Goal: Task Accomplishment & Management: Complete application form

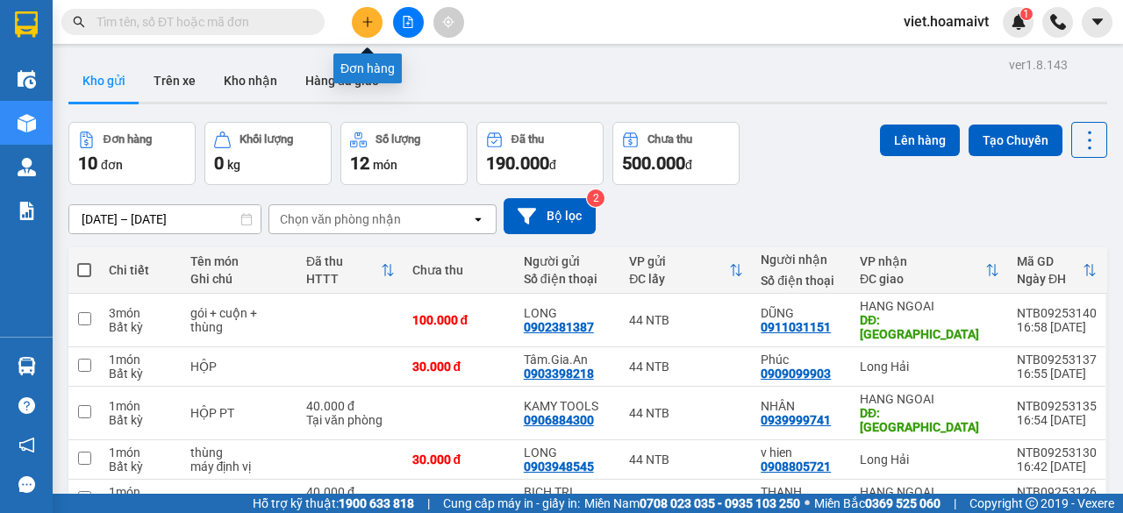
click at [368, 24] on icon "plus" at bounding box center [367, 22] width 1 height 10
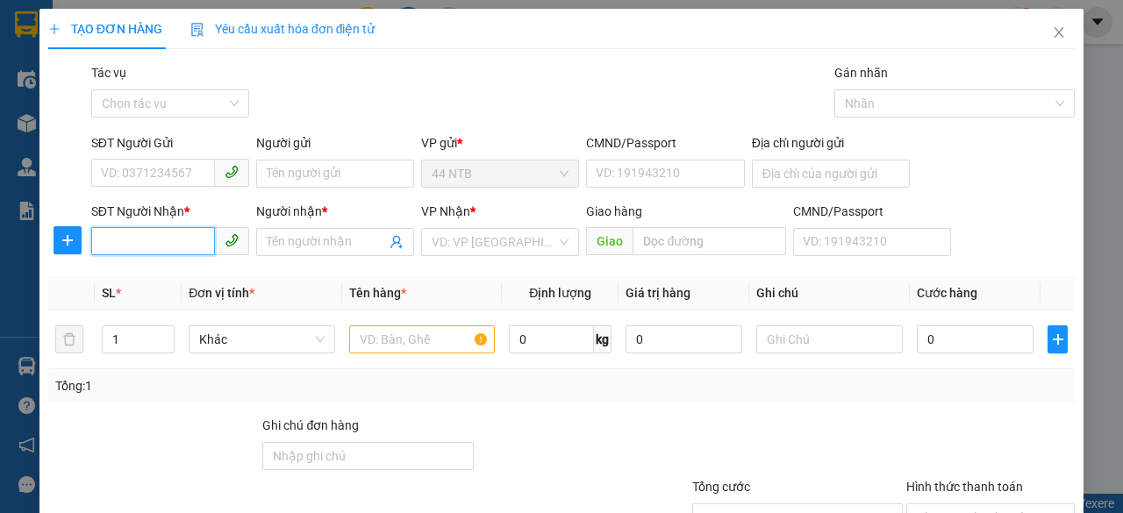
click at [194, 241] on input "SĐT Người Nhận *" at bounding box center [153, 241] width 124 height 28
type input "0908036819"
click at [188, 276] on div "0908036819 - THUC" at bounding box center [168, 276] width 135 height 19
type input "28-29/1, duong 2B, [PERSON_NAME], [PERSON_NAME]"
type input "THUC"
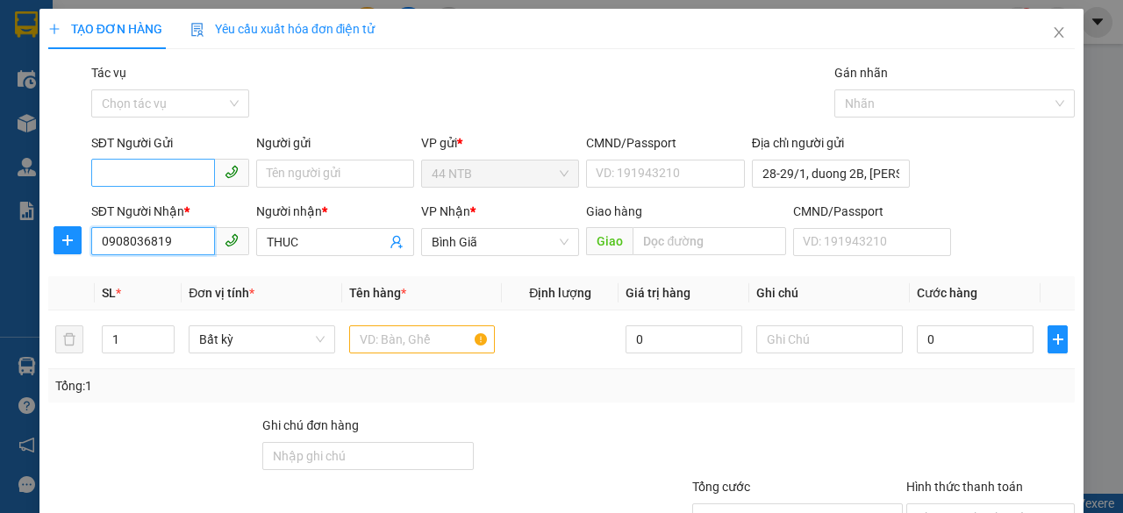
type input "0908036819"
click at [190, 176] on input "SĐT Người Gửi" at bounding box center [153, 173] width 124 height 28
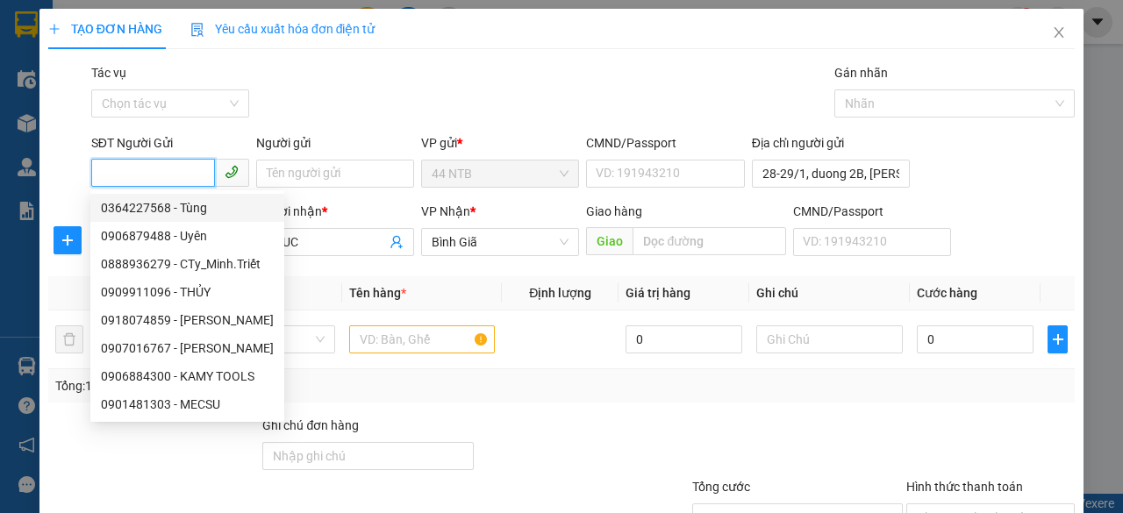
click at [181, 166] on input "SĐT Người Gửi" at bounding box center [153, 173] width 124 height 28
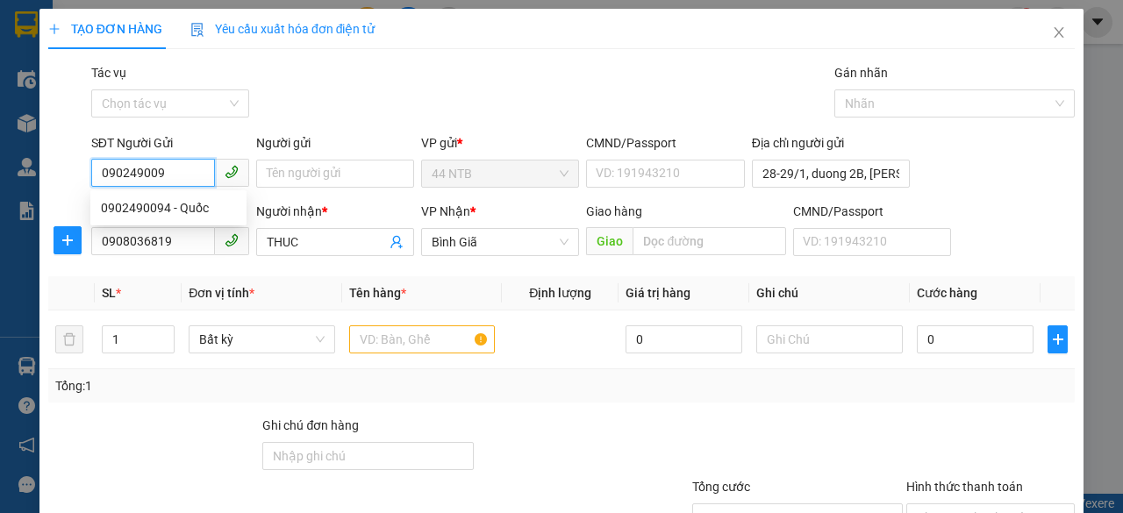
type input "0902490094"
click at [169, 203] on div "0902490094 - Quốc" at bounding box center [168, 207] width 135 height 19
type input "Quốc"
type input "051094000732"
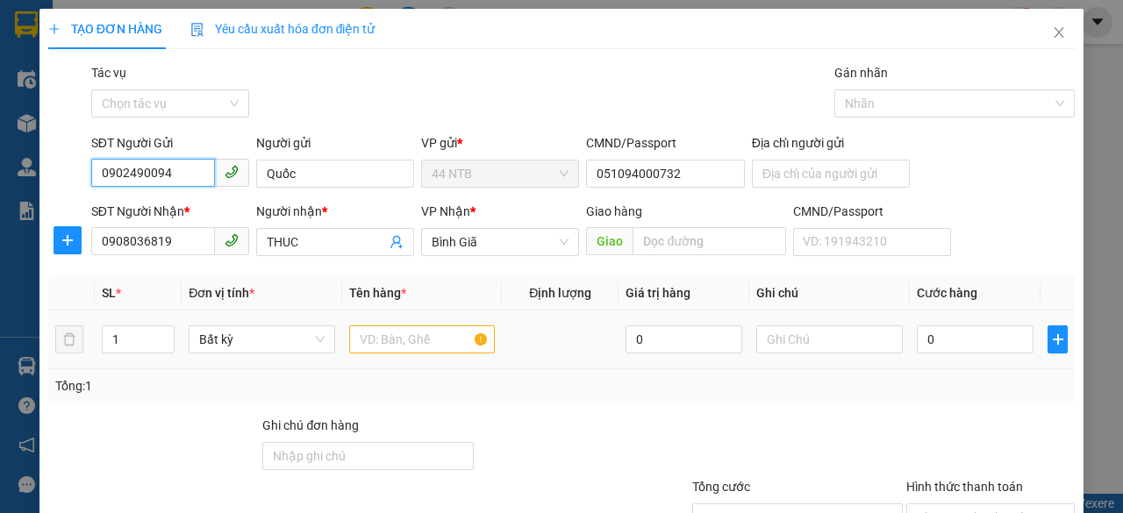
type input "0902490094"
click at [393, 353] on div at bounding box center [422, 339] width 146 height 35
click at [426, 334] on input "text" at bounding box center [422, 339] width 146 height 28
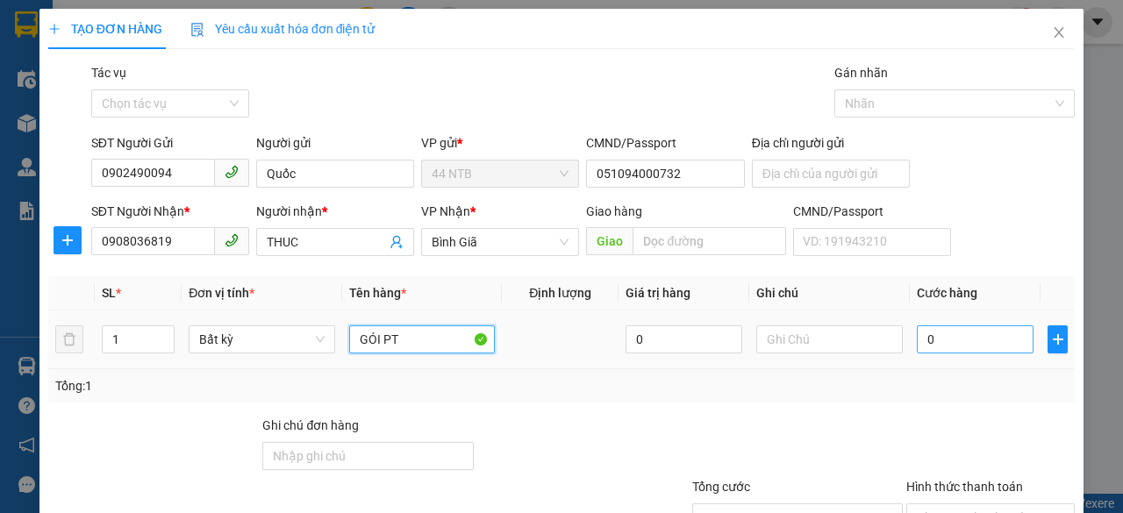
type input "GÓI PT"
click at [946, 342] on input "0" at bounding box center [975, 339] width 117 height 28
type input "3"
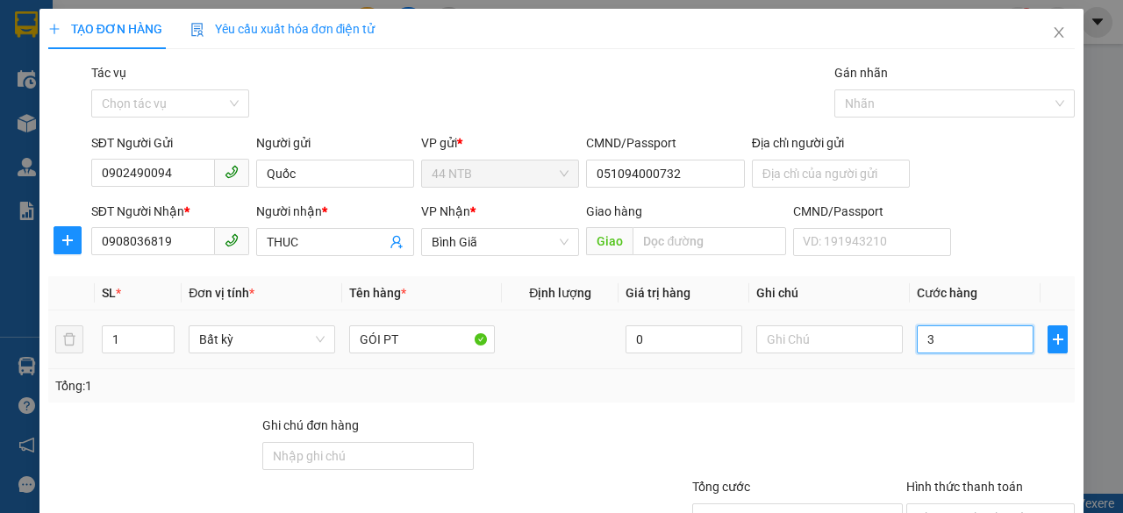
type input "30"
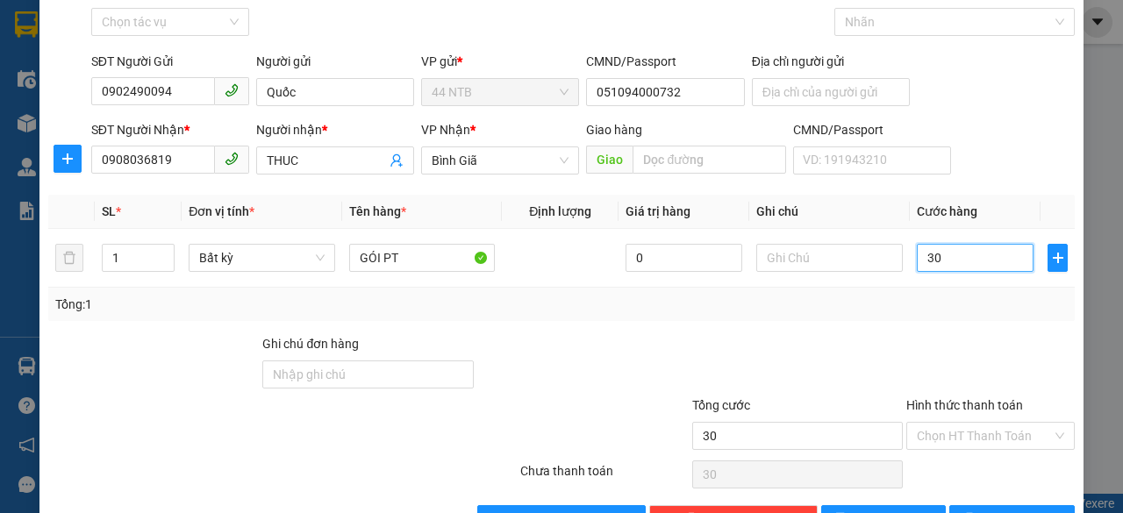
scroll to position [133, 0]
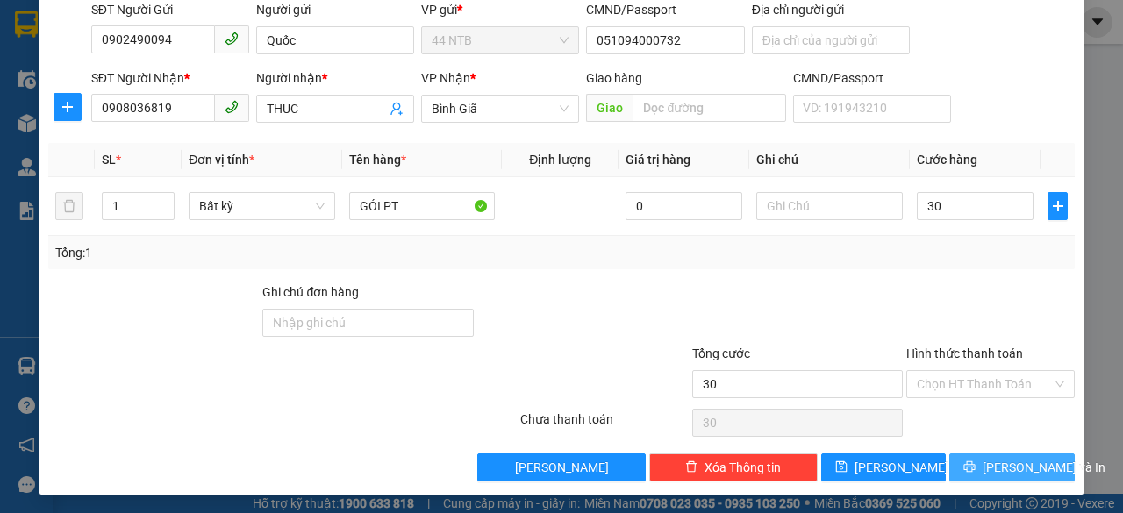
type input "30.000"
click at [994, 462] on span "[PERSON_NAME] và In" at bounding box center [1043, 467] width 123 height 19
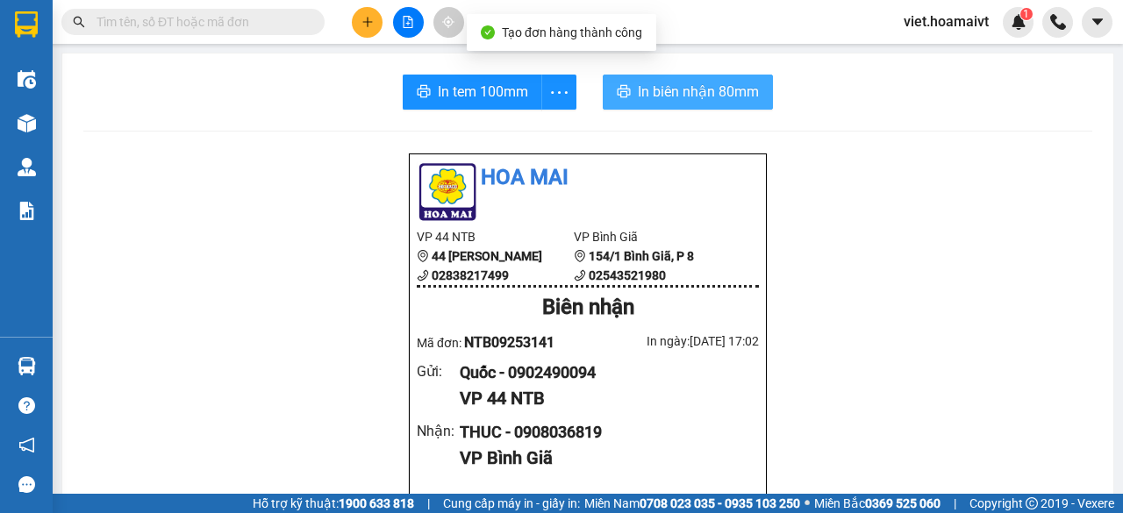
click at [703, 93] on span "In biên nhận 80mm" at bounding box center [698, 92] width 121 height 22
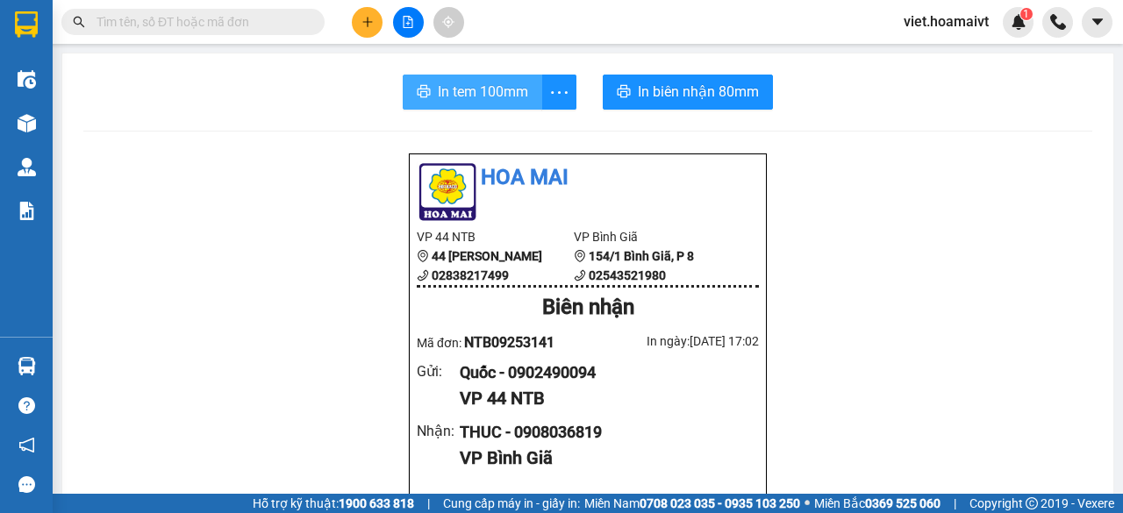
click at [493, 85] on span "In tem 100mm" at bounding box center [483, 92] width 90 height 22
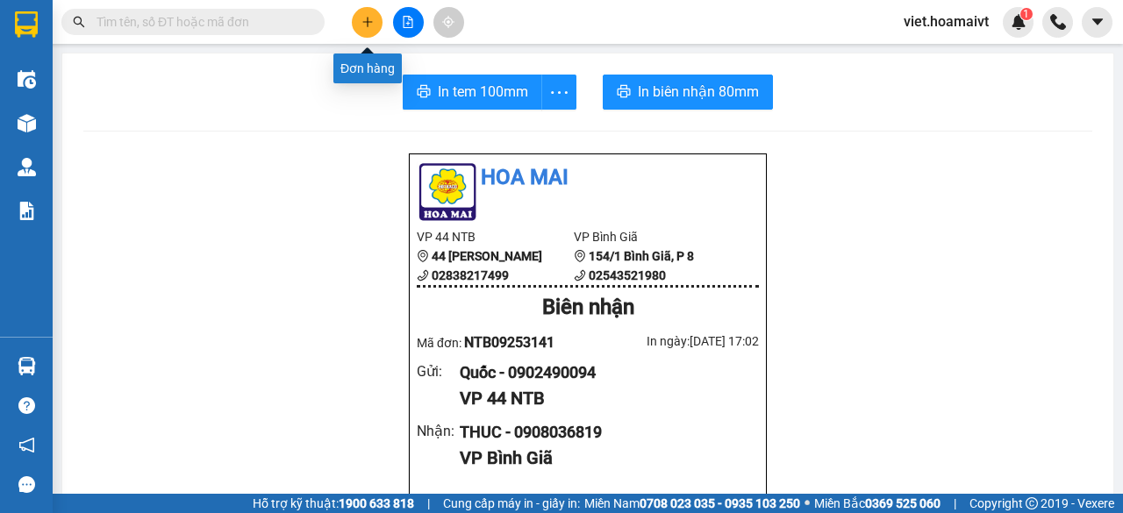
click at [365, 16] on icon "plus" at bounding box center [367, 22] width 12 height 12
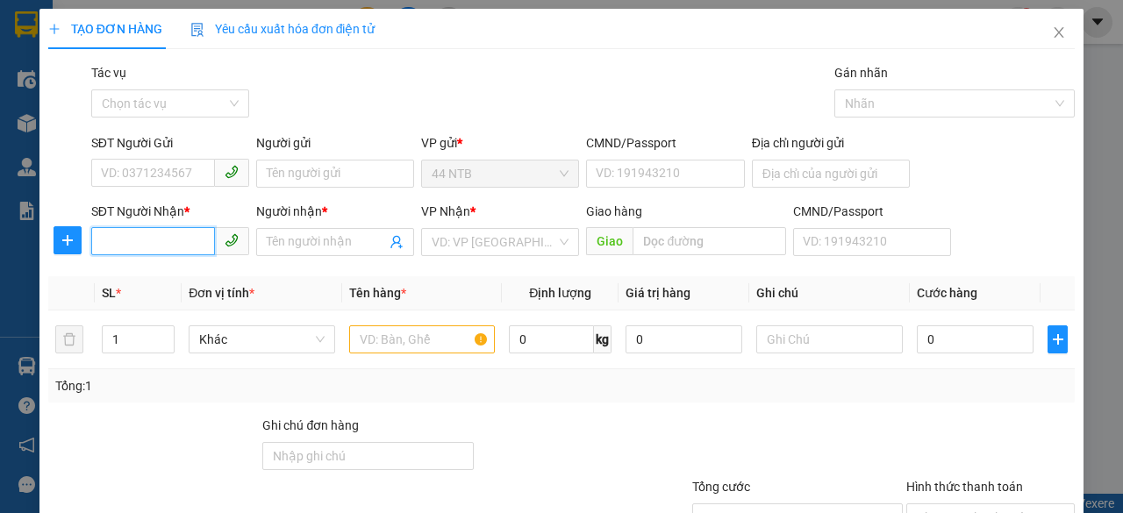
click at [191, 243] on input "SĐT Người Nhận *" at bounding box center [153, 241] width 124 height 28
type input "28077"
click at [175, 271] on div "0902528077 - SA" at bounding box center [168, 276] width 135 height 19
type input "327B_T.Đ.Trọng"
type input "0902528077"
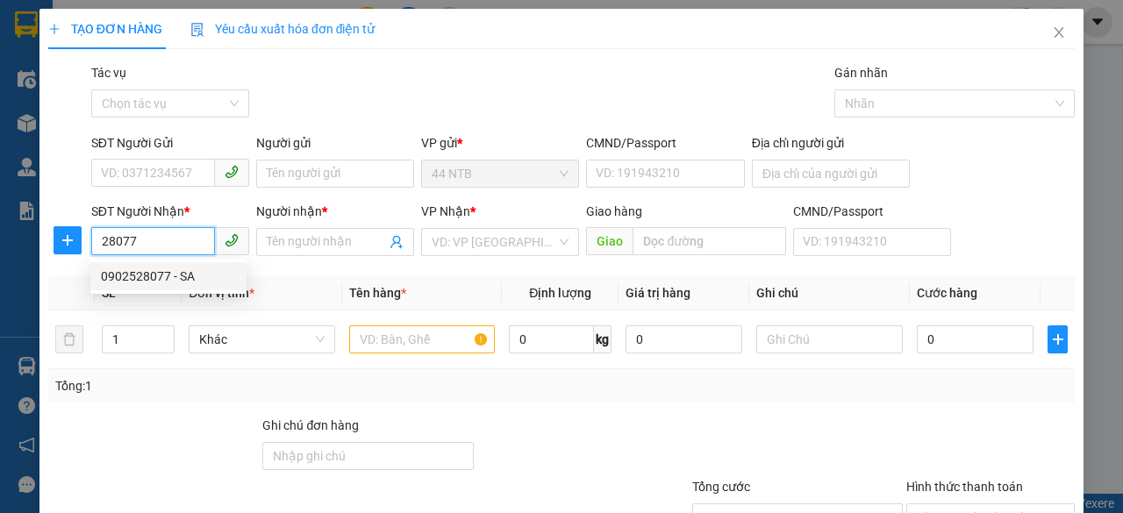
type input "SA"
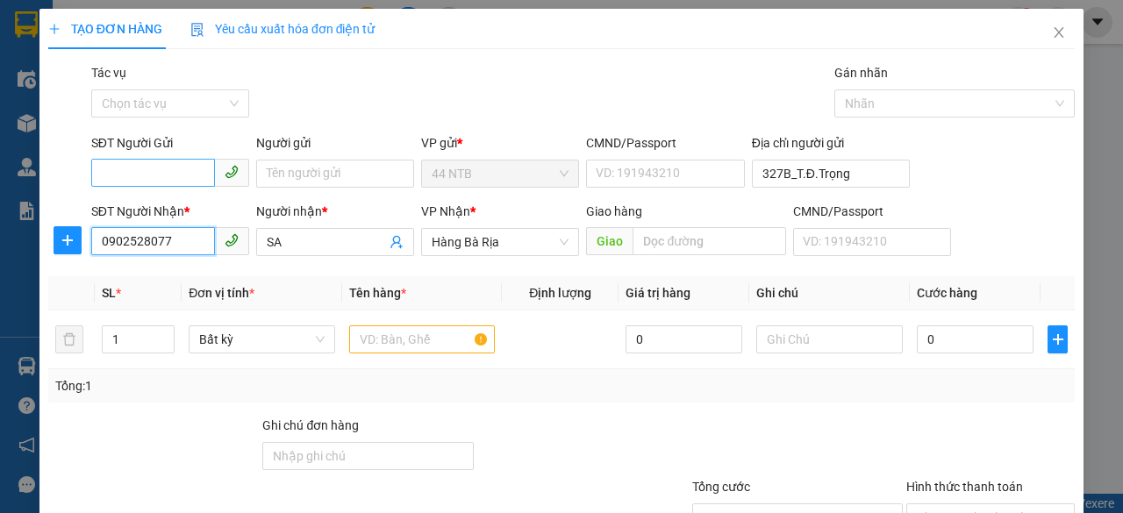
type input "0902528077"
click at [189, 166] on input "SĐT Người Gửi" at bounding box center [153, 173] width 124 height 28
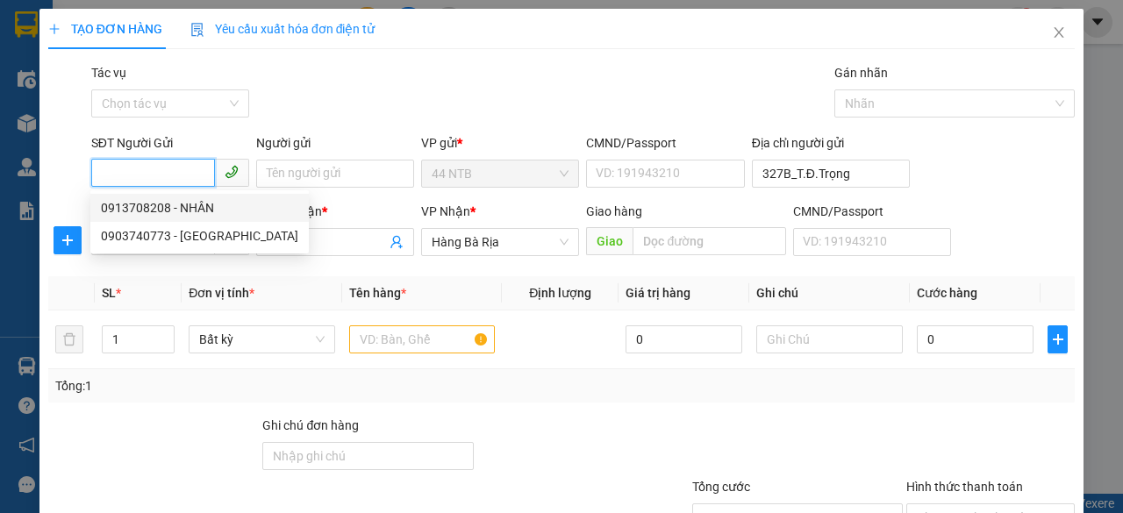
click at [197, 210] on div "0913708208 - NHÂN" at bounding box center [199, 207] width 197 height 19
type input "0913708208"
type input "NHÂN"
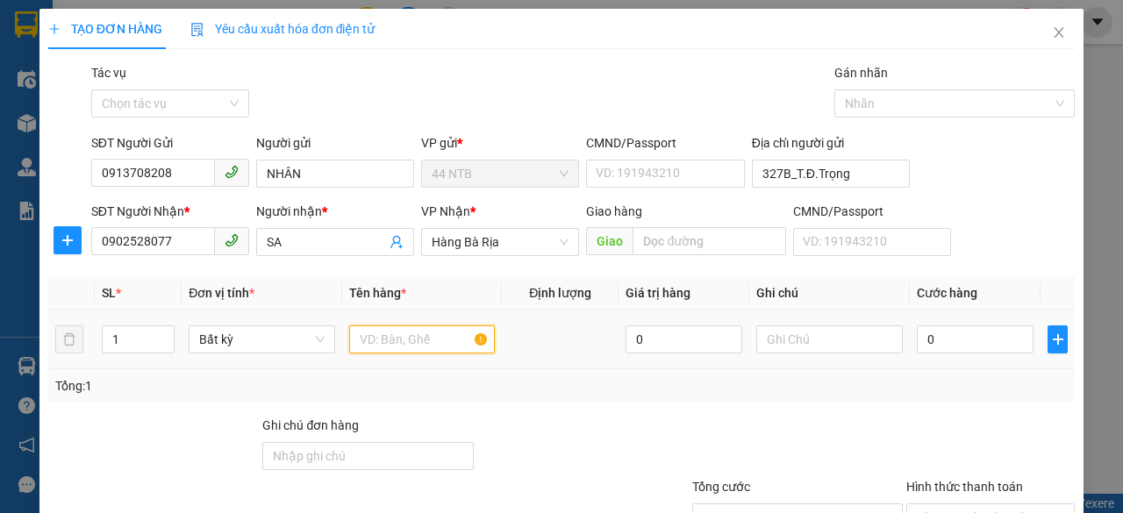
click at [363, 340] on input "text" at bounding box center [422, 339] width 146 height 28
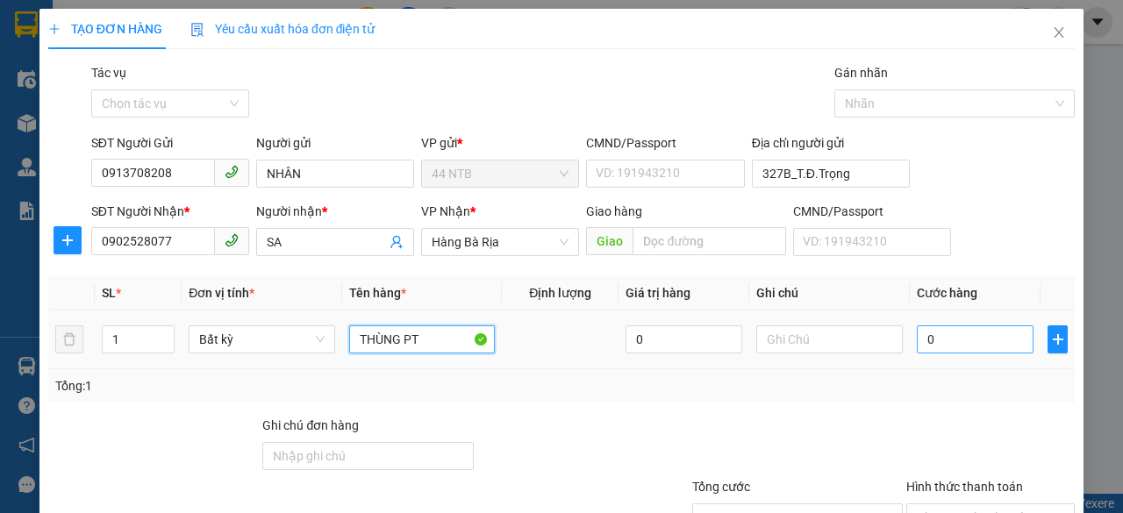
type input "THÙNG PT"
click at [928, 338] on input "0" at bounding box center [975, 339] width 117 height 28
type input "3"
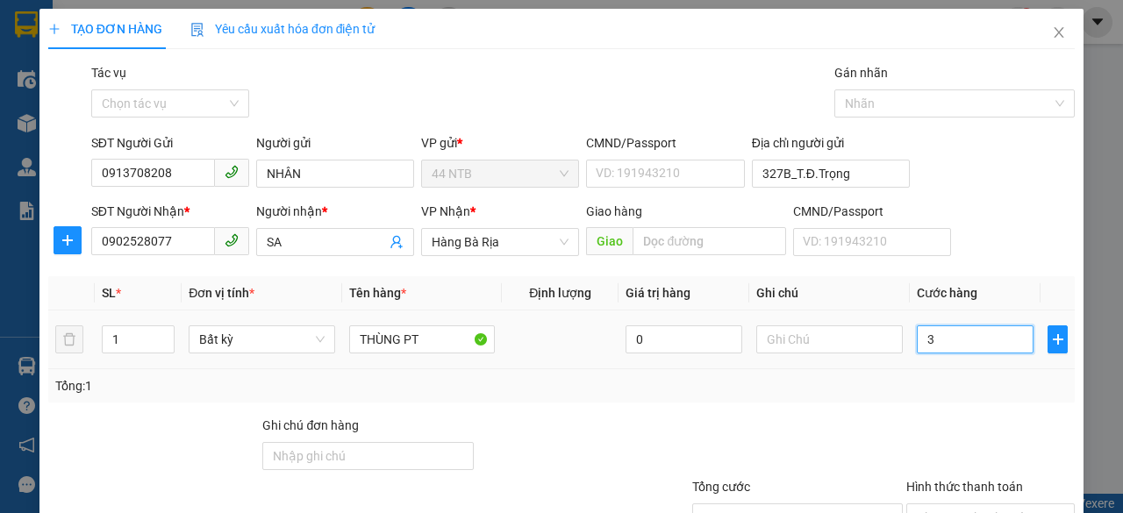
type input "30"
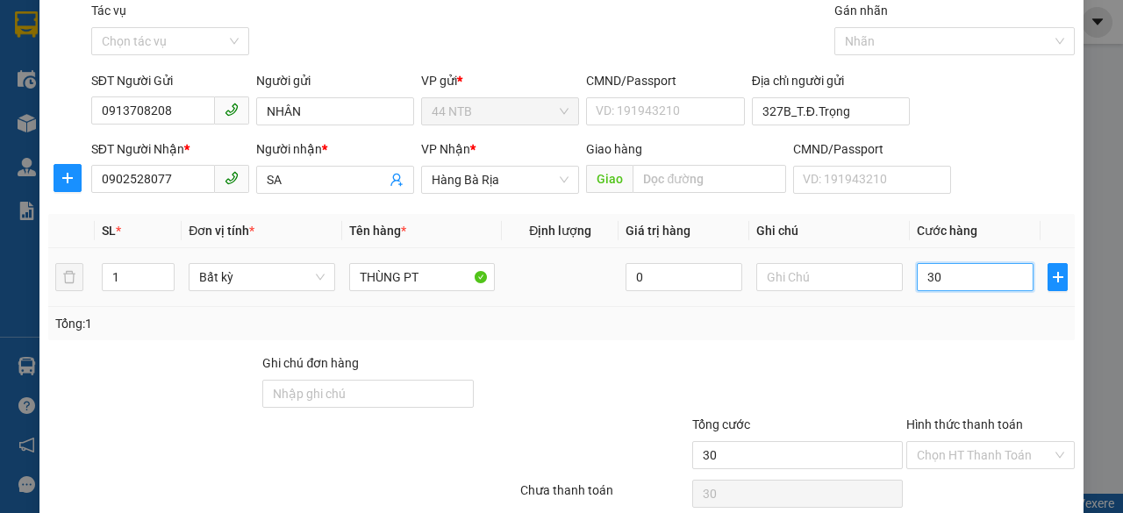
scroll to position [133, 0]
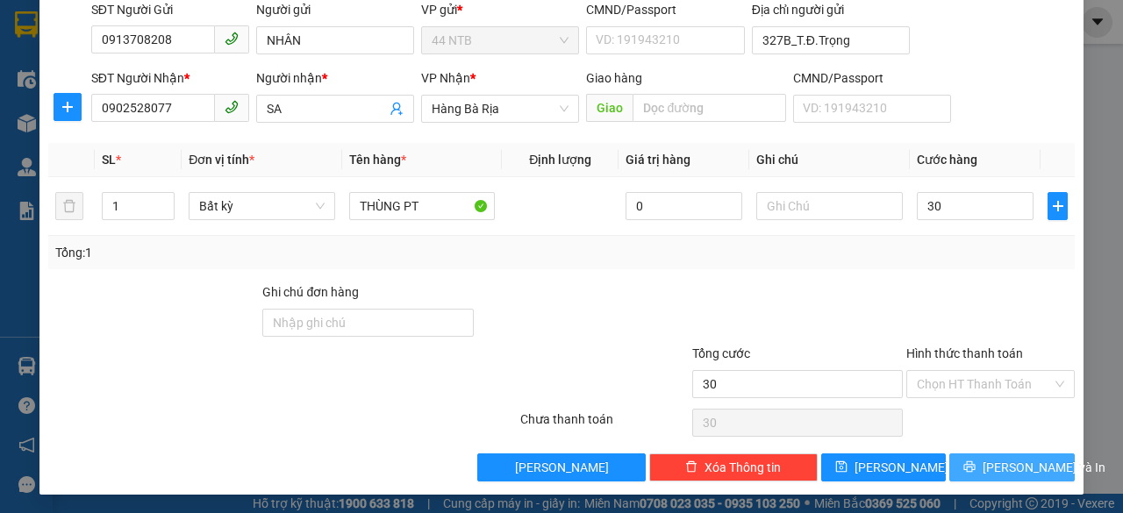
type input "30.000"
click at [976, 457] on button "[PERSON_NAME] và In" at bounding box center [1011, 467] width 125 height 28
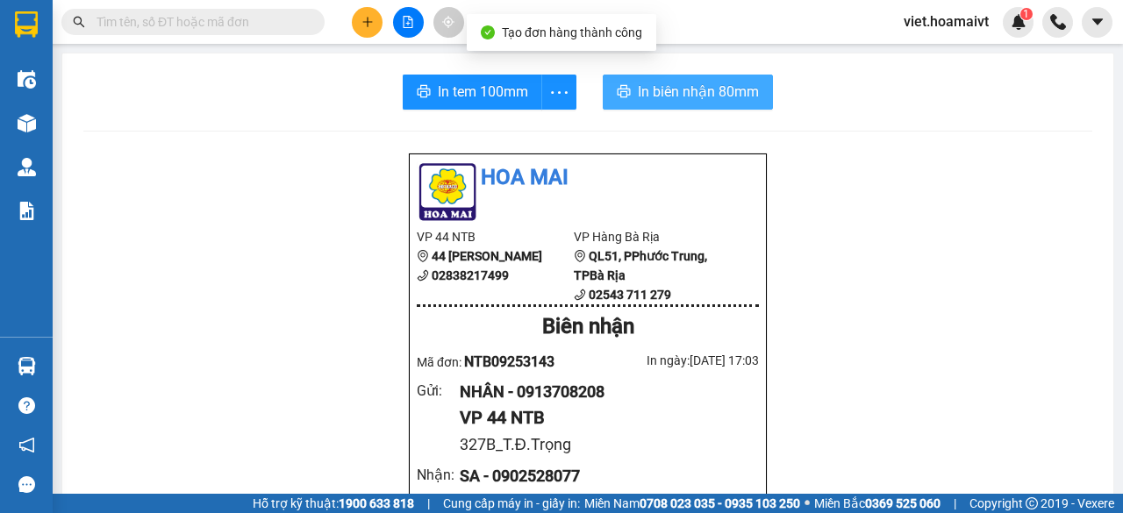
click at [638, 96] on span "In biên nhận 80mm" at bounding box center [698, 92] width 121 height 22
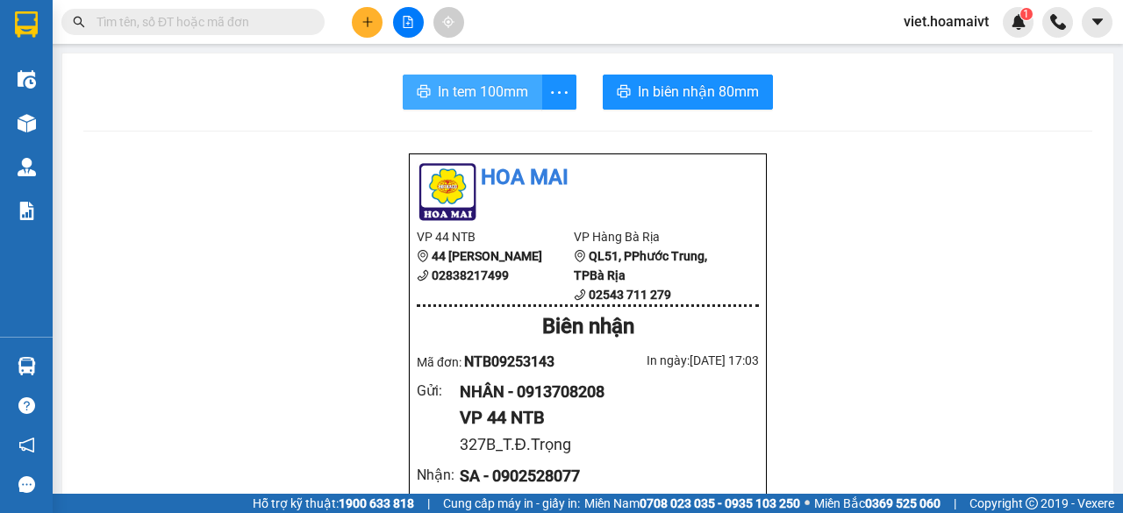
click at [479, 97] on span "In tem 100mm" at bounding box center [483, 92] width 90 height 22
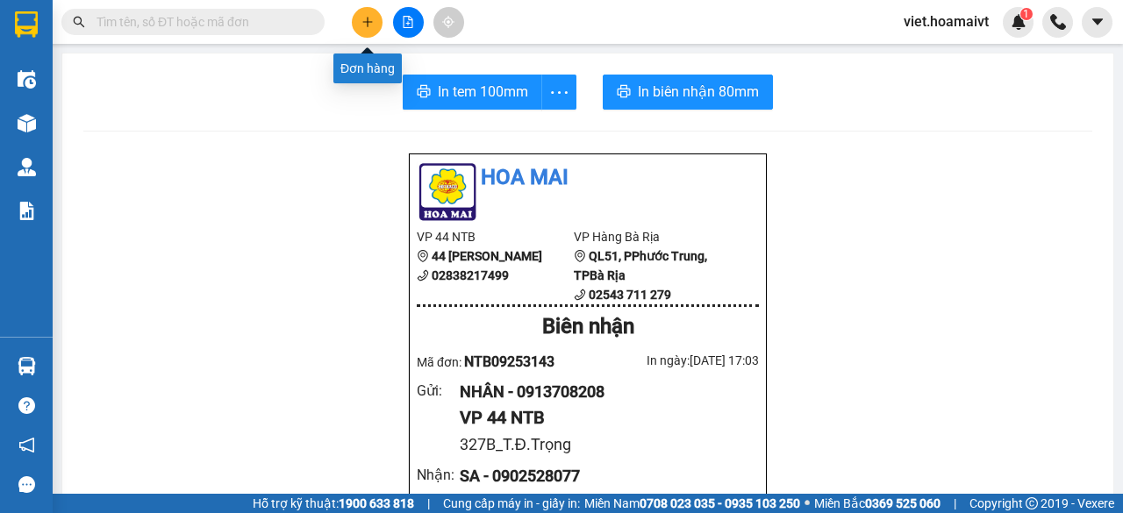
click at [375, 22] on button at bounding box center [367, 22] width 31 height 31
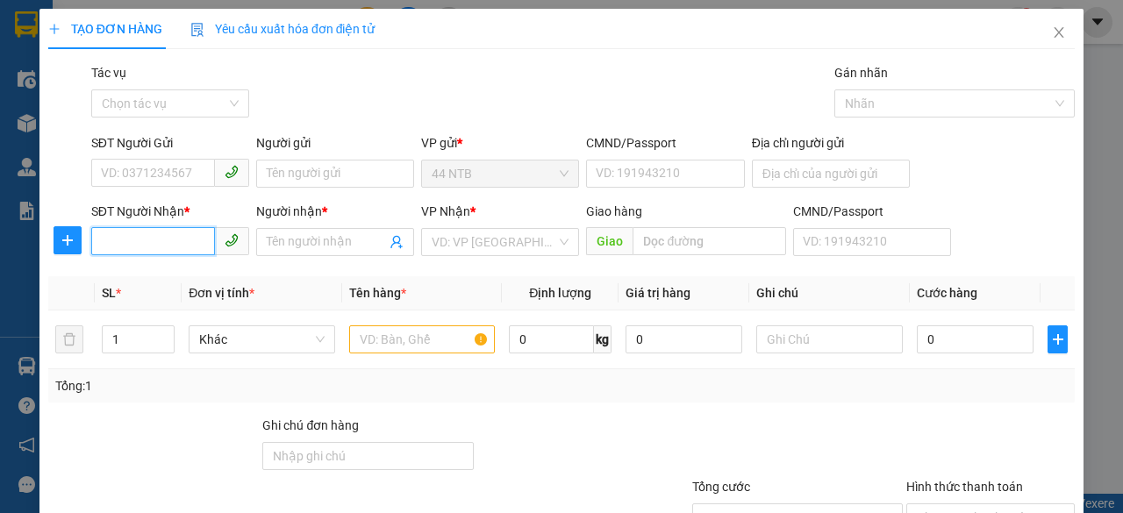
click at [199, 240] on input "SĐT Người Nhận *" at bounding box center [153, 241] width 124 height 28
click at [197, 171] on input "SĐT Người Gửi" at bounding box center [153, 173] width 124 height 28
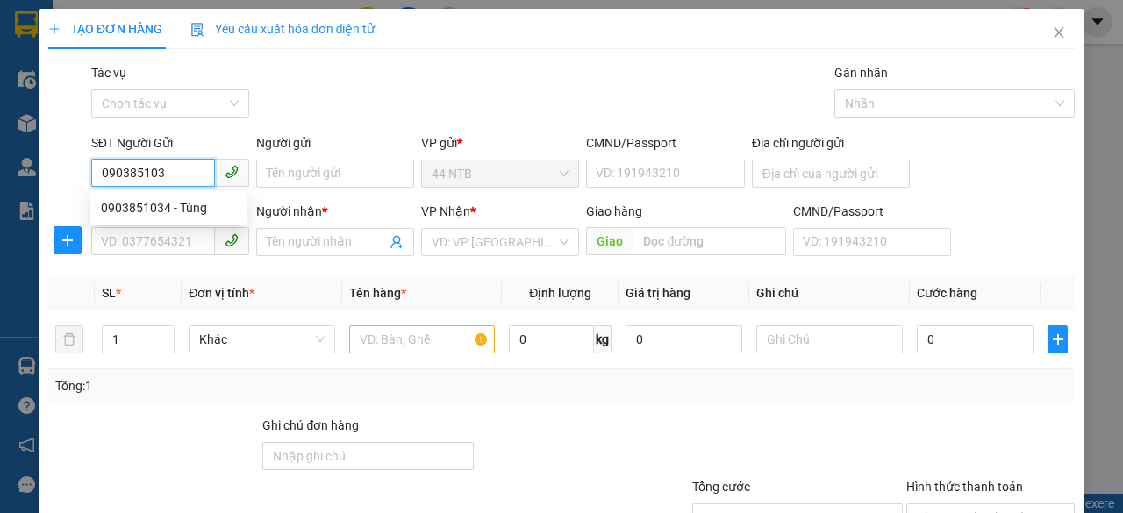
type input "0903851034"
click at [175, 203] on div "0903851034 - Tùng" at bounding box center [168, 207] width 135 height 19
type input "Tùng"
type input "079078005801"
type input "0916100201"
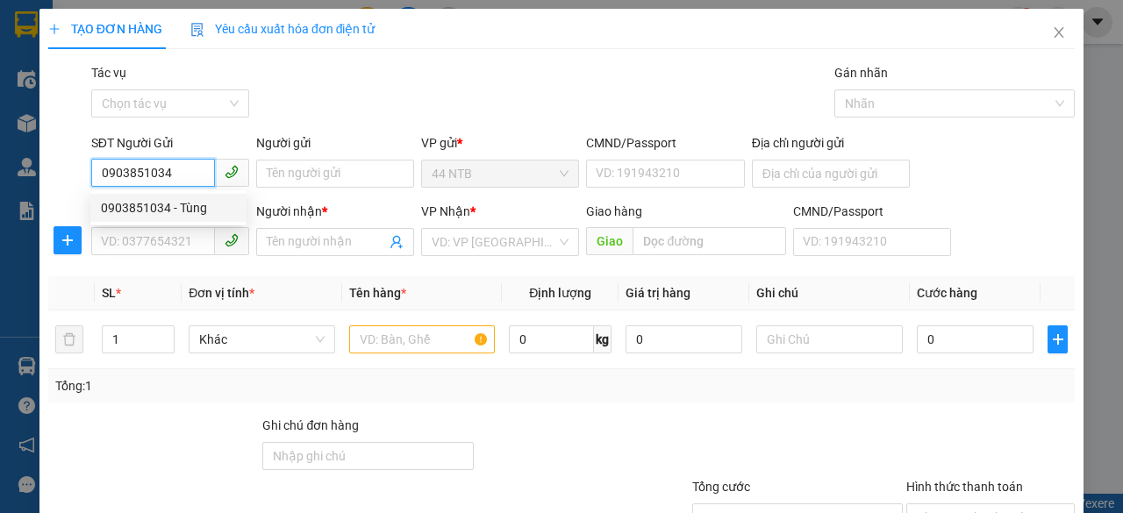
type input "VÂN"
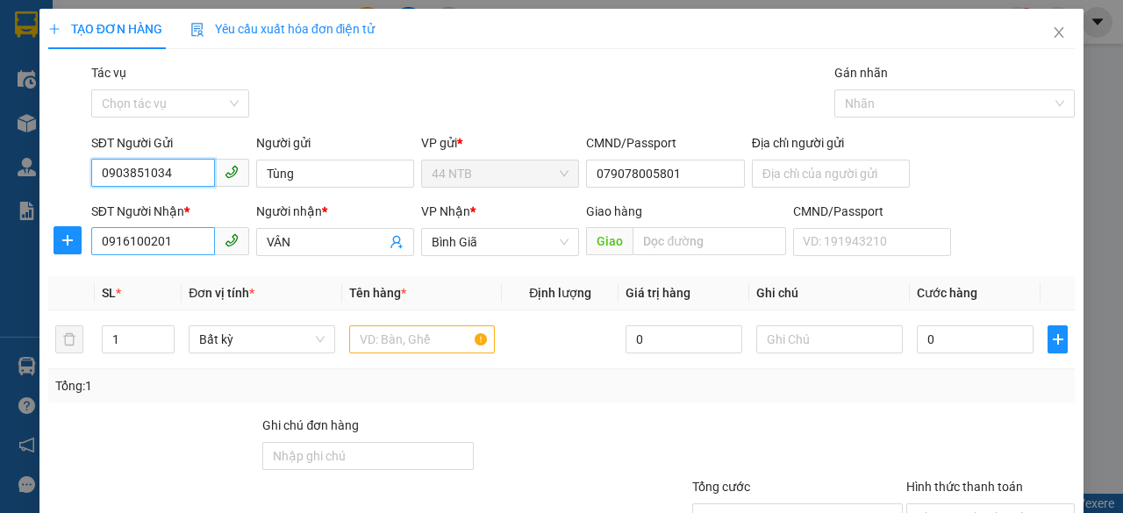
type input "0903851034"
click at [202, 249] on input "0916100201" at bounding box center [153, 241] width 124 height 28
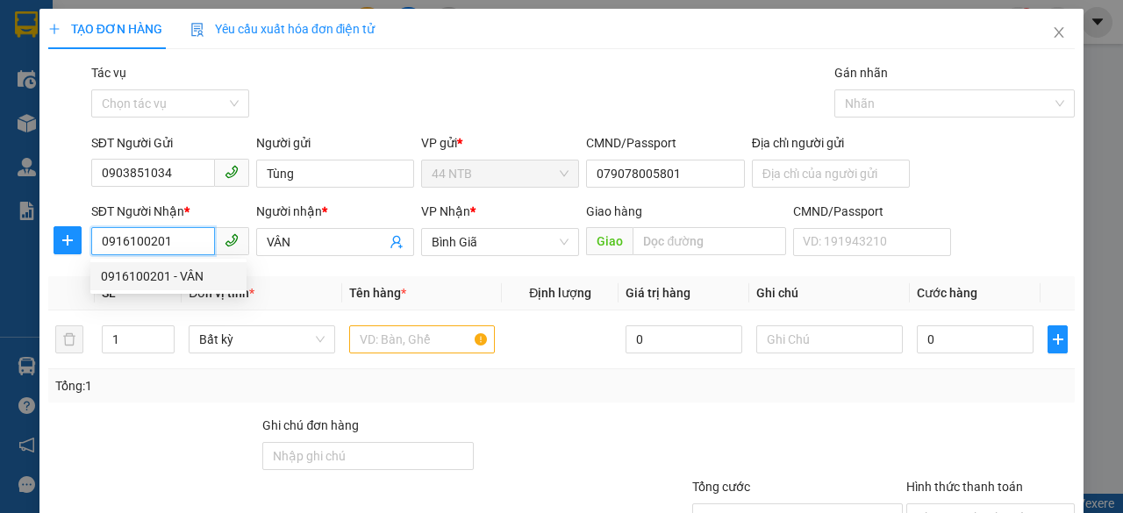
click at [184, 239] on input "0916100201" at bounding box center [153, 241] width 124 height 28
type input "0933797898"
click at [189, 264] on div "0933797898 - THỊNH" at bounding box center [168, 276] width 156 height 28
type input "THỊNH"
type input "CAI MEP"
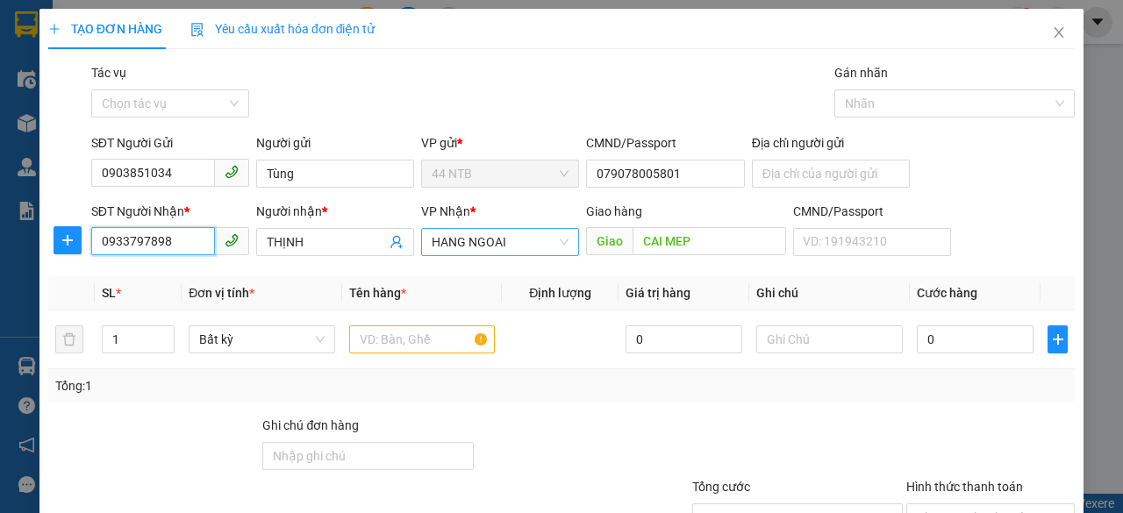
click at [554, 241] on span "HANG NGOAI" at bounding box center [500, 242] width 137 height 26
type input "0933797898"
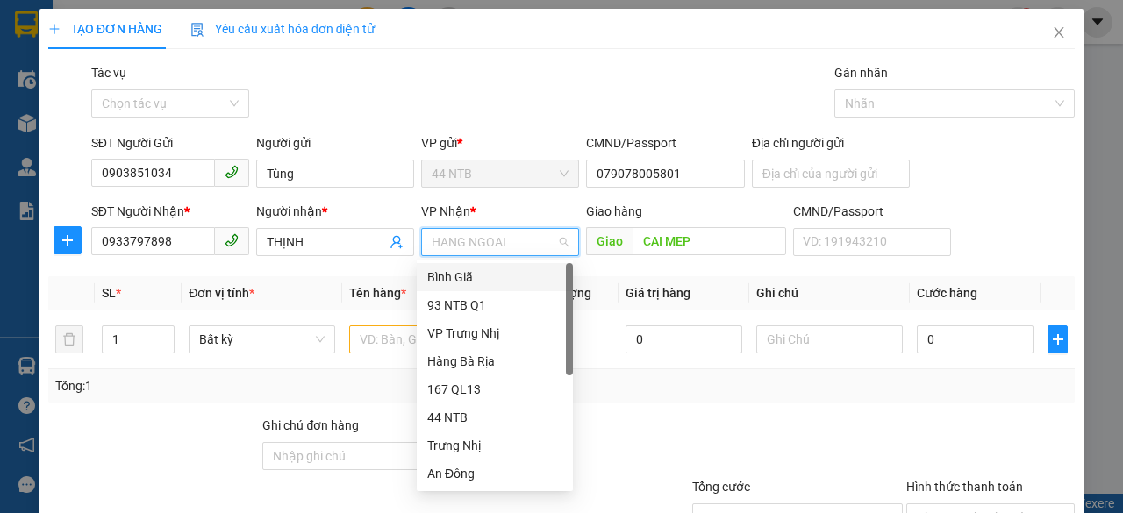
click at [489, 272] on div "Bình Giã" at bounding box center [494, 277] width 135 height 19
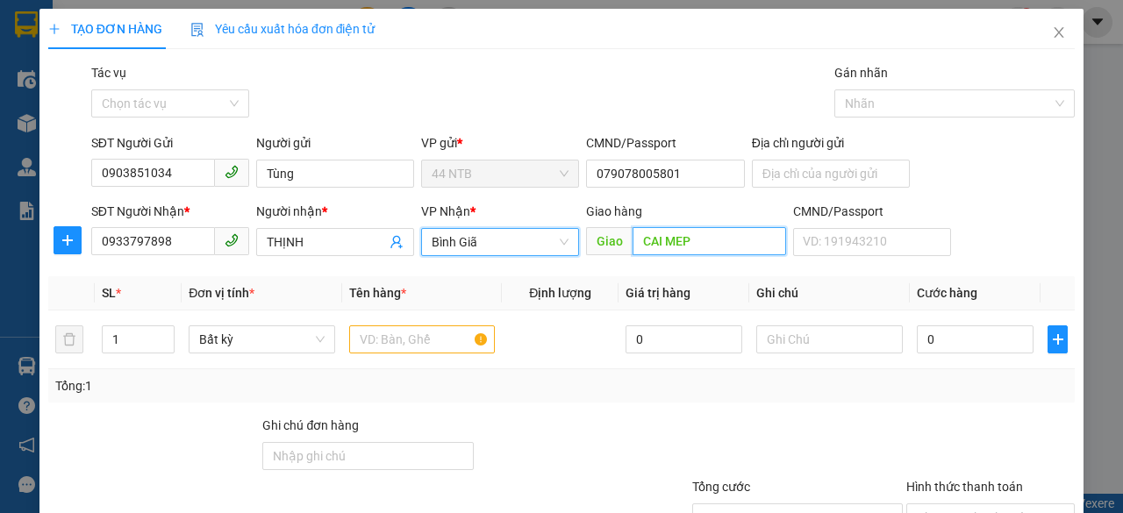
click at [693, 240] on input "CAI MEP" at bounding box center [708, 241] width 153 height 28
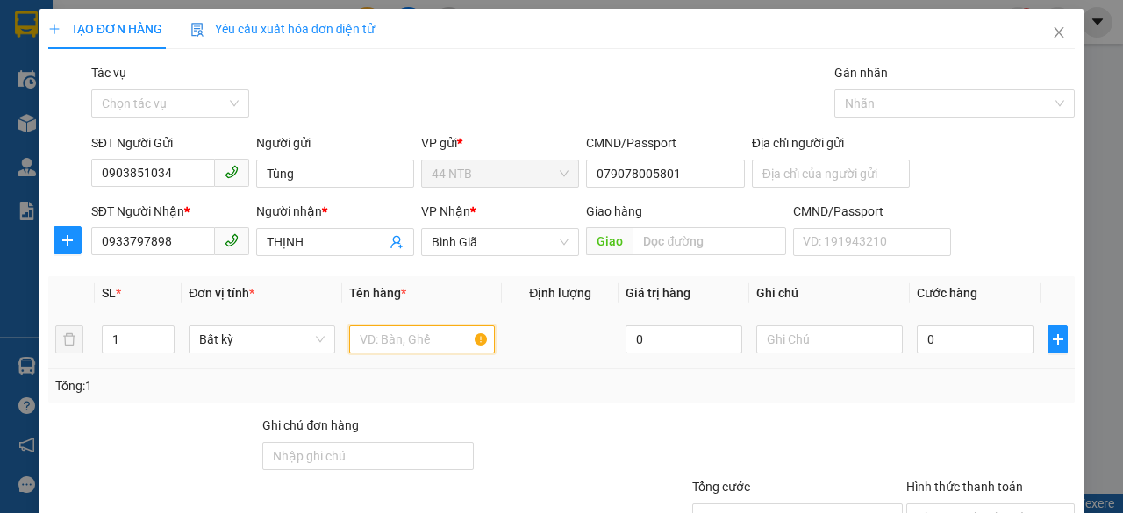
click at [406, 345] on input "text" at bounding box center [422, 339] width 146 height 28
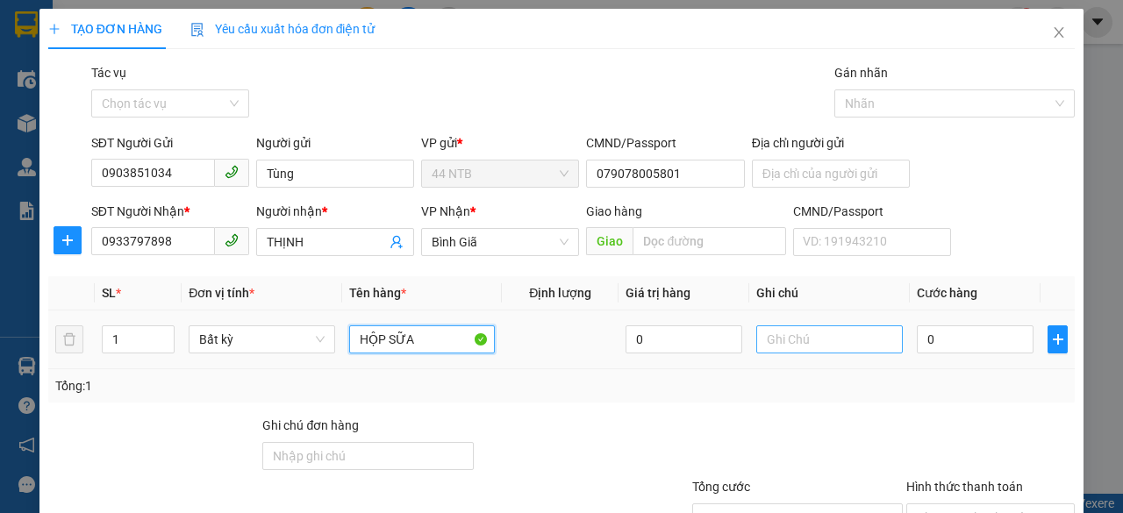
type input "HỘP SỮA"
click at [782, 337] on input "text" at bounding box center [829, 339] width 146 height 28
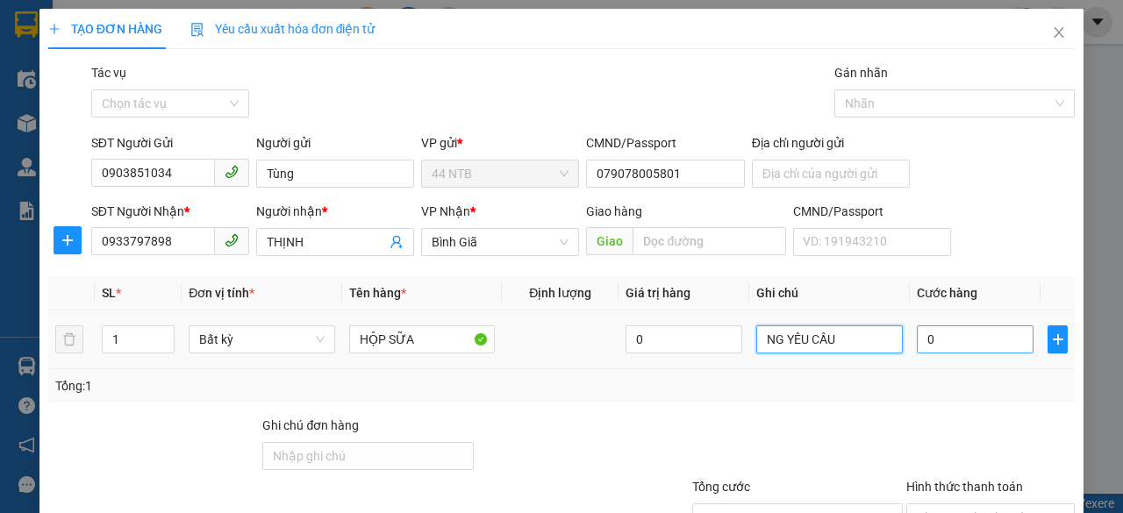
type input "NG YÊU CẦU"
click at [995, 332] on input "0" at bounding box center [975, 339] width 117 height 28
type input "3"
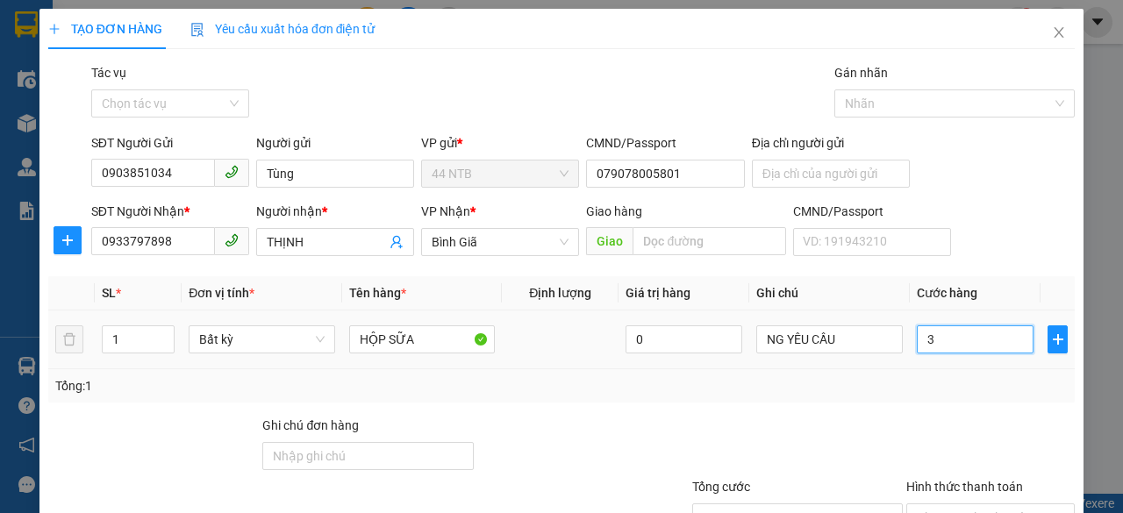
type input "30"
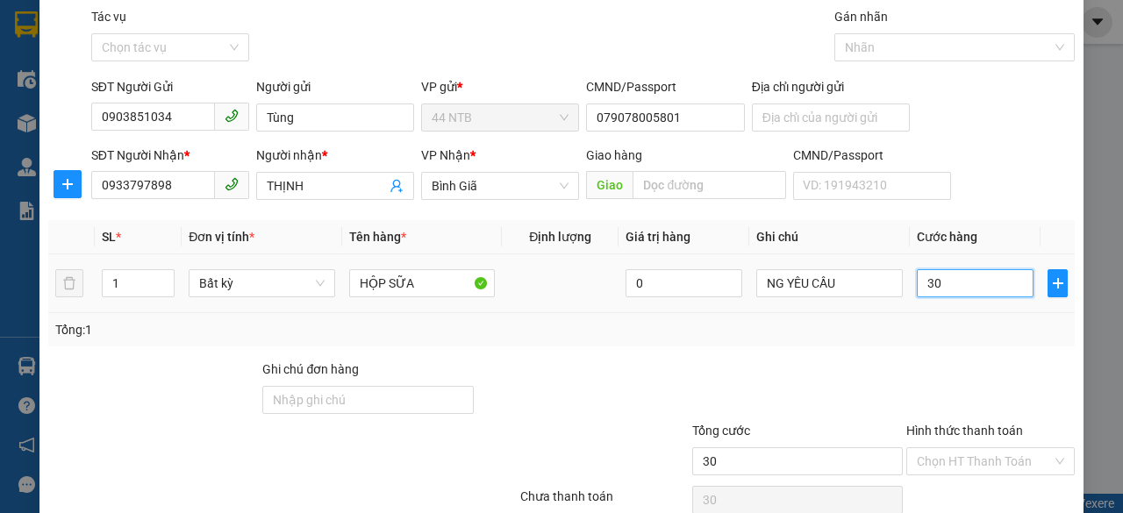
scroll to position [133, 0]
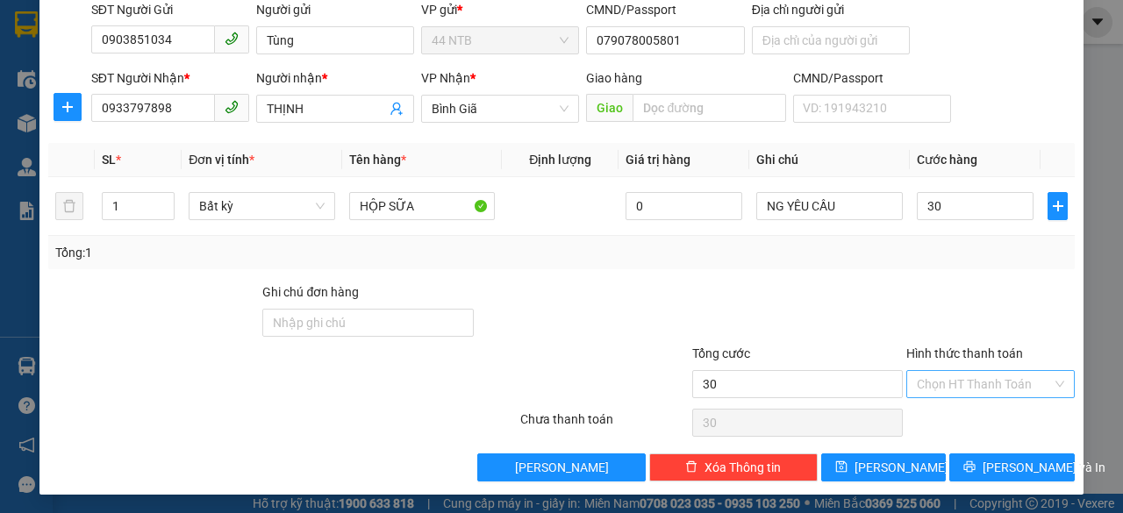
type input "30.000"
click at [989, 380] on input "Hình thức thanh toán" at bounding box center [984, 384] width 135 height 26
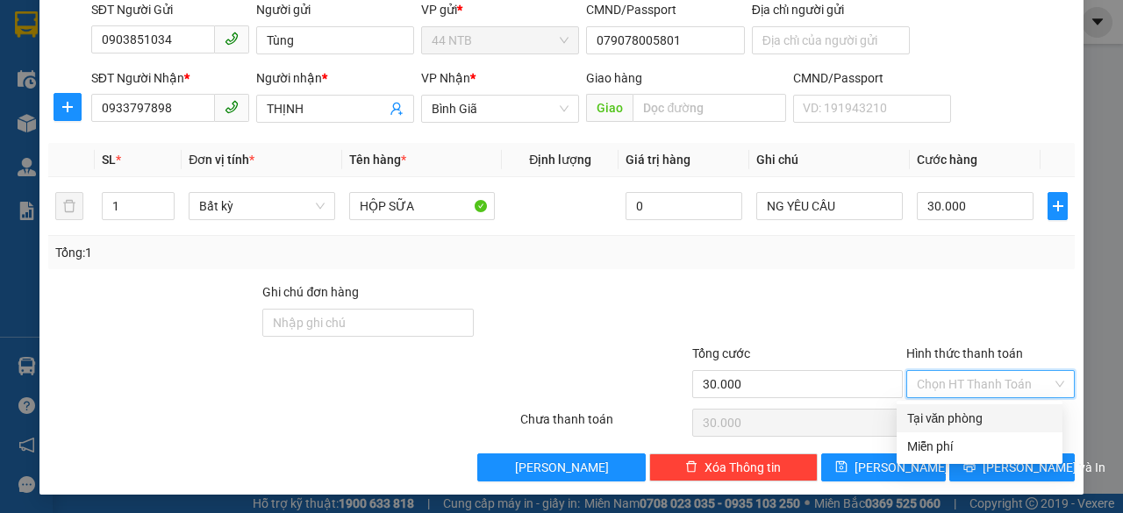
drag, startPoint x: 988, startPoint y: 410, endPoint x: 982, endPoint y: 447, distance: 38.1
click at [987, 410] on div "Tại văn phòng" at bounding box center [979, 418] width 145 height 19
type input "0"
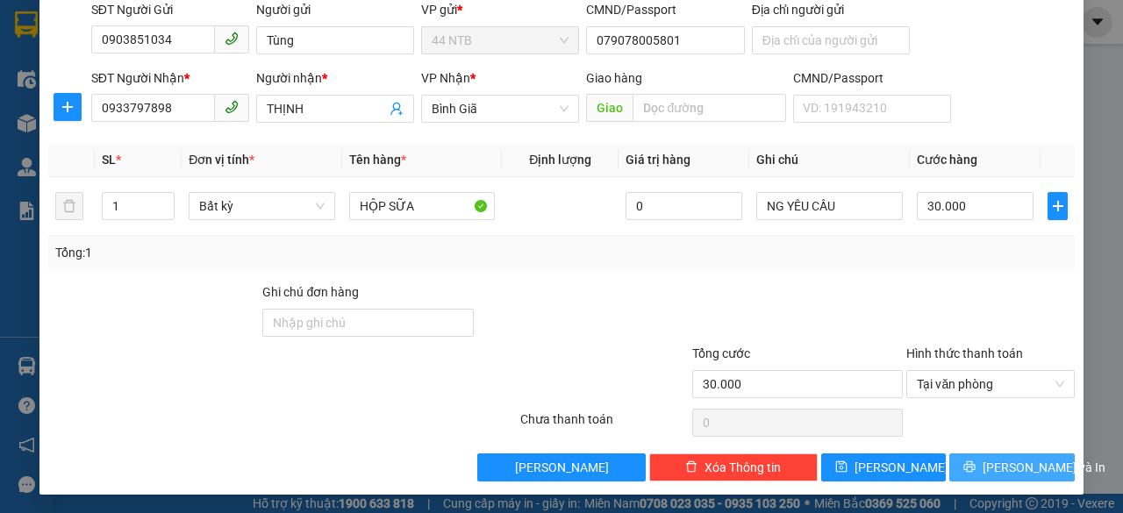
click at [988, 462] on span "[PERSON_NAME] và In" at bounding box center [1043, 467] width 123 height 19
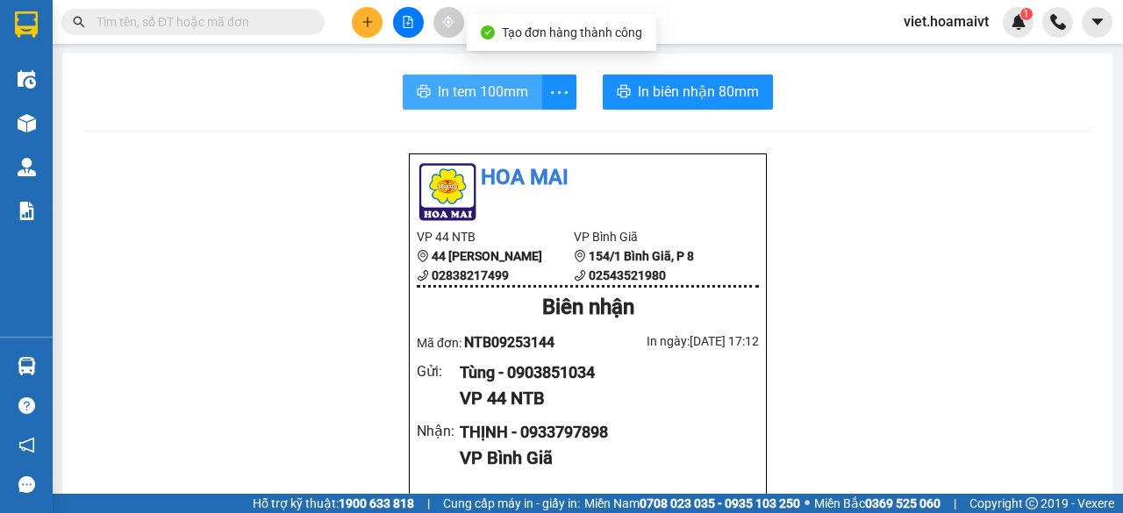
click at [532, 84] on button "In tem 100mm" at bounding box center [472, 92] width 139 height 35
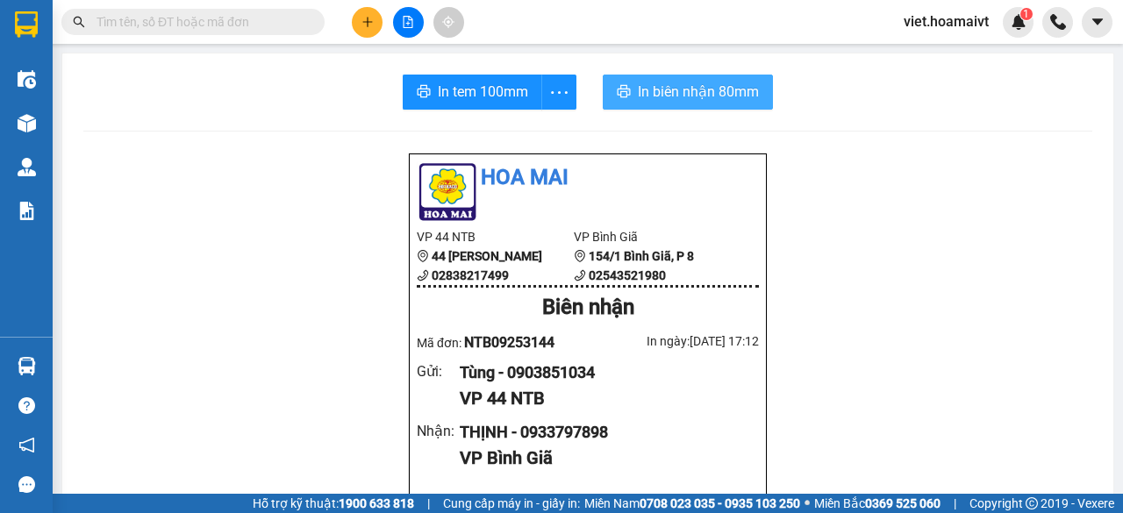
click at [670, 95] on span "In biên nhận 80mm" at bounding box center [698, 92] width 121 height 22
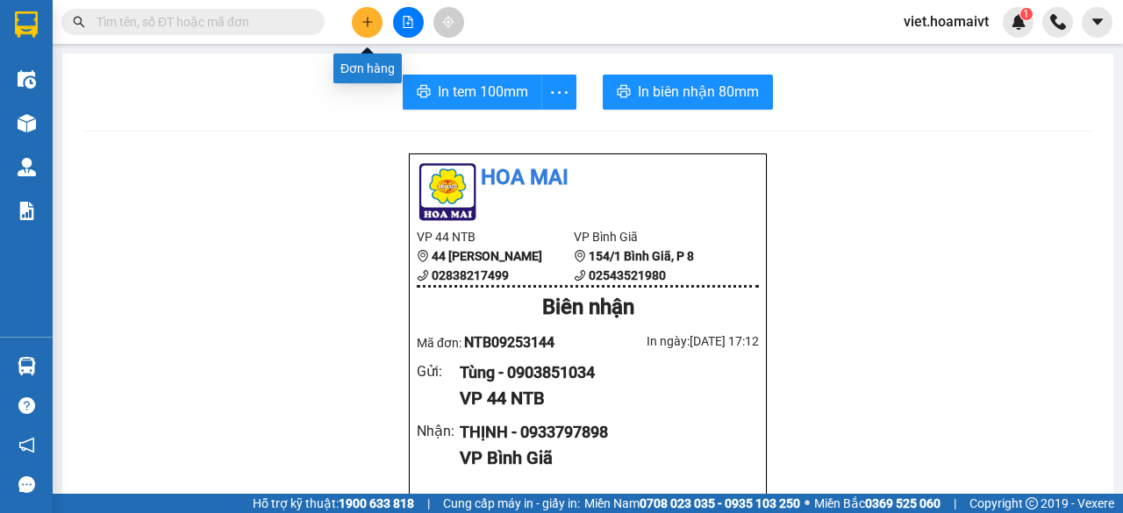
click at [367, 23] on icon "plus" at bounding box center [367, 22] width 12 height 12
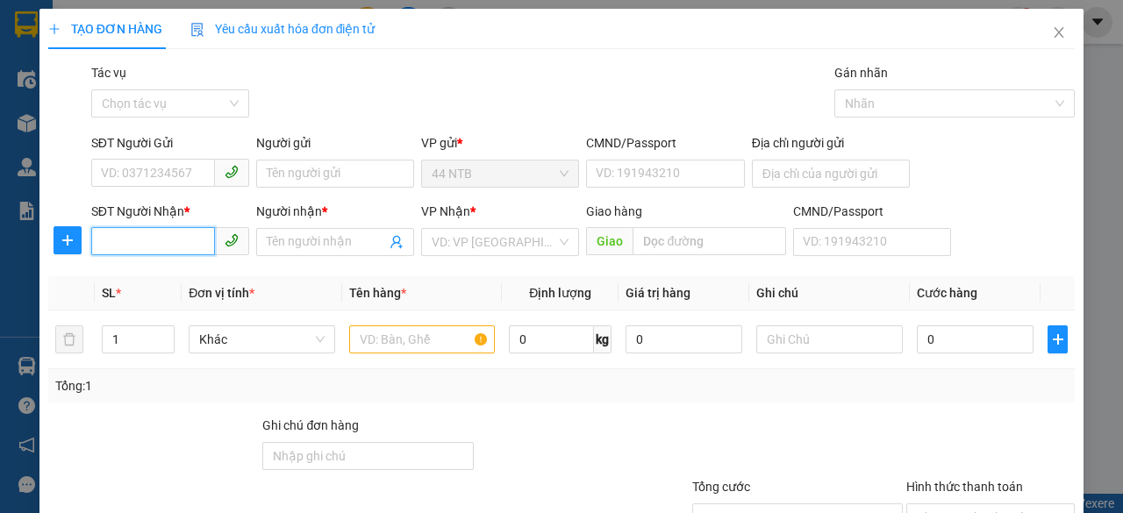
click at [186, 241] on input "SĐT Người Nhận *" at bounding box center [153, 241] width 124 height 28
type input "99456"
click at [174, 277] on div "0938399456 - CT_Ánh.Linh" at bounding box center [175, 276] width 148 height 19
type input "178_đường.sô.1A"
type input "0938399456"
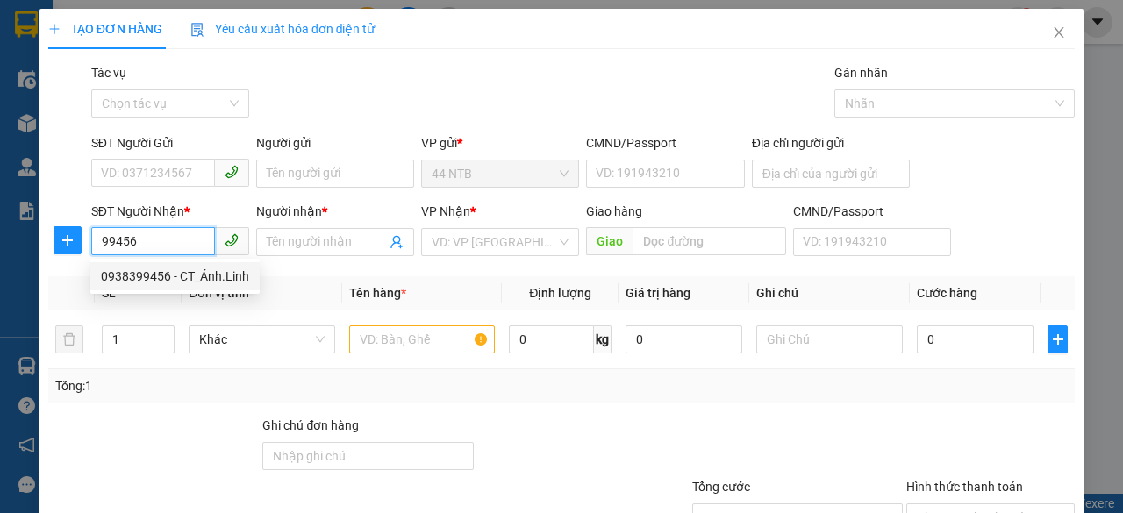
type input "CT_Ánh.Linh"
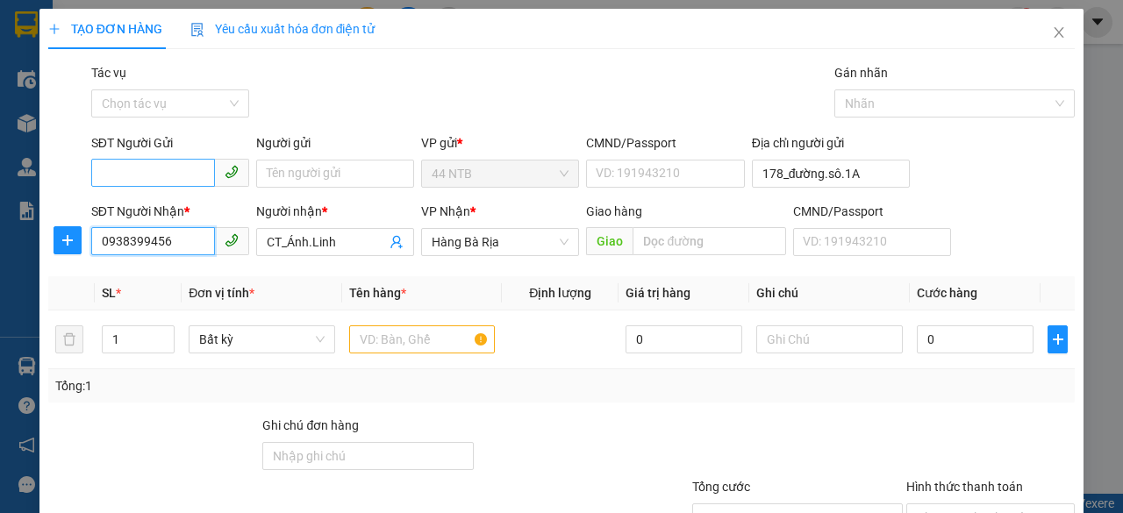
type input "0938399456"
click at [196, 175] on input "SĐT Người Gửi" at bounding box center [153, 173] width 124 height 28
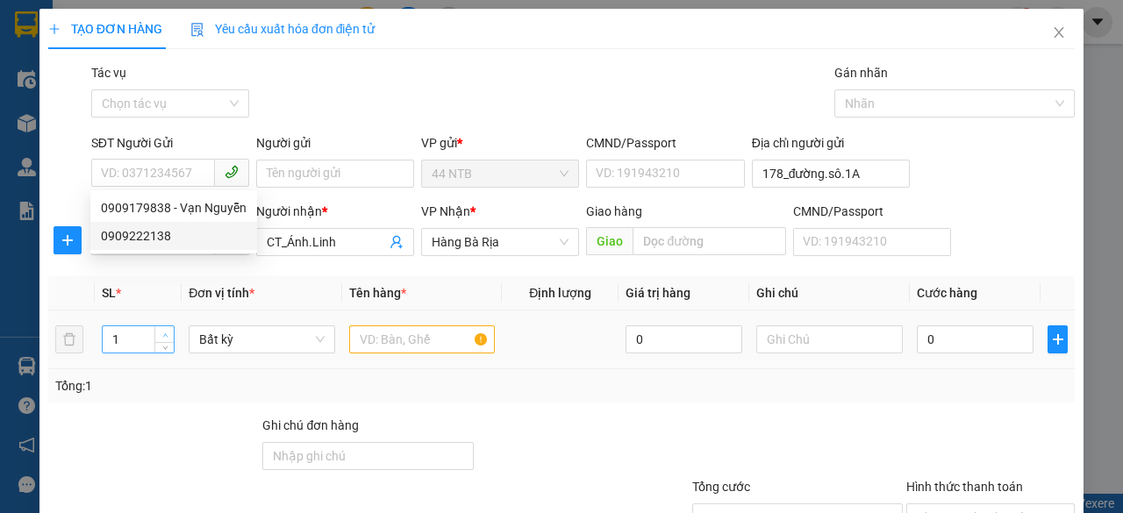
type input "2"
click at [162, 332] on icon "up" at bounding box center [165, 335] width 6 height 6
click at [355, 339] on input "text" at bounding box center [422, 339] width 146 height 28
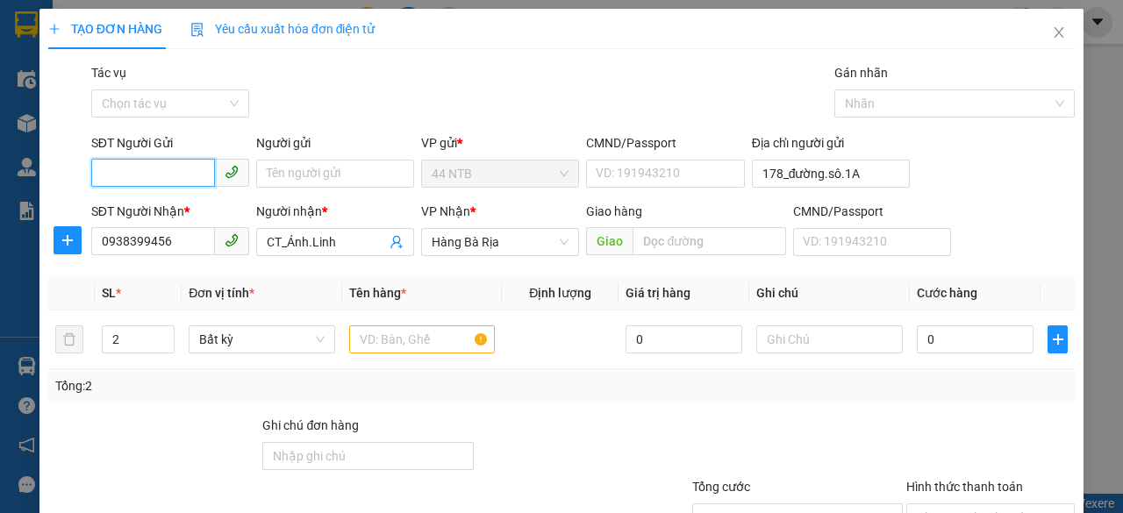
click at [172, 168] on input "SĐT Người Gửi" at bounding box center [153, 173] width 124 height 28
drag, startPoint x: 178, startPoint y: 201, endPoint x: 179, endPoint y: 192, distance: 8.8
click at [179, 199] on div "0909179838 - Vạn Nguyễn" at bounding box center [174, 207] width 146 height 19
type input "0909179838"
type input "Vạn Nguyễn"
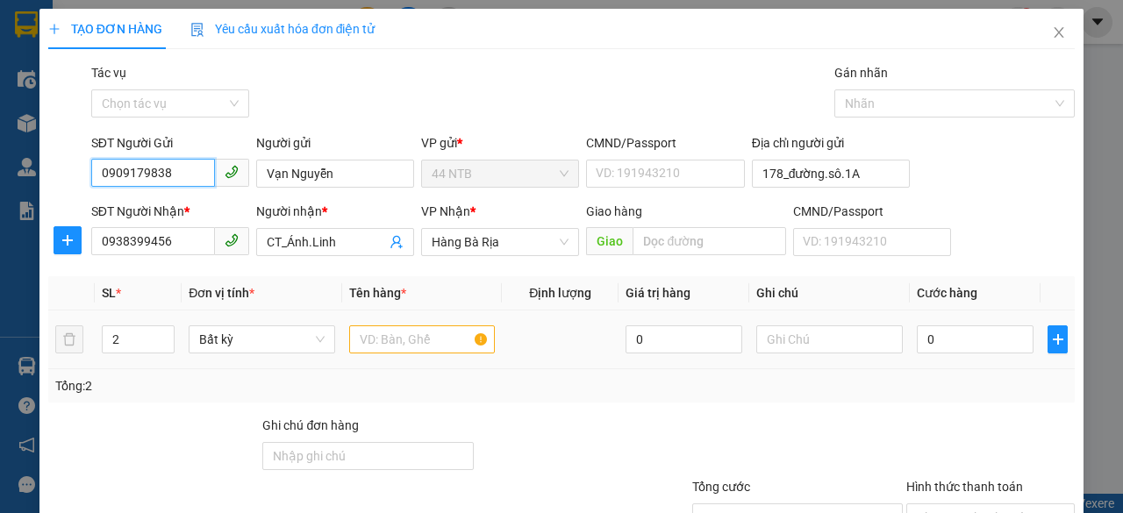
type input "0909179838"
click at [397, 347] on input "text" at bounding box center [422, 339] width 146 height 28
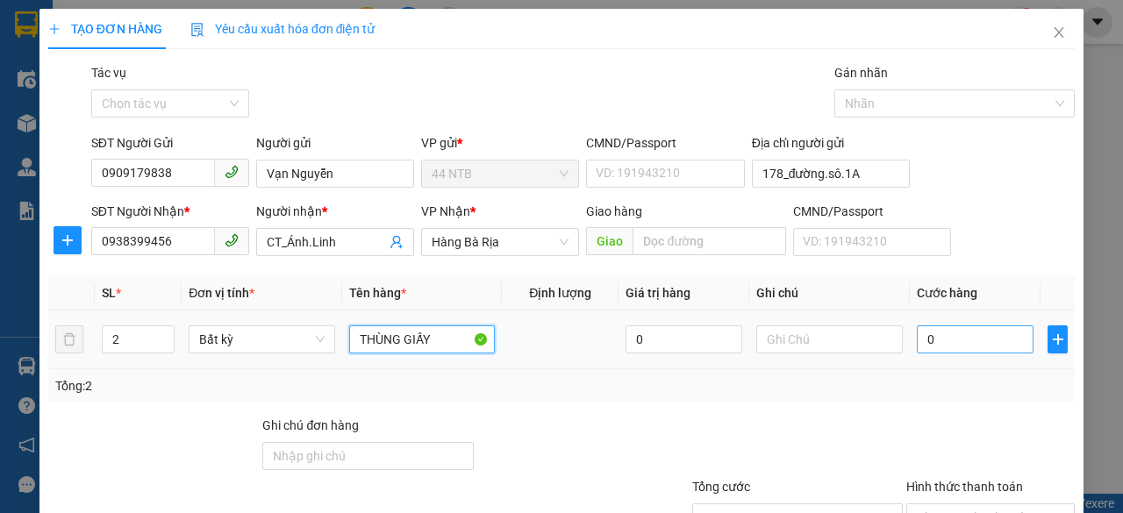
type input "THÙNG GIẤY"
type input "7"
type input "70"
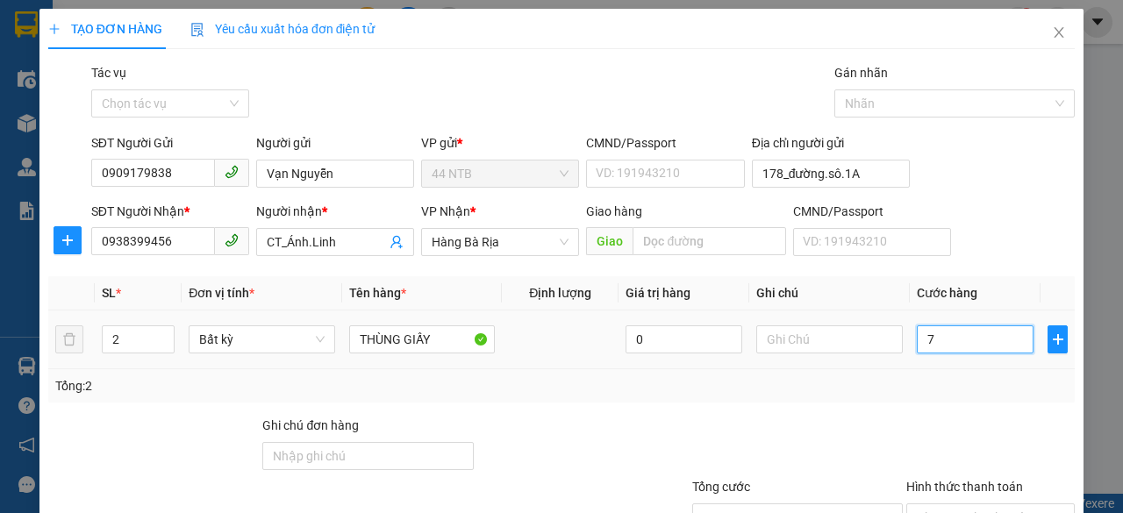
type input "70"
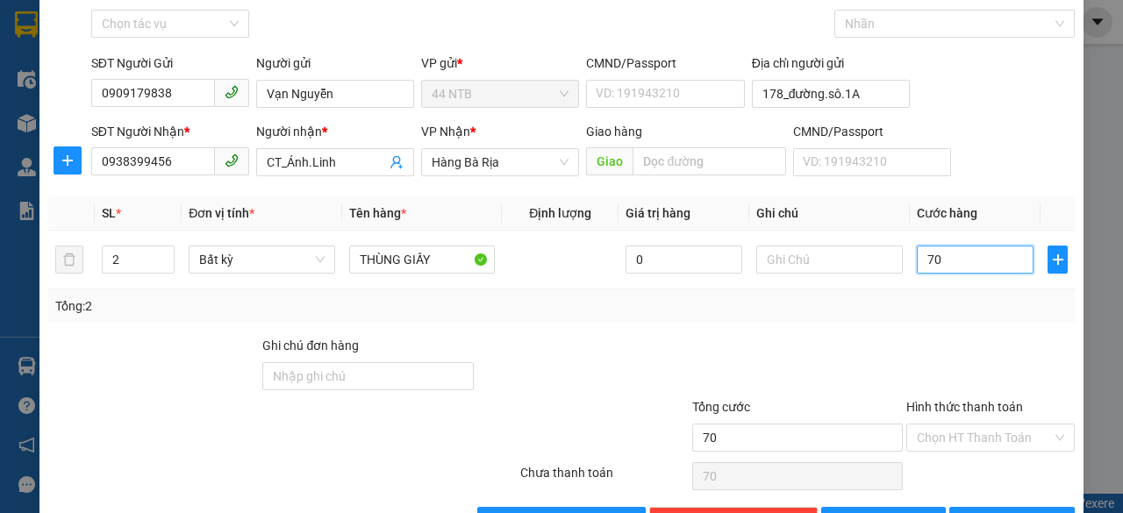
scroll to position [133, 0]
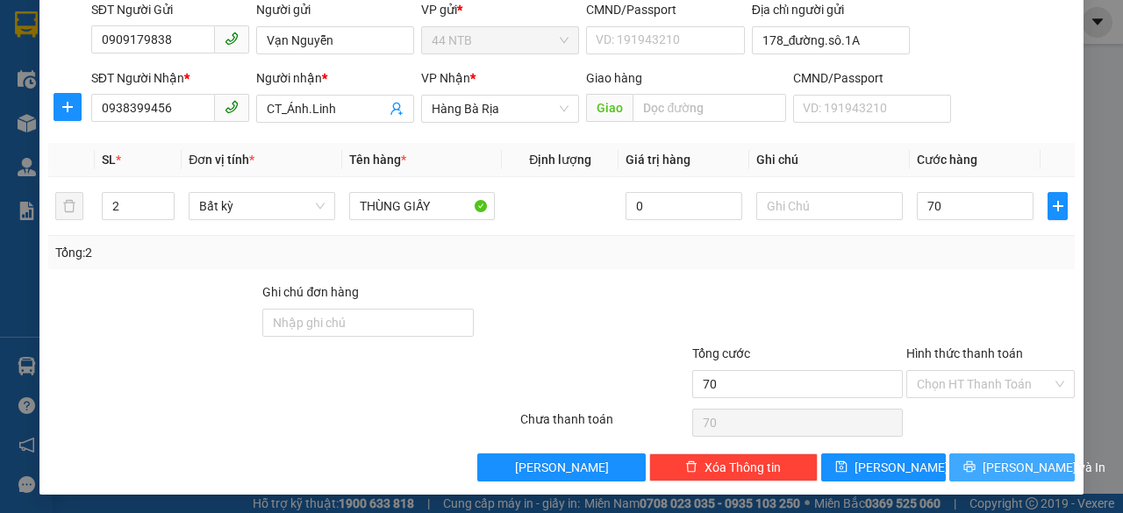
type input "70.000"
drag, startPoint x: 967, startPoint y: 455, endPoint x: 956, endPoint y: 452, distance: 11.1
click at [967, 454] on button "[PERSON_NAME] và In" at bounding box center [1011, 467] width 125 height 28
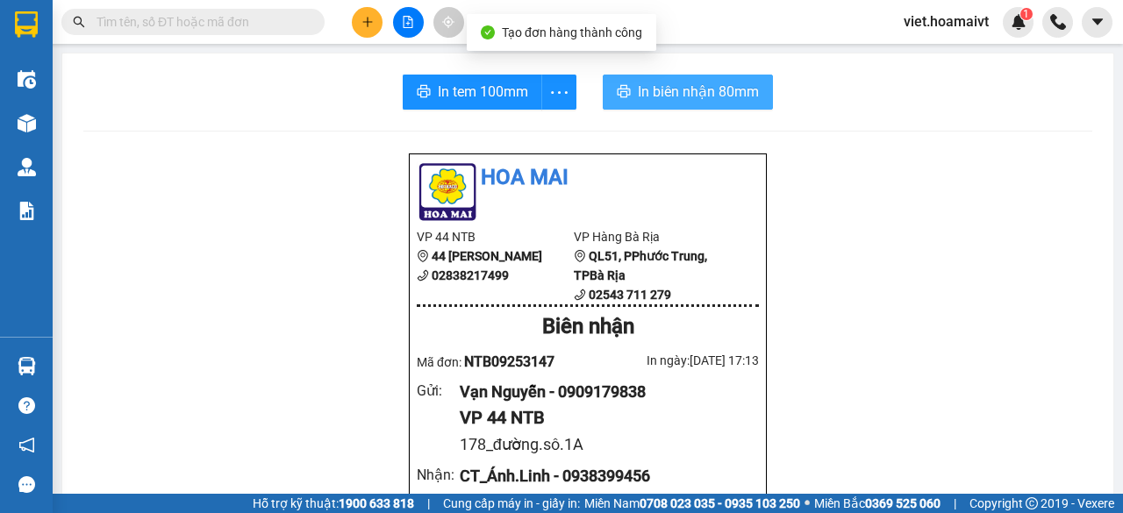
click at [638, 96] on span "In biên nhận 80mm" at bounding box center [698, 92] width 121 height 22
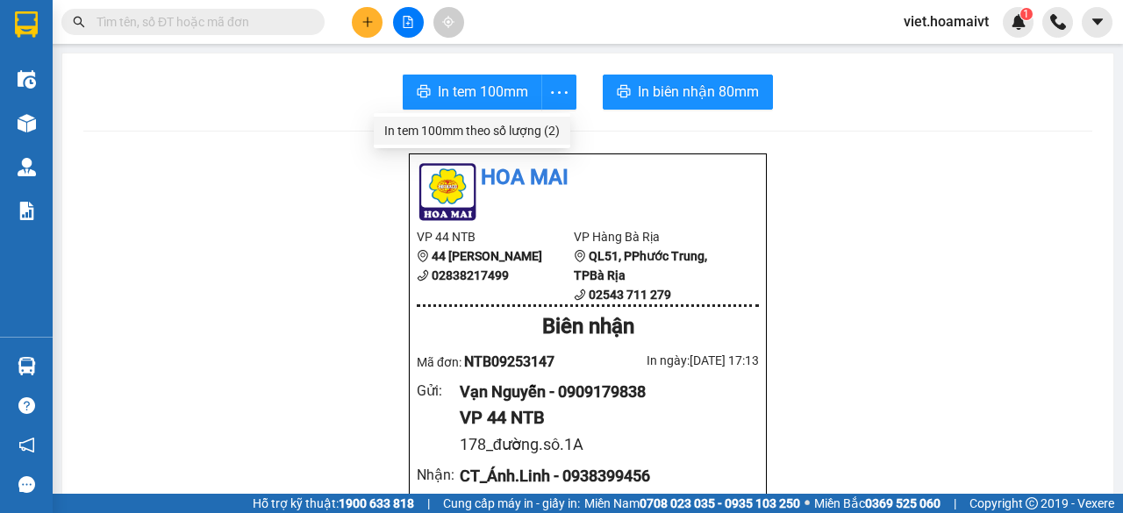
click at [539, 130] on div "In tem 100mm theo số lượng (2)" at bounding box center [471, 130] width 175 height 19
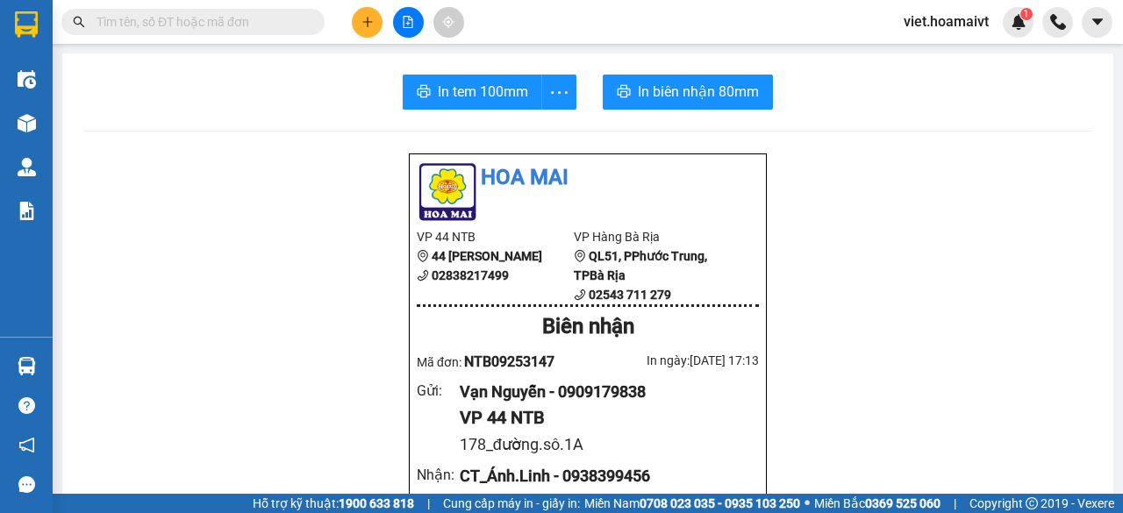
click at [368, 22] on icon "plus" at bounding box center [367, 21] width 10 height 1
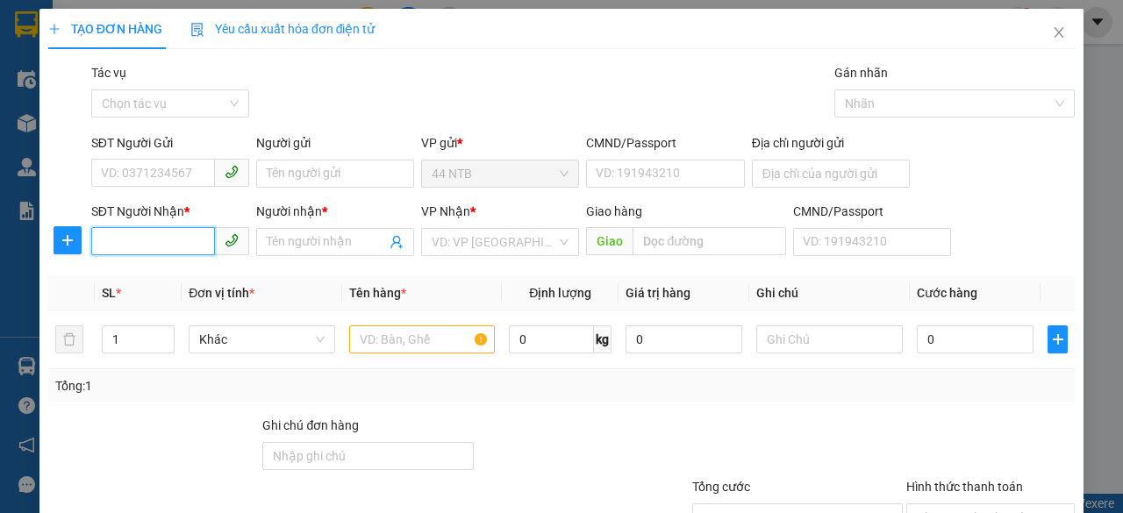
click at [199, 237] on input "SĐT Người Nhận *" at bounding box center [153, 241] width 124 height 28
type input "0949432979"
click at [193, 276] on div "0949432979 - LÝ" at bounding box center [168, 276] width 135 height 19
type input "LÝ"
type input "0949432979"
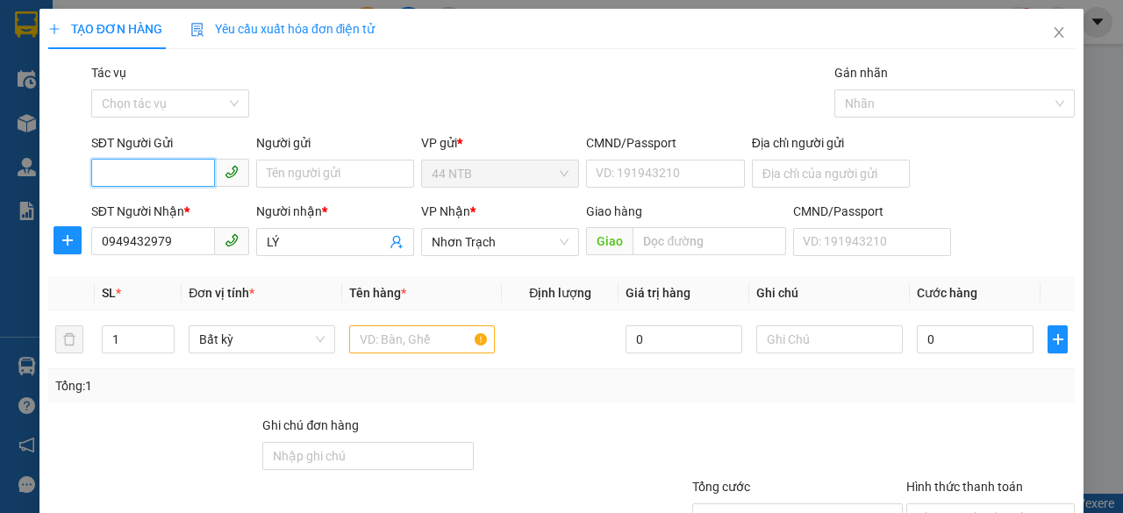
click at [189, 176] on input "SĐT Người Gửi" at bounding box center [153, 173] width 124 height 28
click at [173, 211] on div "0918573223" at bounding box center [168, 207] width 135 height 19
type input "0918573223"
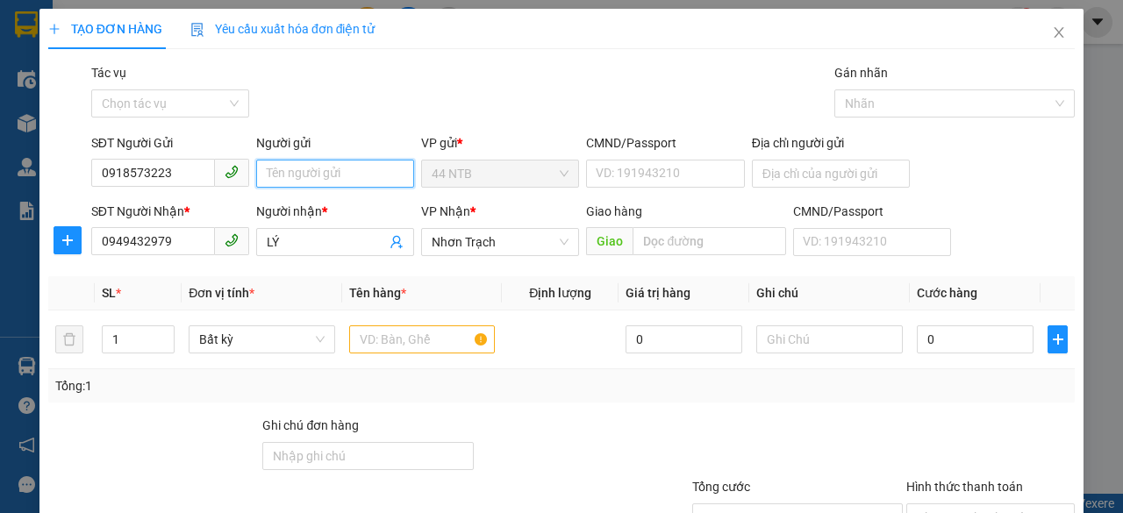
click at [281, 171] on input "Người gửi" at bounding box center [335, 174] width 158 height 28
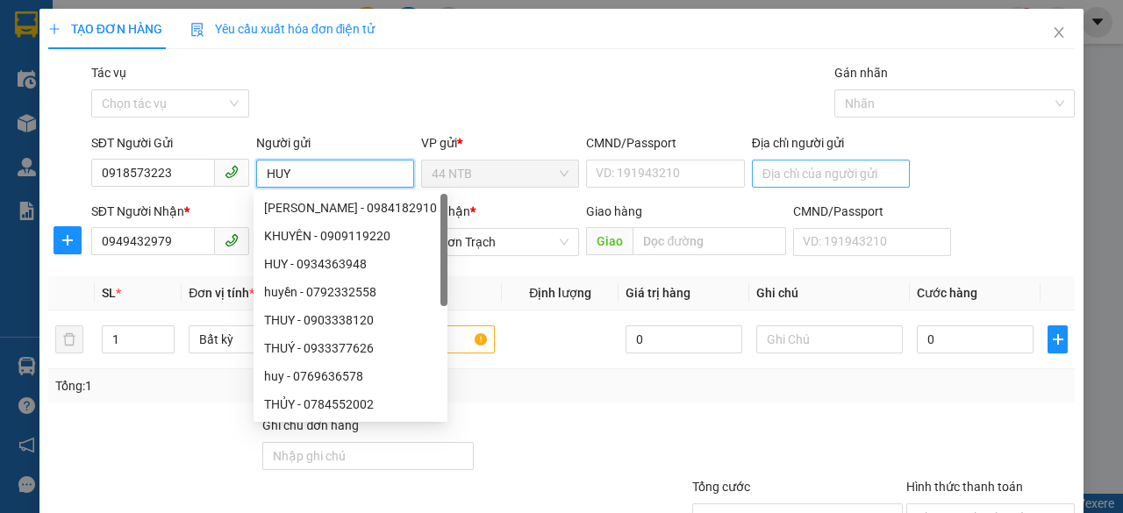
type input "HUY"
click at [782, 178] on input "Địa chỉ người gửi" at bounding box center [831, 174] width 158 height 28
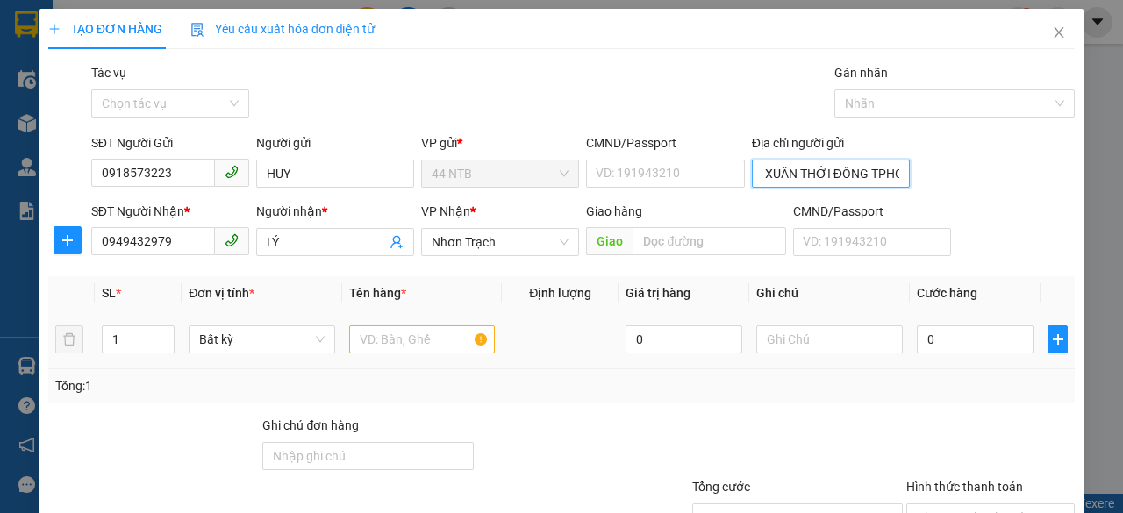
scroll to position [0, 51]
type input "26/12E XUÂN THỚI ĐÔNG TPHCM"
click at [359, 338] on input "text" at bounding box center [422, 339] width 146 height 28
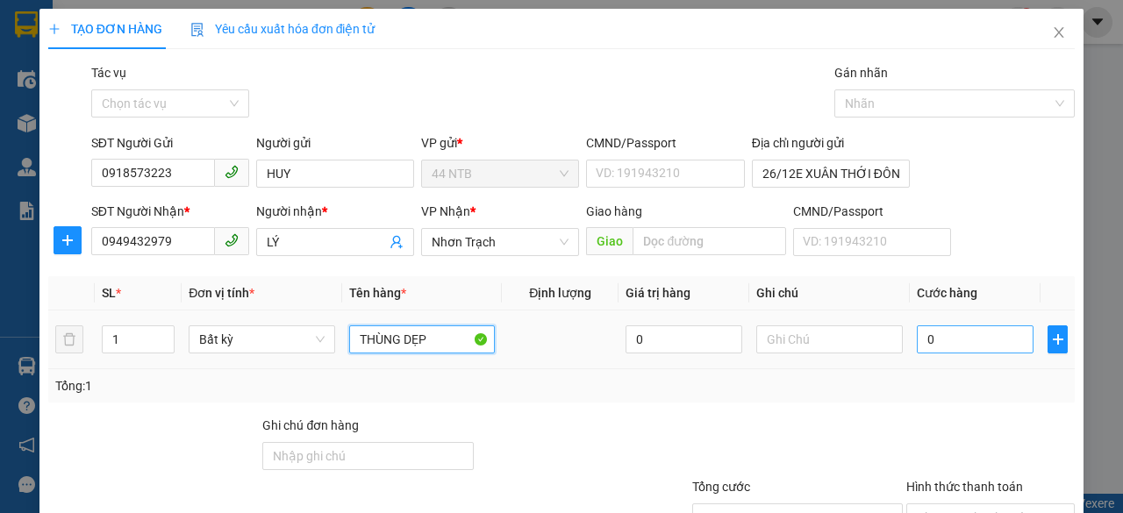
type input "THÙNG DẸP"
click at [971, 336] on input "0" at bounding box center [975, 339] width 117 height 28
type input "3"
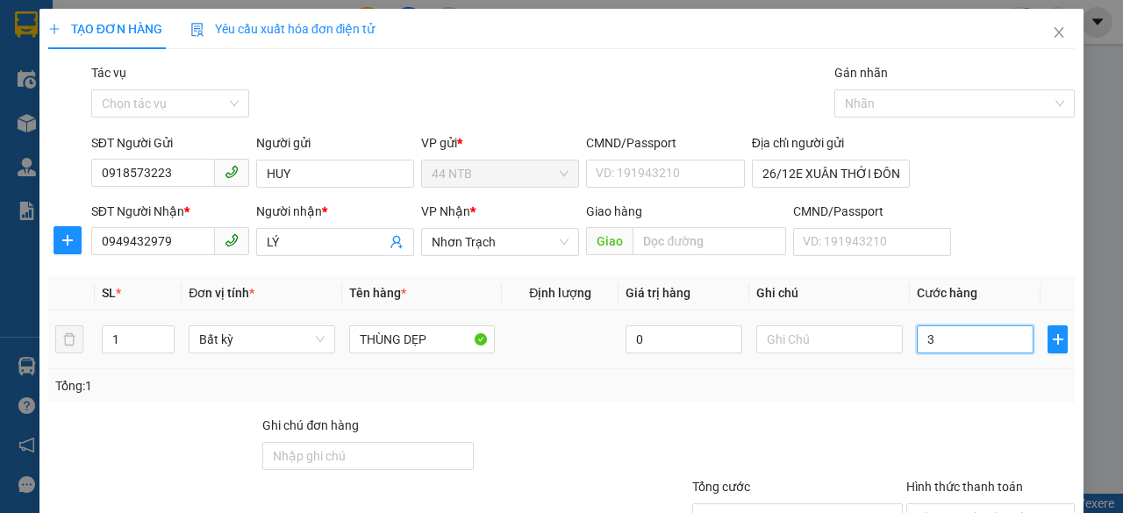
type input "30"
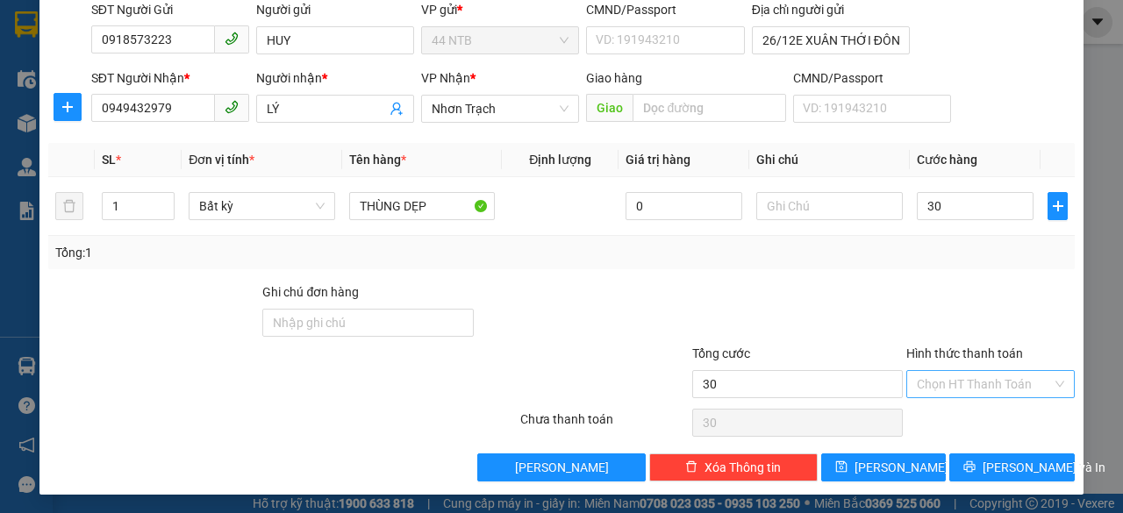
type input "30.000"
click at [953, 371] on input "Hình thức thanh toán" at bounding box center [984, 384] width 135 height 26
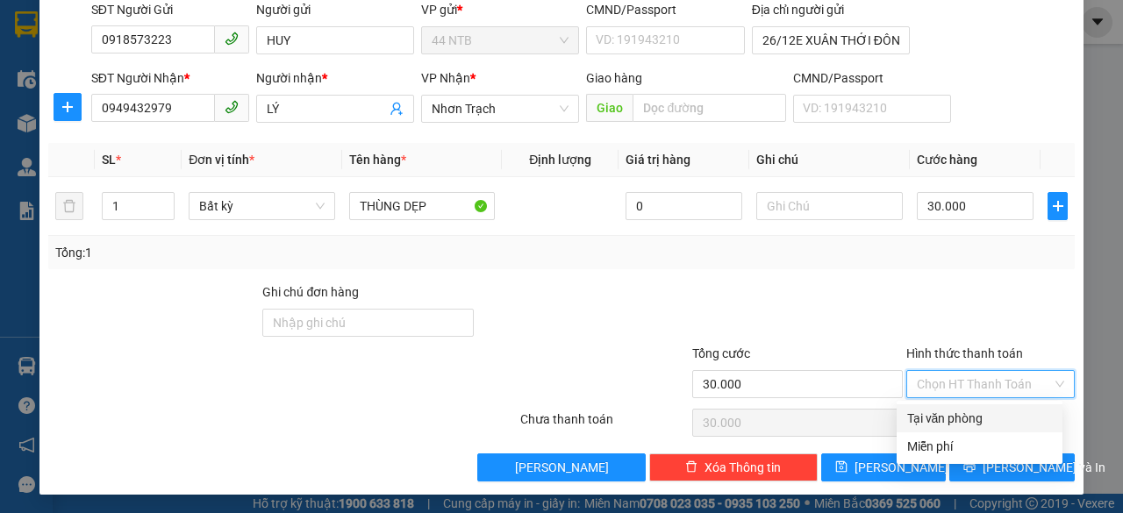
click at [960, 411] on div "Tại văn phòng" at bounding box center [979, 418] width 145 height 19
type input "0"
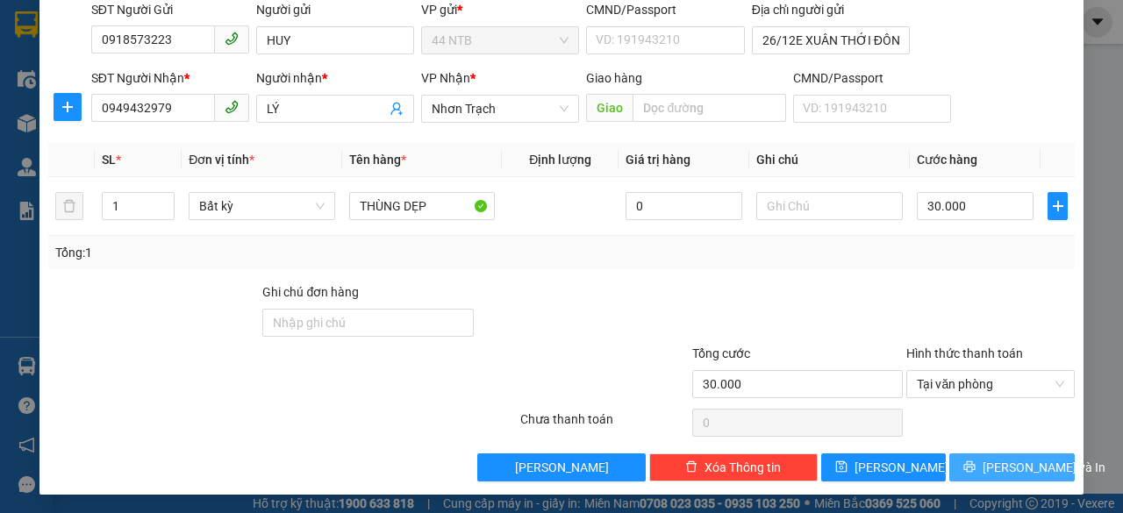
click at [970, 461] on icon "printer" at bounding box center [969, 466] width 12 height 12
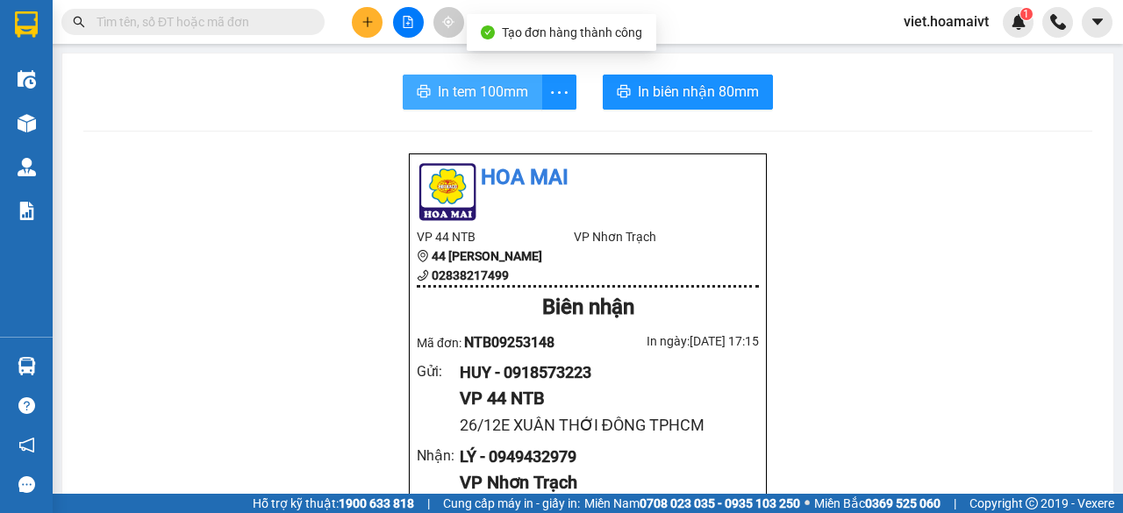
click at [516, 85] on span "In tem 100mm" at bounding box center [483, 92] width 90 height 22
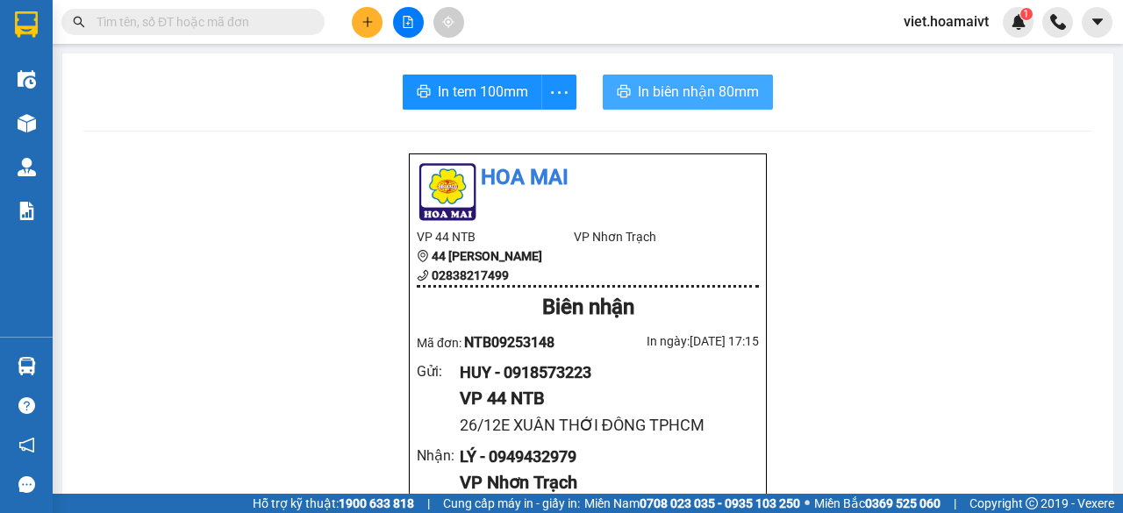
click at [735, 92] on span "In biên nhận 80mm" at bounding box center [698, 92] width 121 height 22
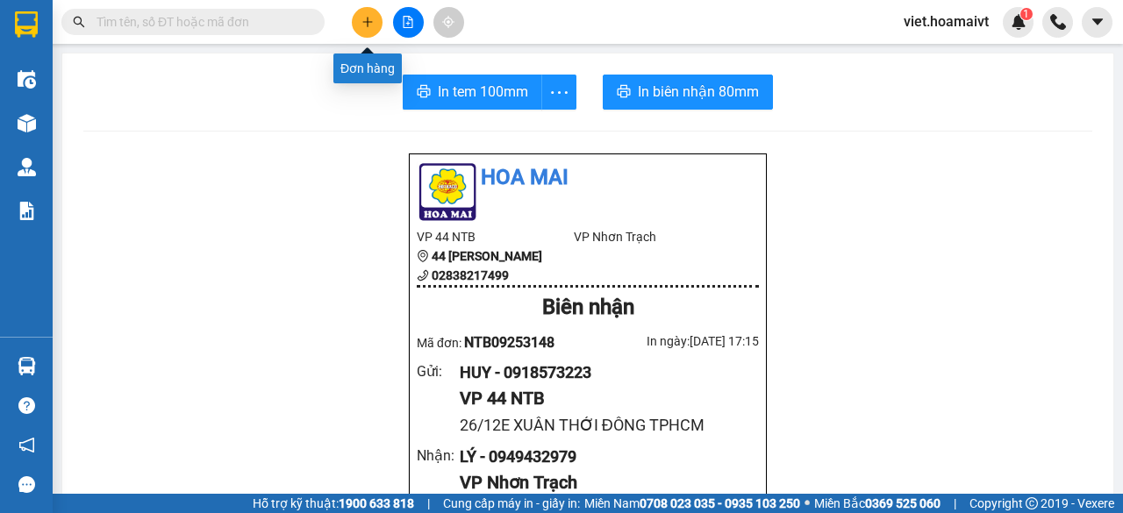
click at [372, 21] on icon "plus" at bounding box center [367, 22] width 12 height 12
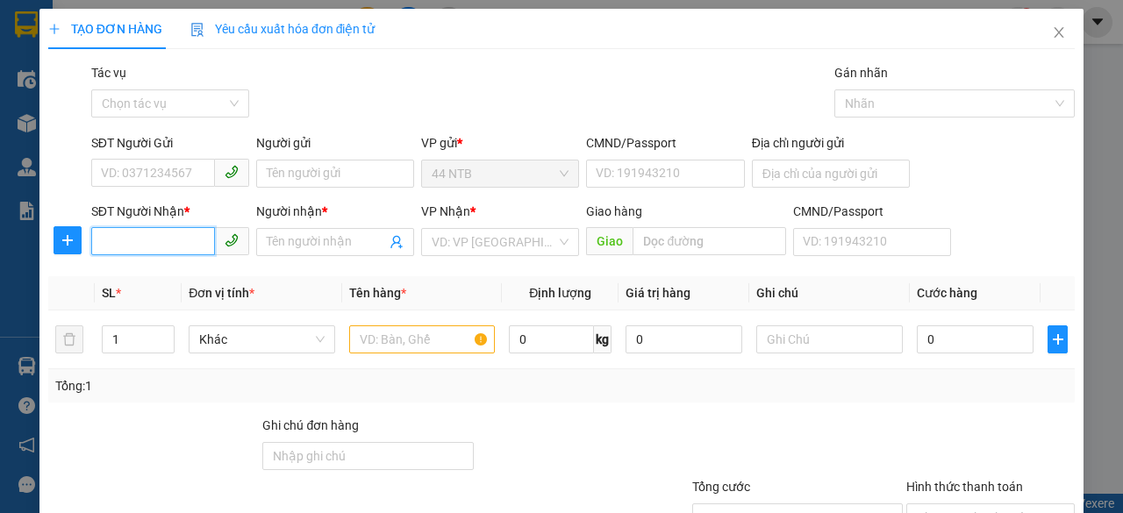
click at [184, 248] on input "SĐT Người Nhận *" at bounding box center [153, 241] width 124 height 28
type input "0398595961"
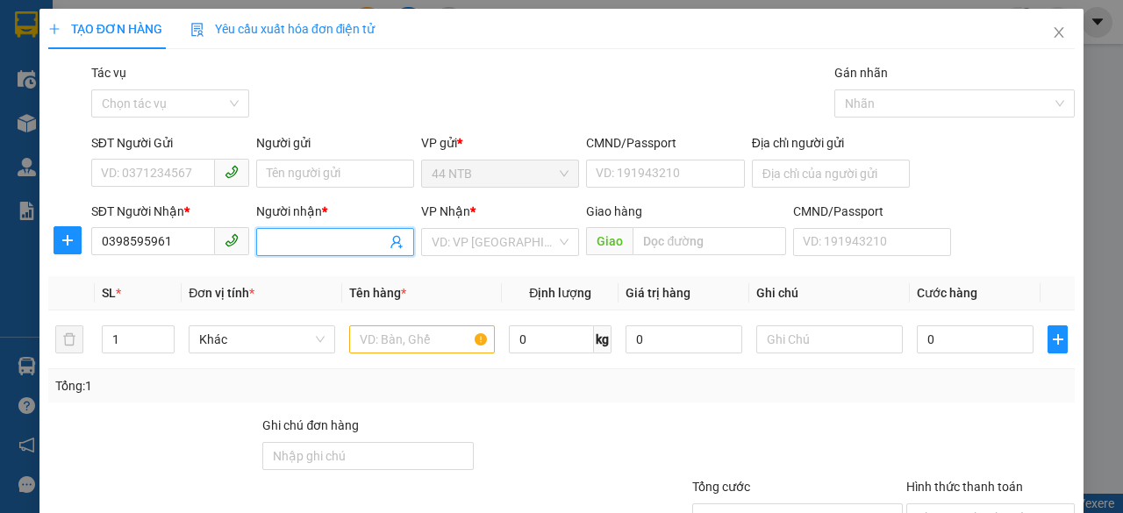
click at [277, 243] on input "Người nhận *" at bounding box center [326, 241] width 119 height 19
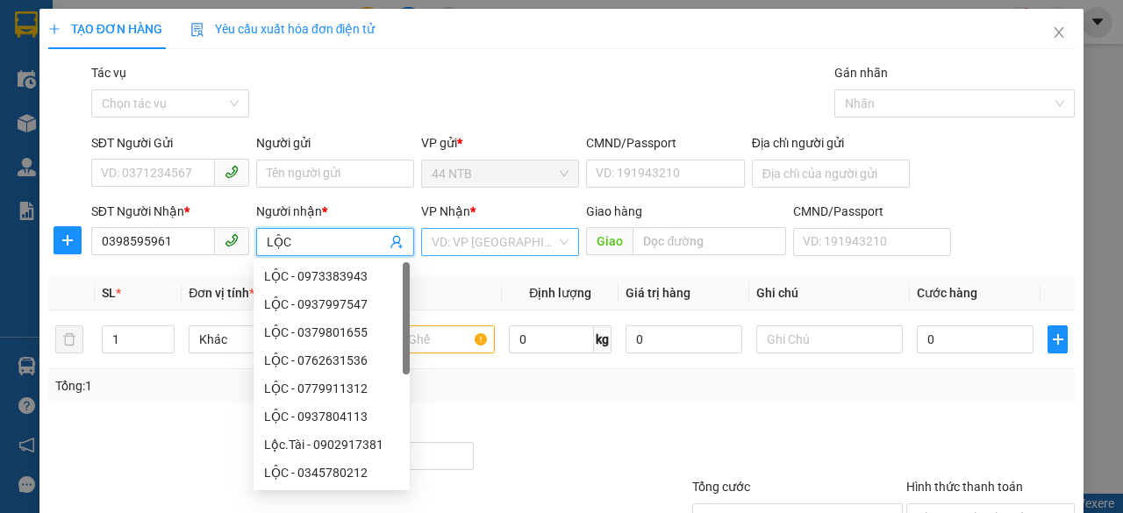
type input "LỘC"
click at [516, 243] on input "search" at bounding box center [494, 242] width 125 height 26
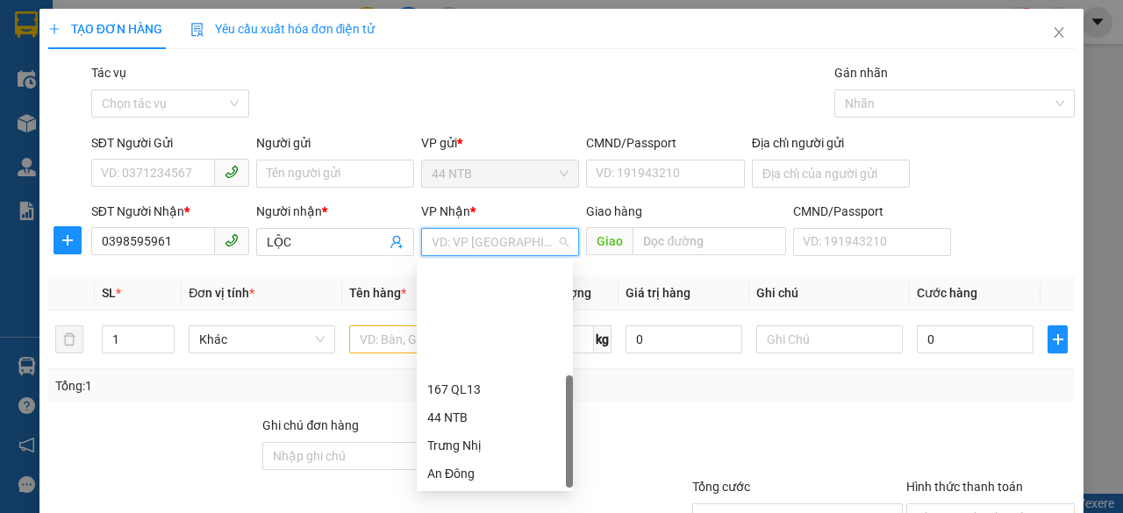
scroll to position [140, 0]
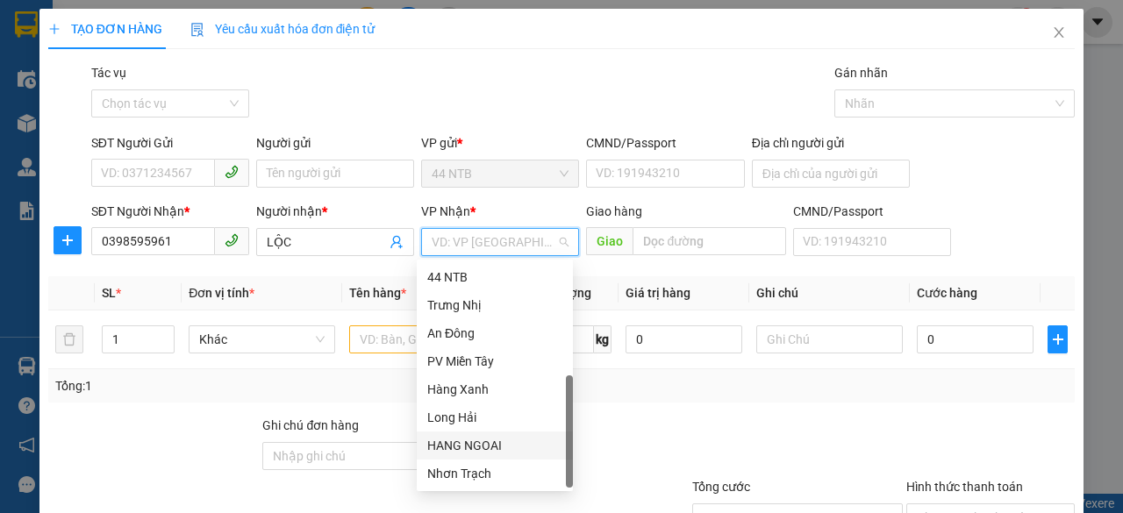
click at [505, 442] on div "HANG NGOAI" at bounding box center [494, 445] width 135 height 19
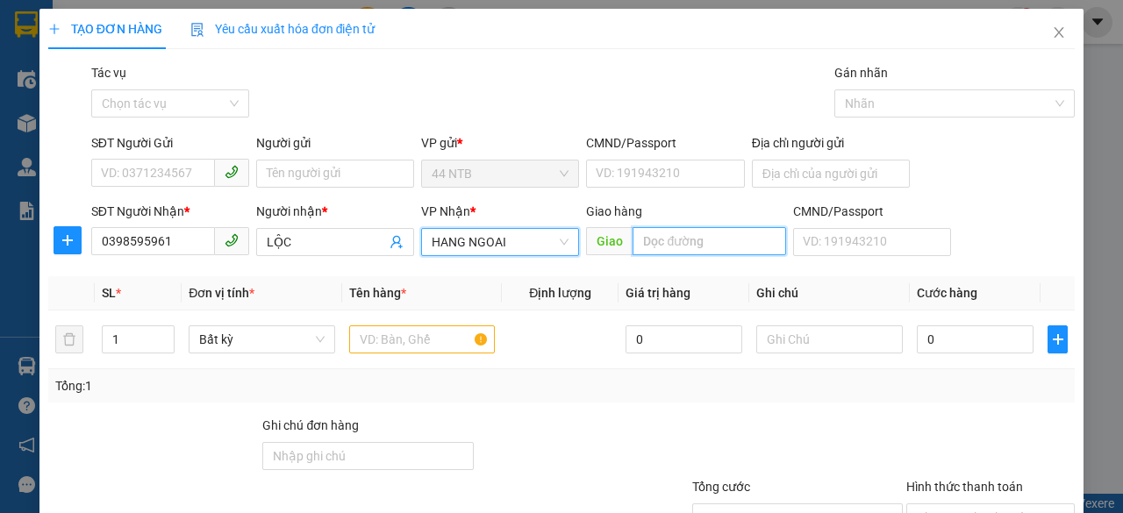
click at [646, 243] on input "text" at bounding box center [708, 241] width 153 height 28
type input "[PERSON_NAME]"
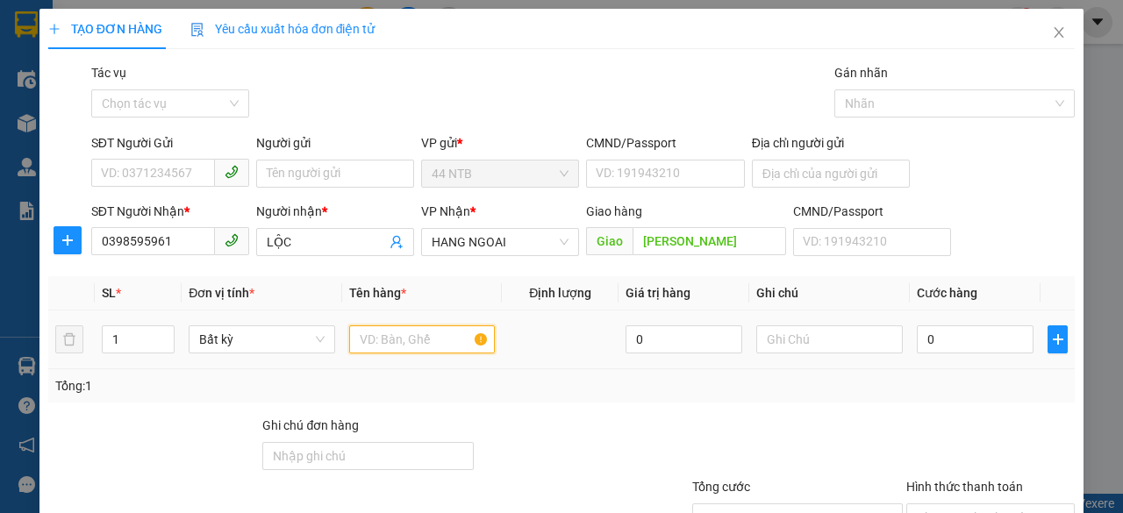
click at [397, 341] on input "text" at bounding box center [422, 339] width 146 height 28
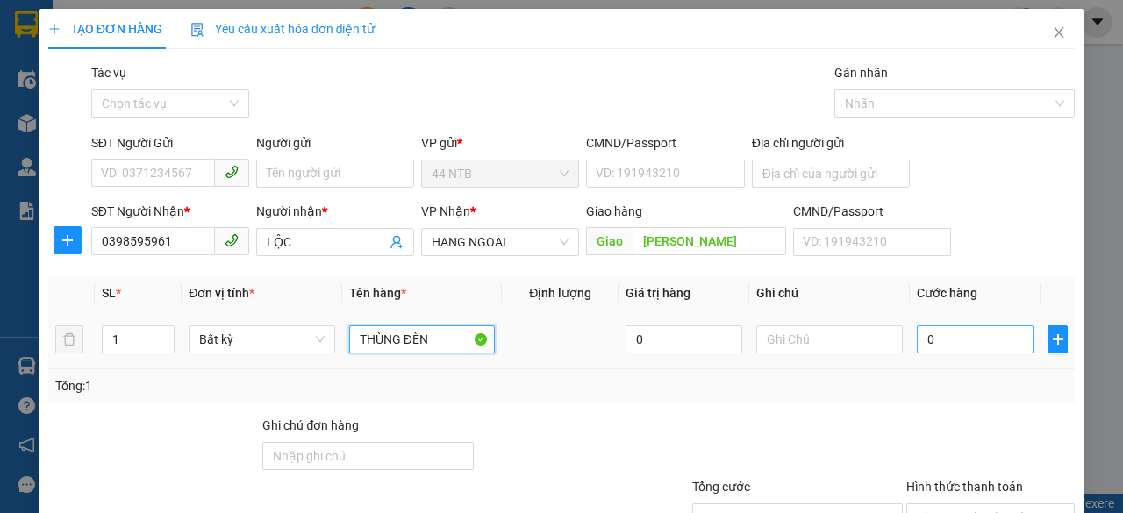
type input "THÙNG ĐÈN"
click at [951, 346] on input "0" at bounding box center [975, 339] width 117 height 28
type input "6"
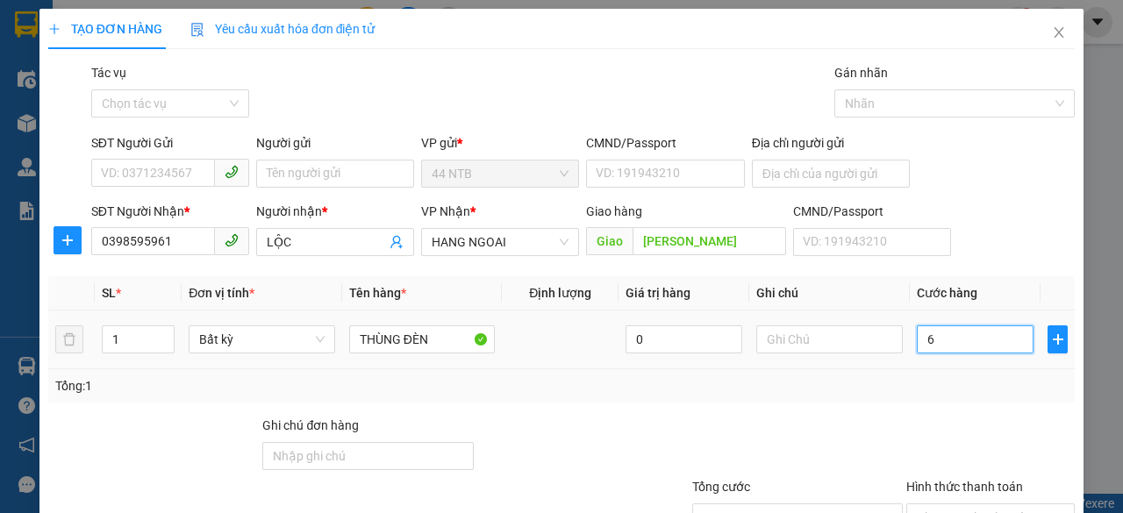
type input "60"
type input "60.000"
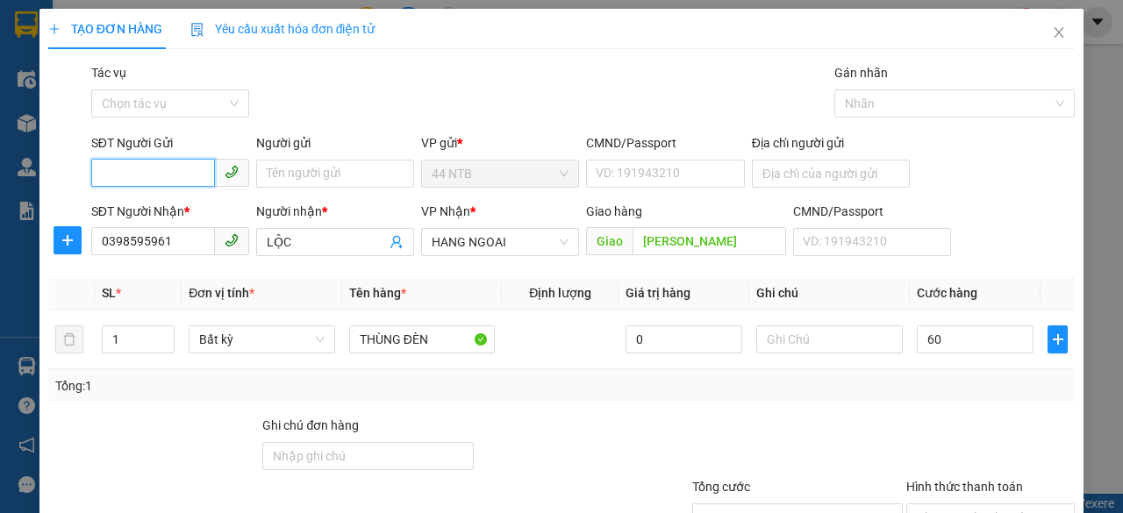
type input "60.000"
click at [199, 176] on input "SĐT Người Gửi" at bounding box center [153, 173] width 124 height 28
type input "0902631767"
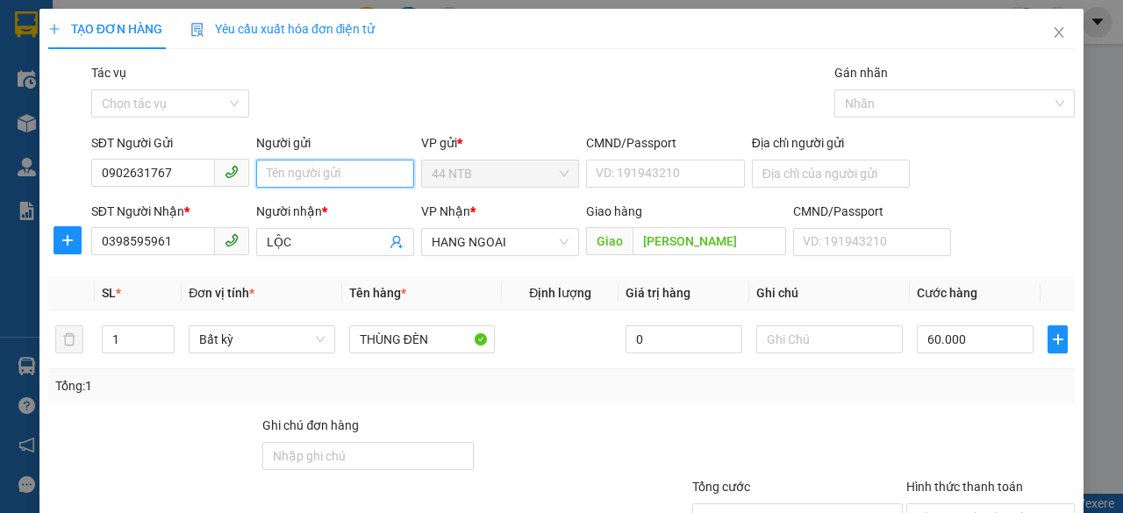
click at [293, 178] on input "Người gửi" at bounding box center [335, 174] width 158 height 28
type input "LỘC SG"
click at [890, 393] on div "Tổng: 1" at bounding box center [561, 385] width 1012 height 19
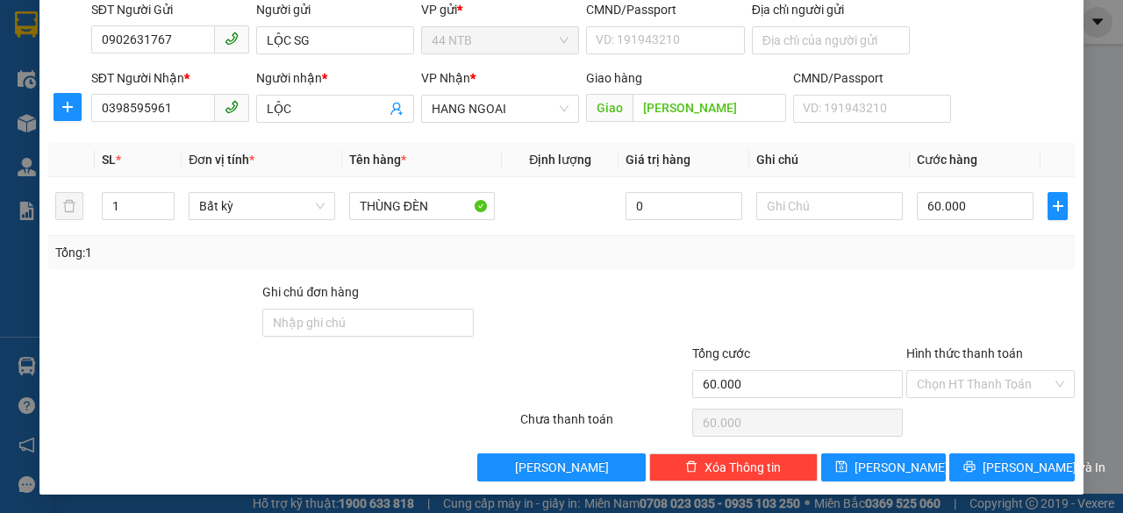
scroll to position [133, 0]
click at [969, 458] on button "[PERSON_NAME] và In" at bounding box center [1011, 467] width 125 height 28
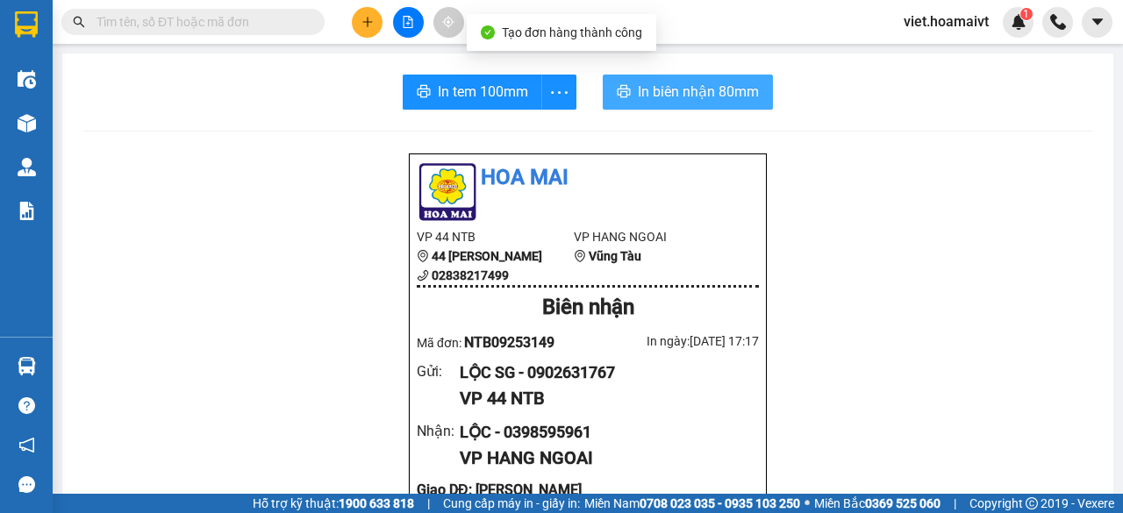
click at [644, 91] on span "In biên nhận 80mm" at bounding box center [698, 92] width 121 height 22
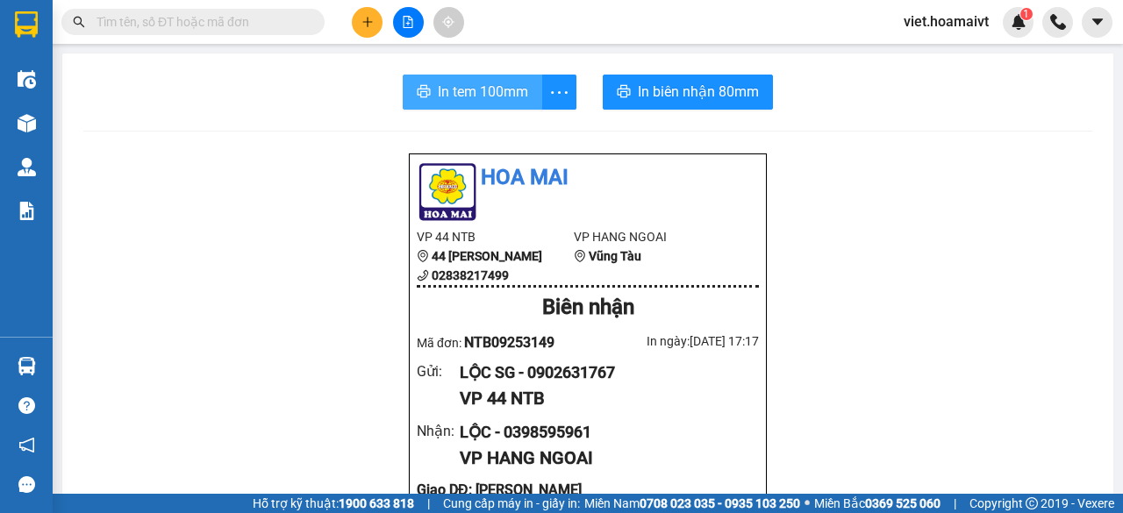
click at [495, 92] on span "In tem 100mm" at bounding box center [483, 92] width 90 height 22
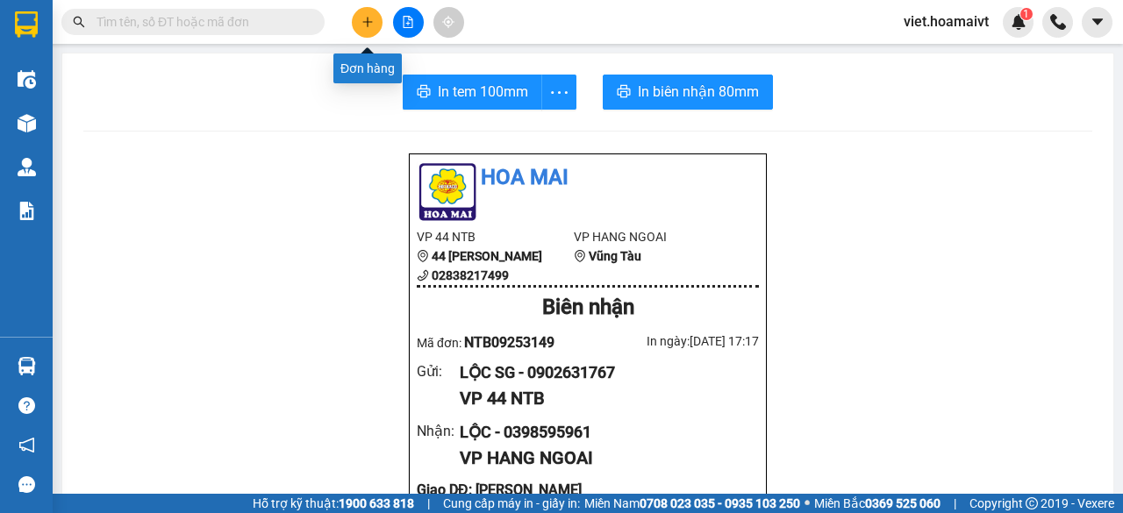
click at [368, 24] on icon "plus" at bounding box center [367, 22] width 12 height 12
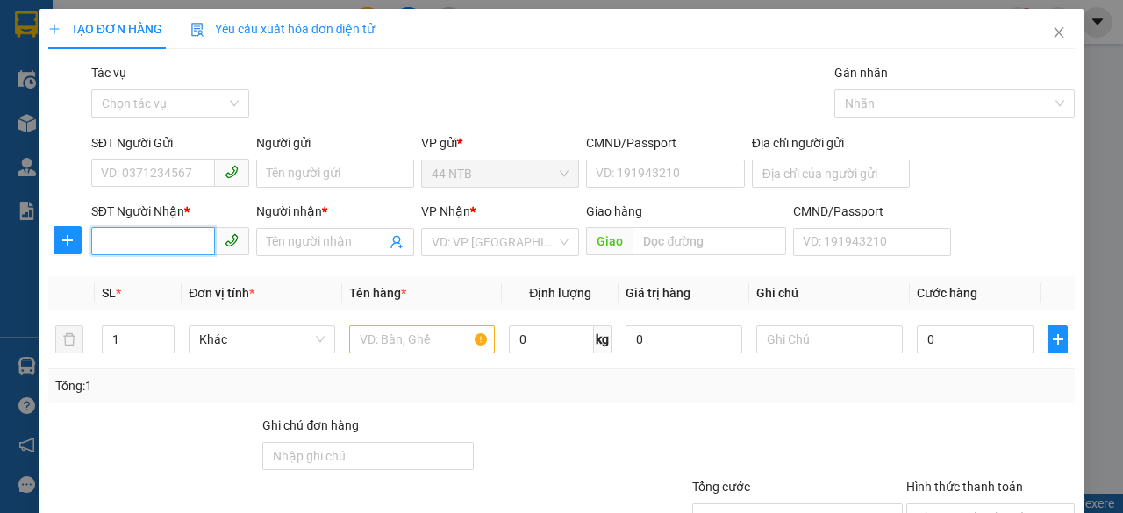
click at [188, 247] on input "SĐT Người Nhận *" at bounding box center [153, 241] width 124 height 28
type input "0767590099"
click at [184, 275] on div "0767590099 - TAN" at bounding box center [168, 276] width 135 height 19
type input "TAN"
type input "0767590099"
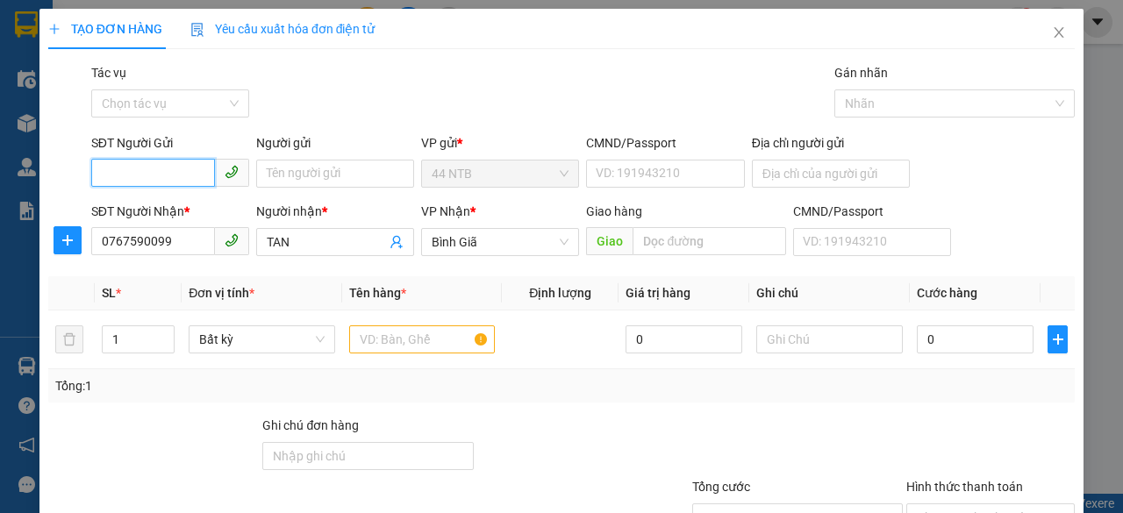
click at [175, 173] on input "SĐT Người Gửi" at bounding box center [153, 173] width 124 height 28
click at [181, 203] on div "0909004360 - TAI" at bounding box center [168, 207] width 135 height 19
type input "0909004360"
type input "TAI"
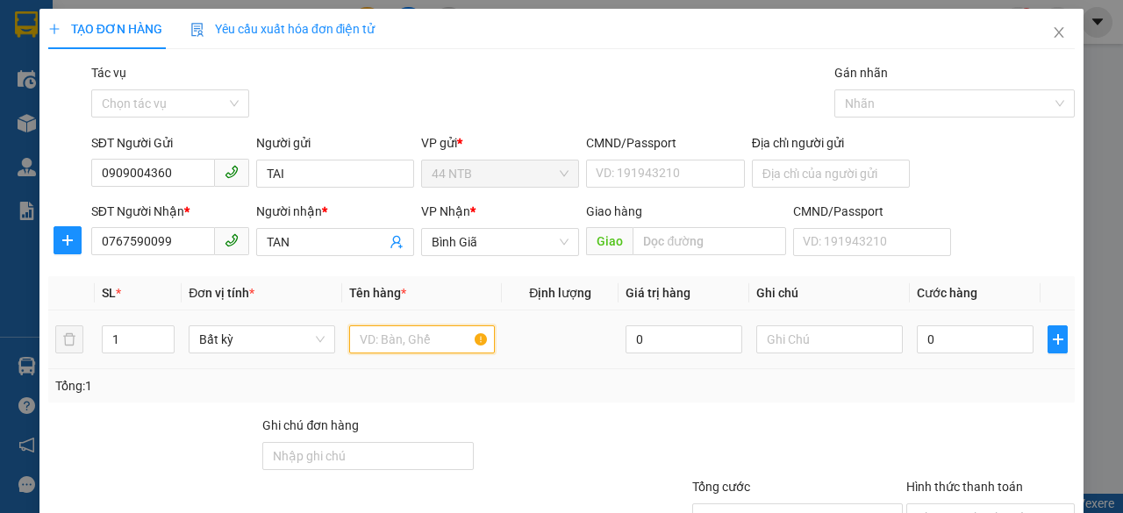
click at [365, 339] on input "text" at bounding box center [422, 339] width 146 height 28
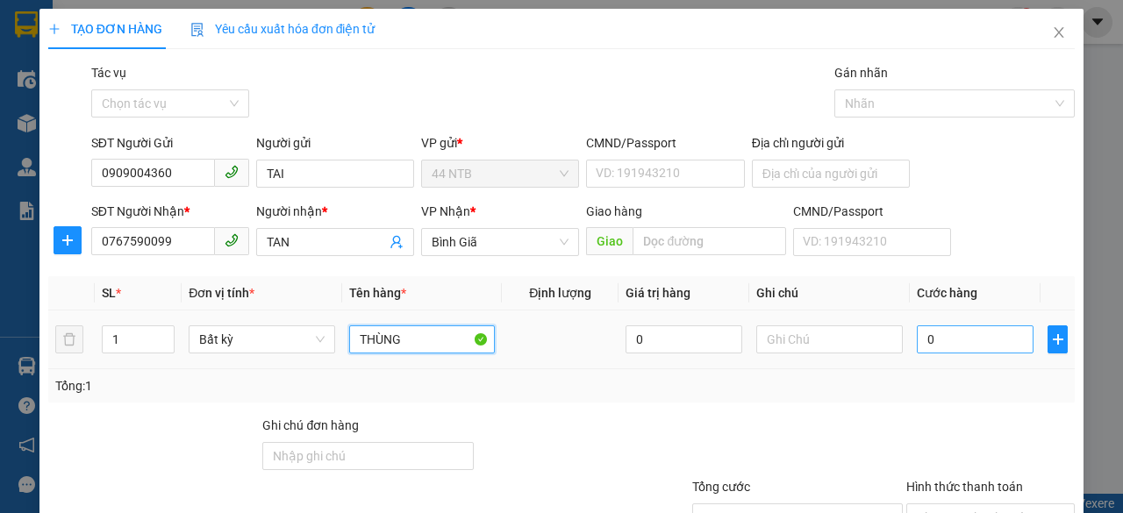
type input "THÙNG"
click at [943, 343] on input "0" at bounding box center [975, 339] width 117 height 28
type input "1"
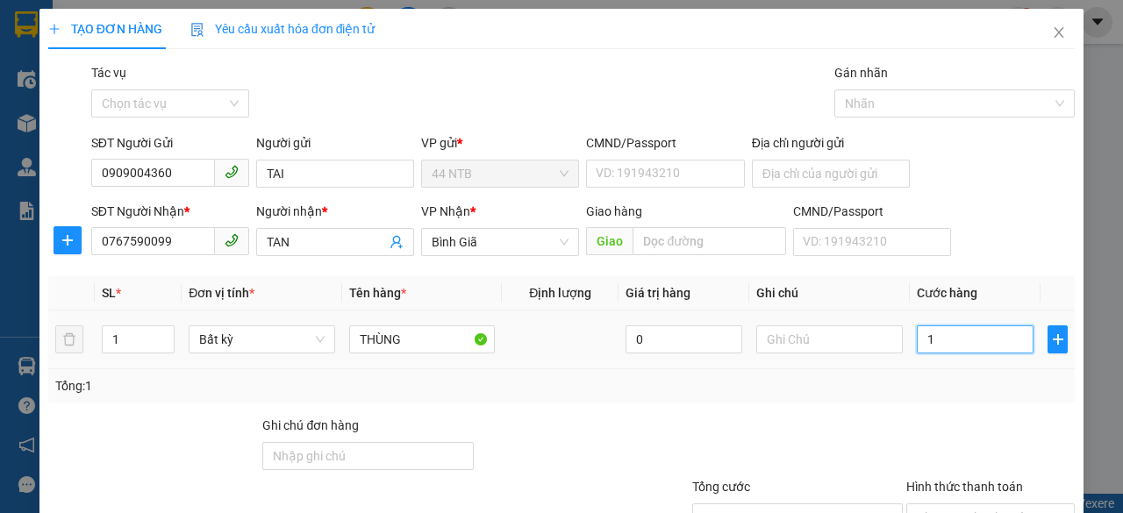
type input "12"
type input "120"
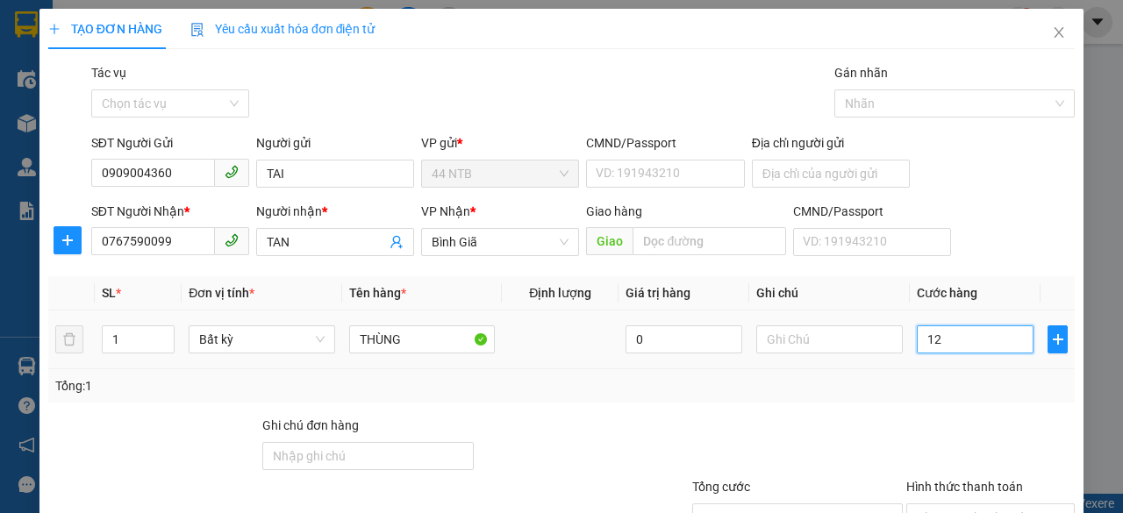
type input "120"
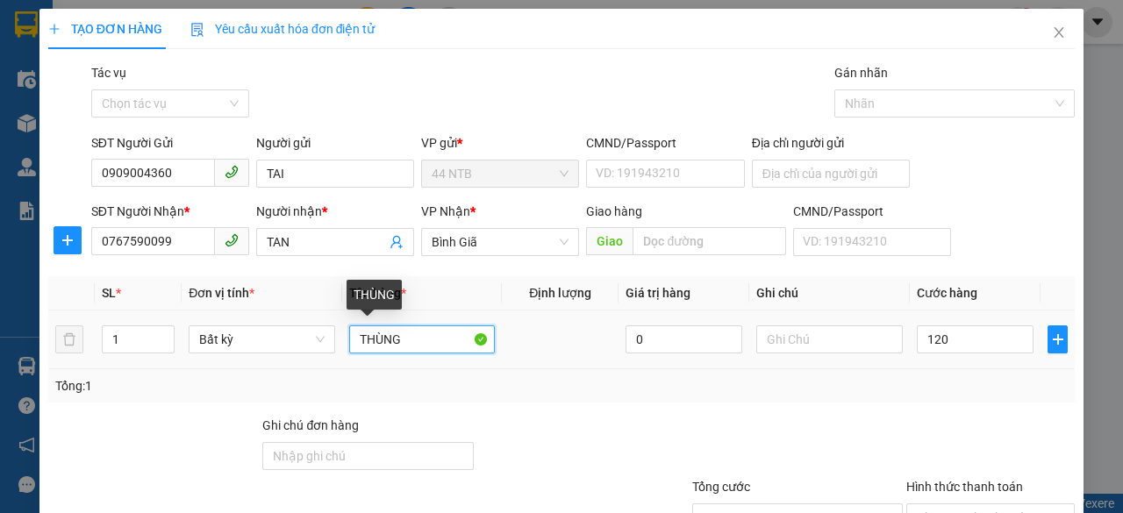
type input "120.000"
click at [431, 339] on input "THÙNG" at bounding box center [422, 339] width 146 height 28
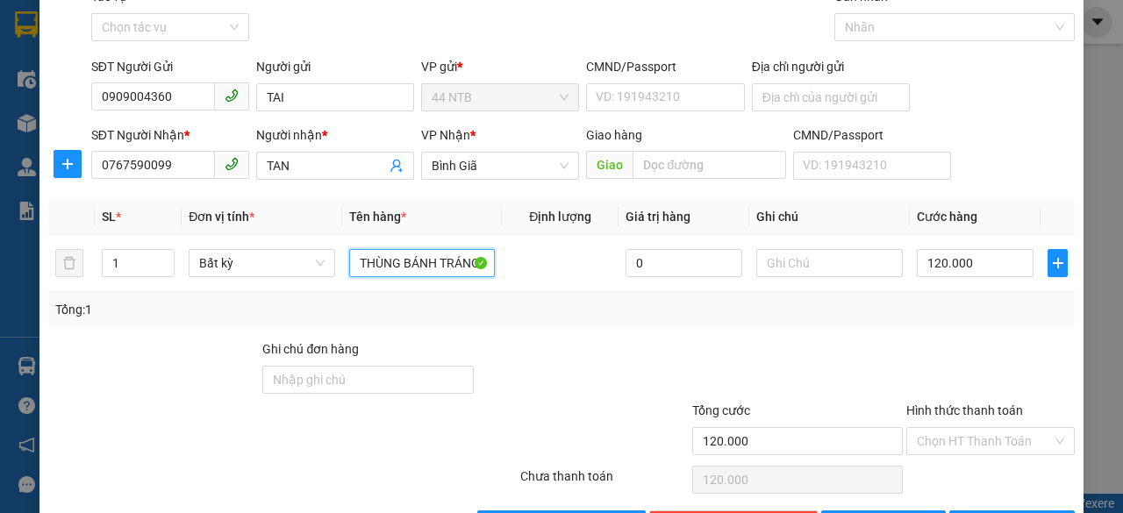
scroll to position [133, 0]
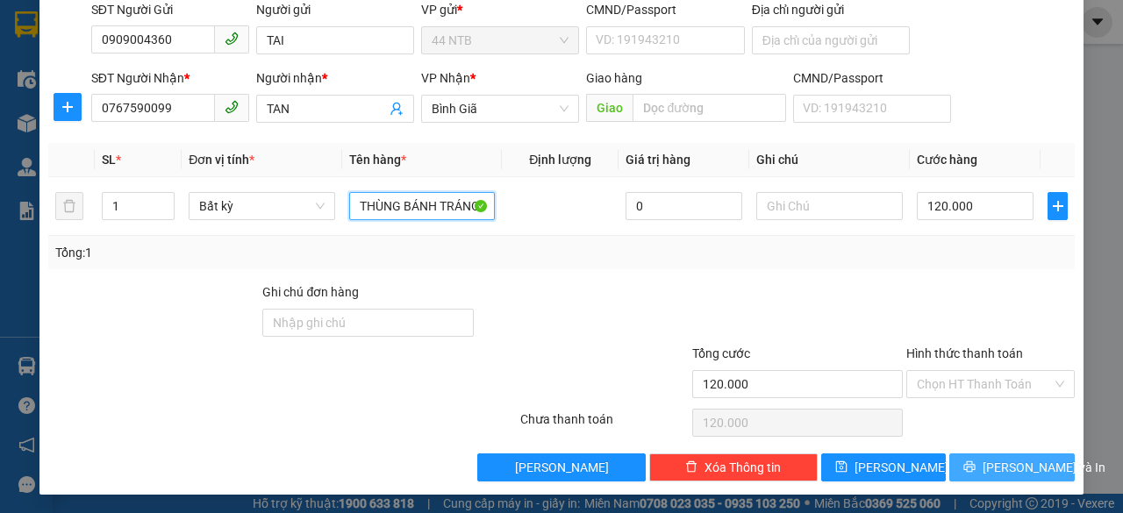
type input "THÙNG BÁNH TRÁNG"
click at [961, 465] on button "[PERSON_NAME] và In" at bounding box center [1011, 467] width 125 height 28
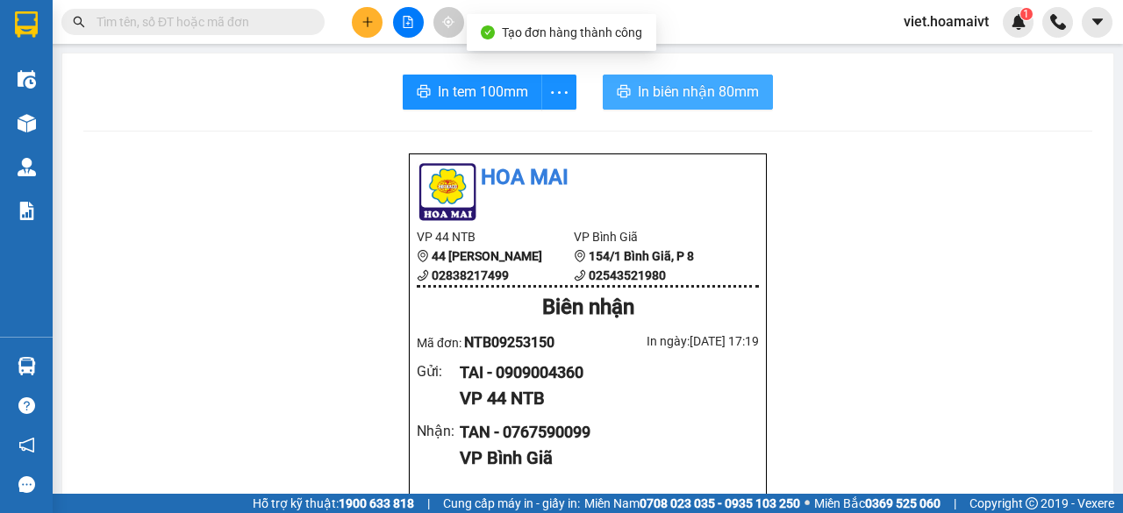
click at [658, 84] on span "In biên nhận 80mm" at bounding box center [698, 92] width 121 height 22
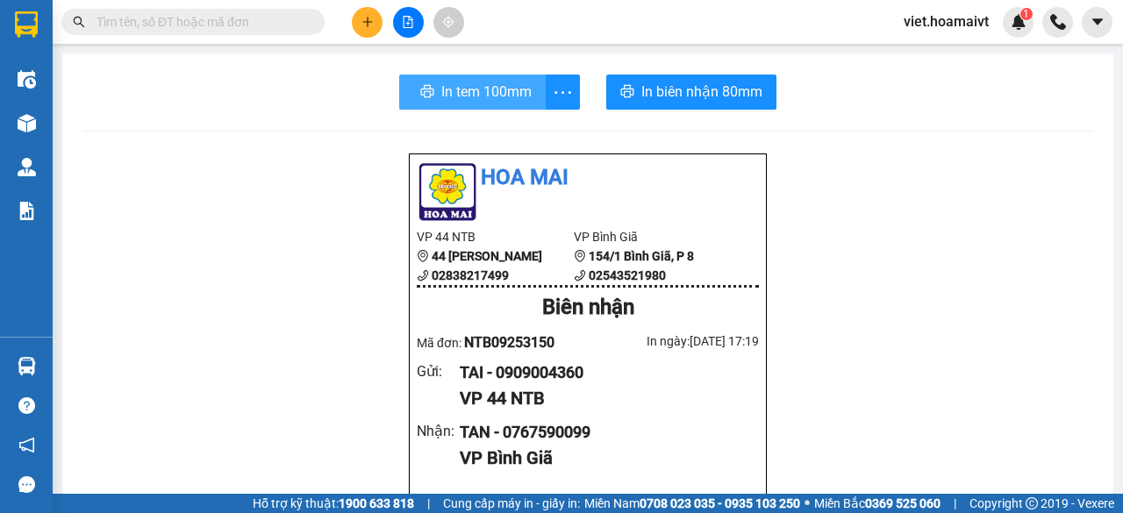
click at [487, 103] on span "In tem 100mm" at bounding box center [486, 92] width 90 height 22
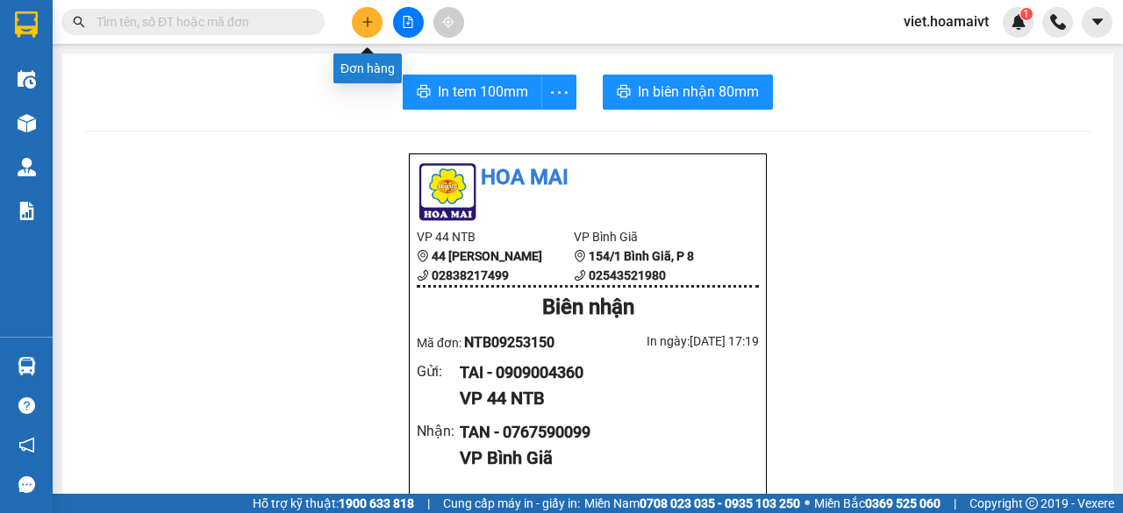
click at [368, 23] on icon "plus" at bounding box center [367, 22] width 12 height 12
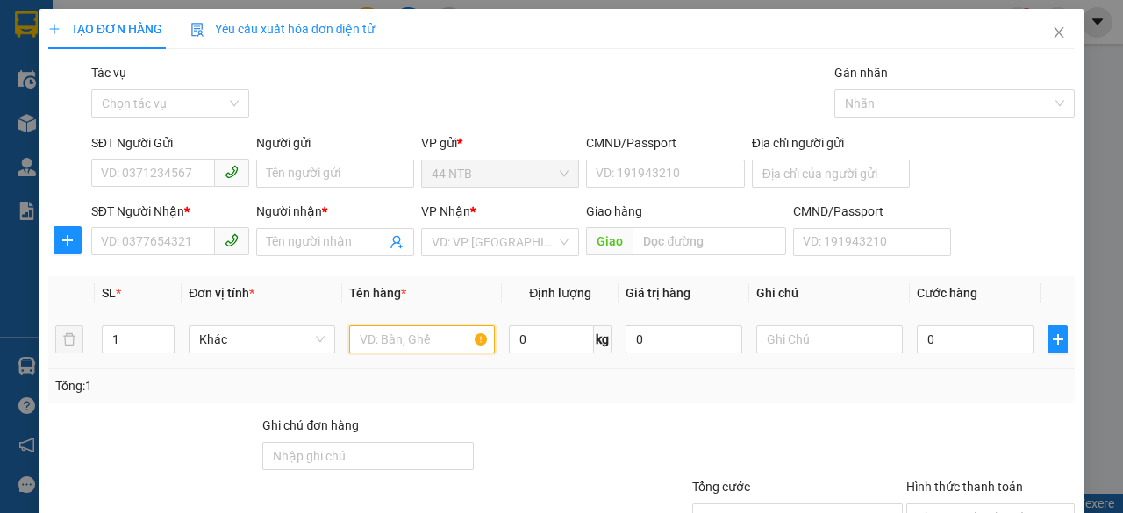
click at [398, 340] on input "text" at bounding box center [422, 339] width 146 height 28
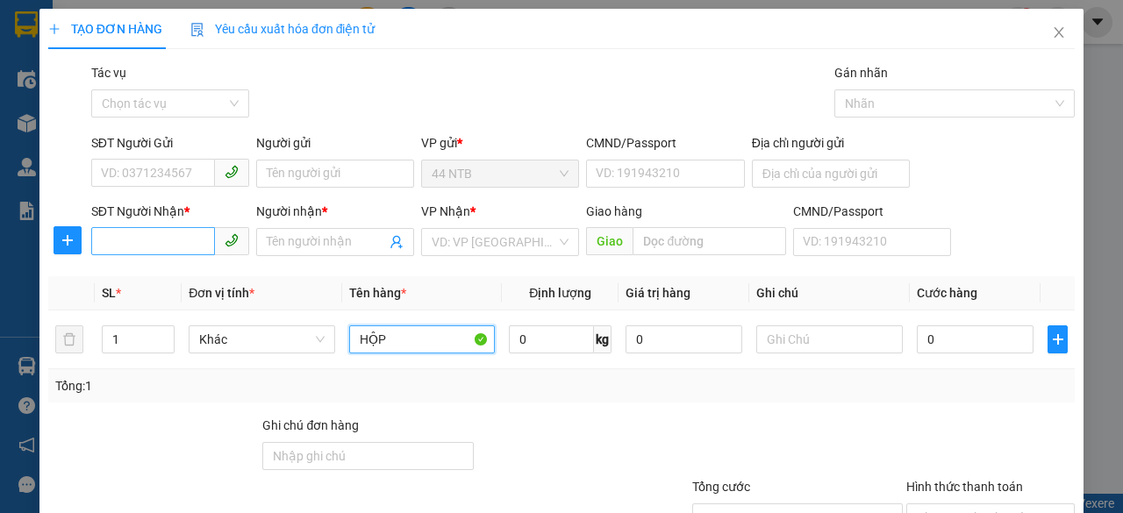
type input "HỘP"
click at [175, 246] on input "SĐT Người Nhận *" at bounding box center [153, 241] width 124 height 28
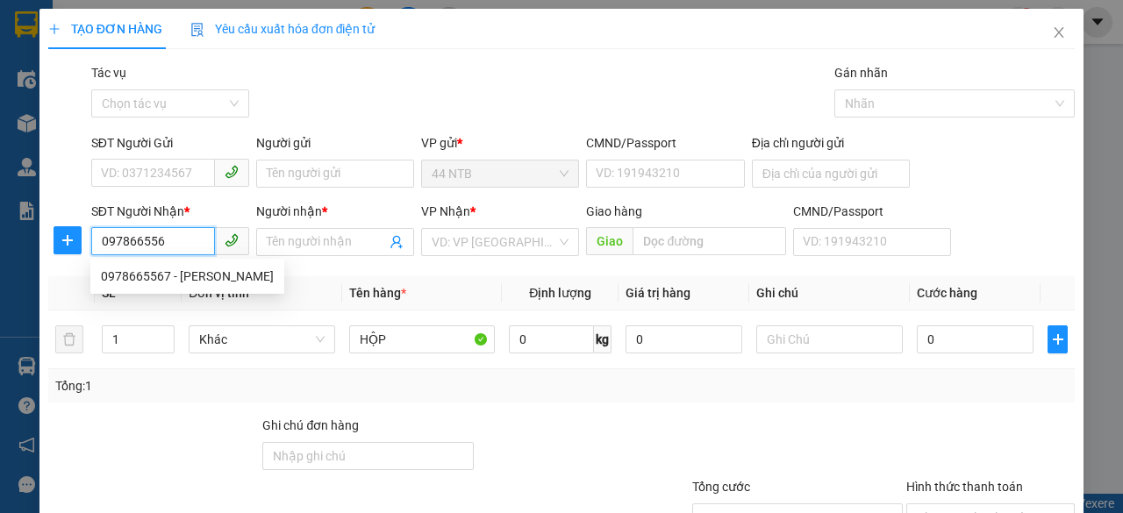
type input "0978665567"
click at [190, 273] on div "0978665567 - [PERSON_NAME]" at bounding box center [187, 276] width 173 height 19
type input "giang"
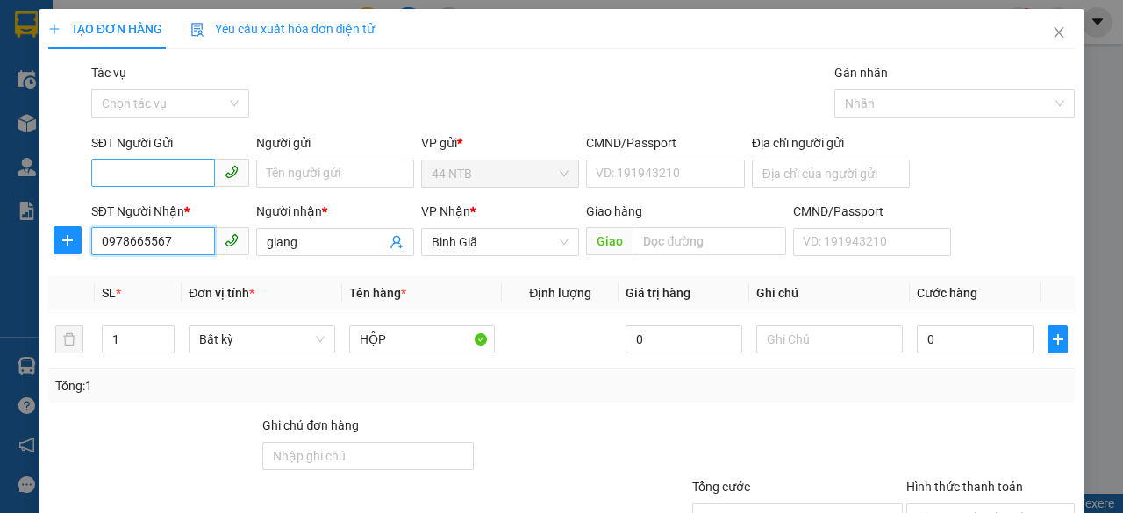
type input "0978665567"
click at [154, 178] on input "SĐT Người Gửi" at bounding box center [153, 173] width 124 height 28
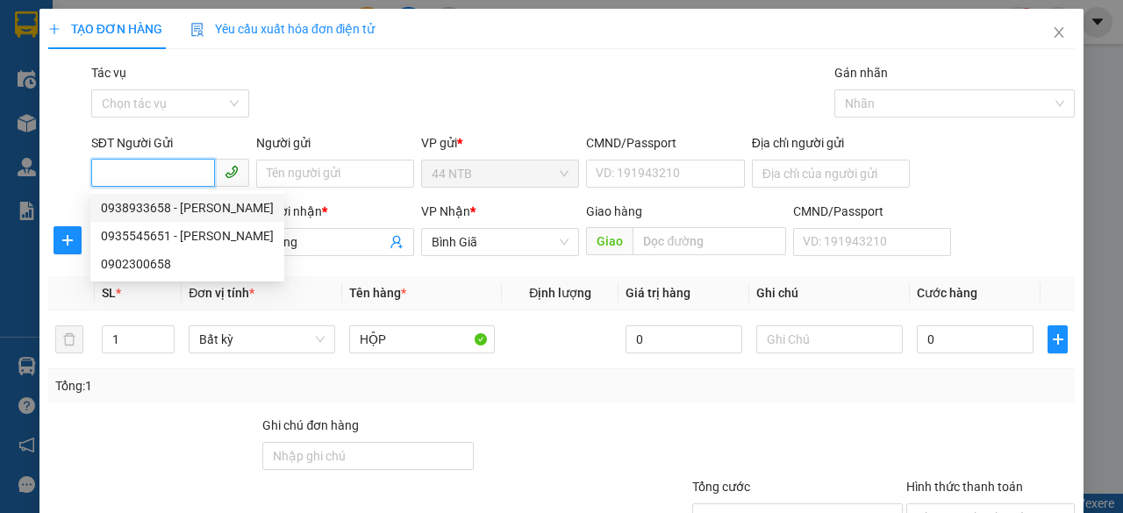
click at [199, 211] on div "0938933658 - [PERSON_NAME]" at bounding box center [187, 207] width 173 height 19
type input "0938933658"
type input "[PERSON_NAME]"
type input "038099006789"
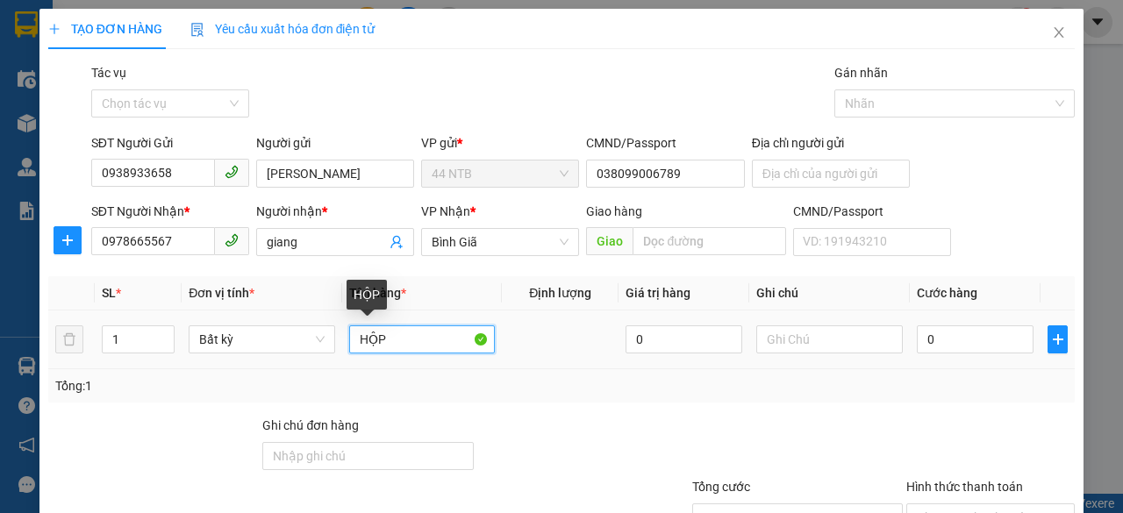
click at [395, 343] on input "HỘP" at bounding box center [422, 339] width 146 height 28
click at [403, 350] on input "HỘP" at bounding box center [422, 339] width 146 height 28
type input "HỘP DĐ"
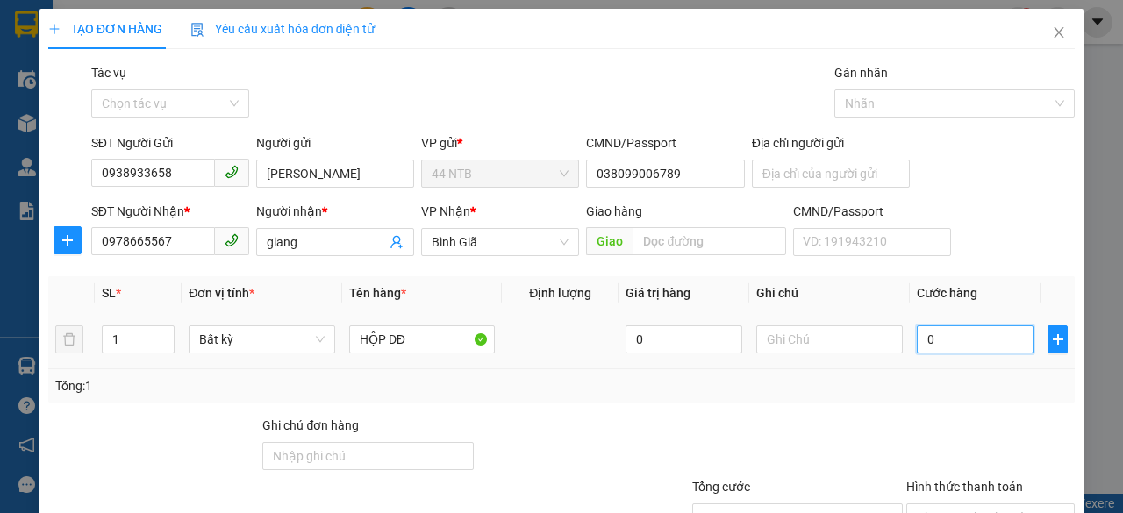
click at [950, 334] on input "0" at bounding box center [975, 339] width 117 height 28
type input "3"
type input "30"
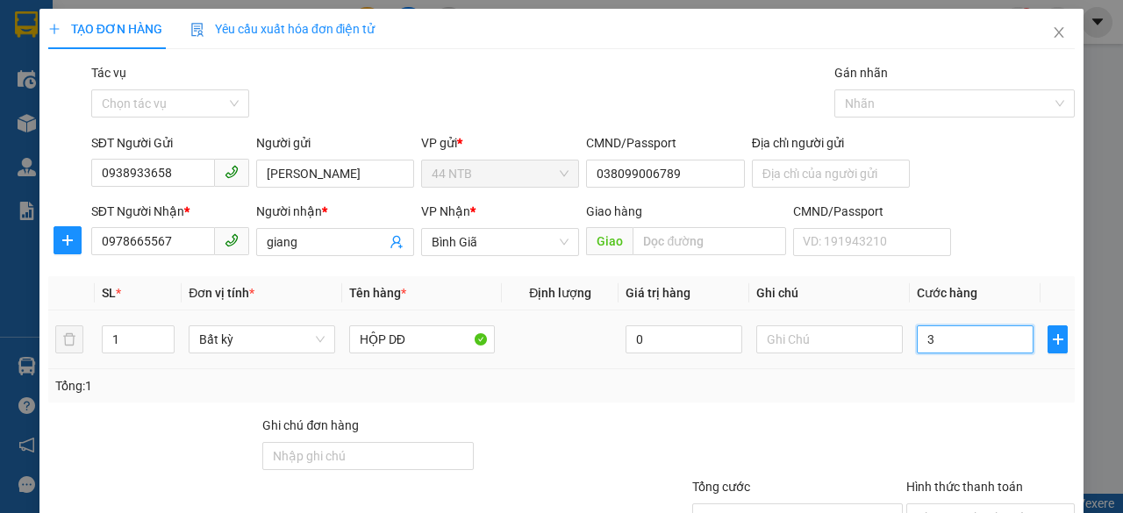
type input "30"
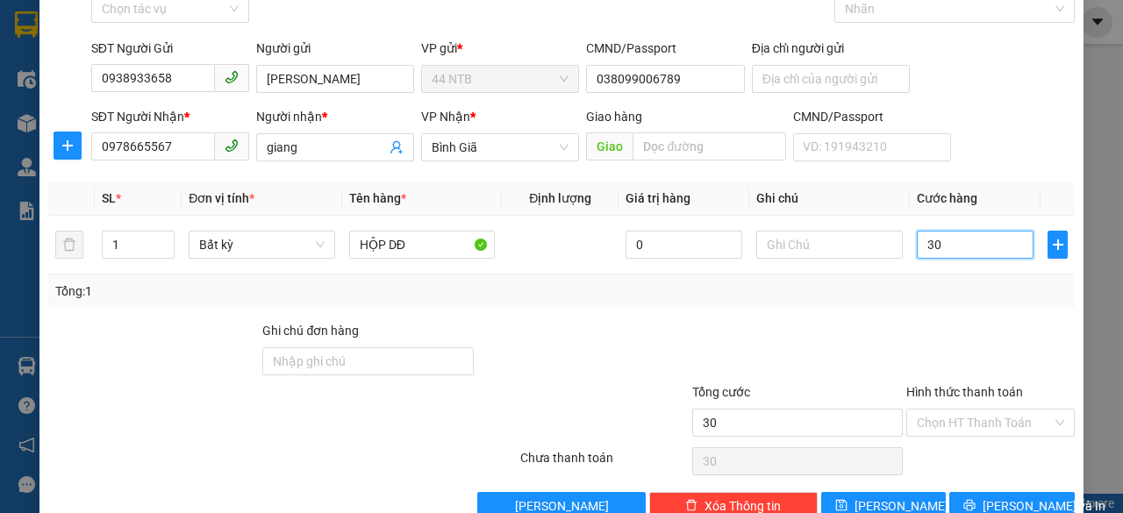
scroll to position [133, 0]
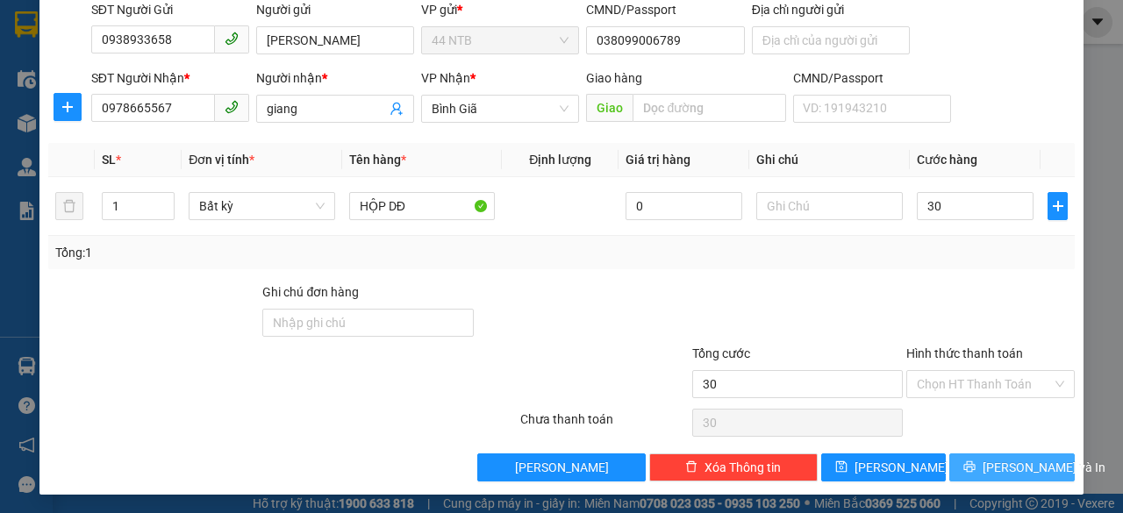
type input "30.000"
click at [1003, 468] on span "[PERSON_NAME] và In" at bounding box center [1043, 467] width 123 height 19
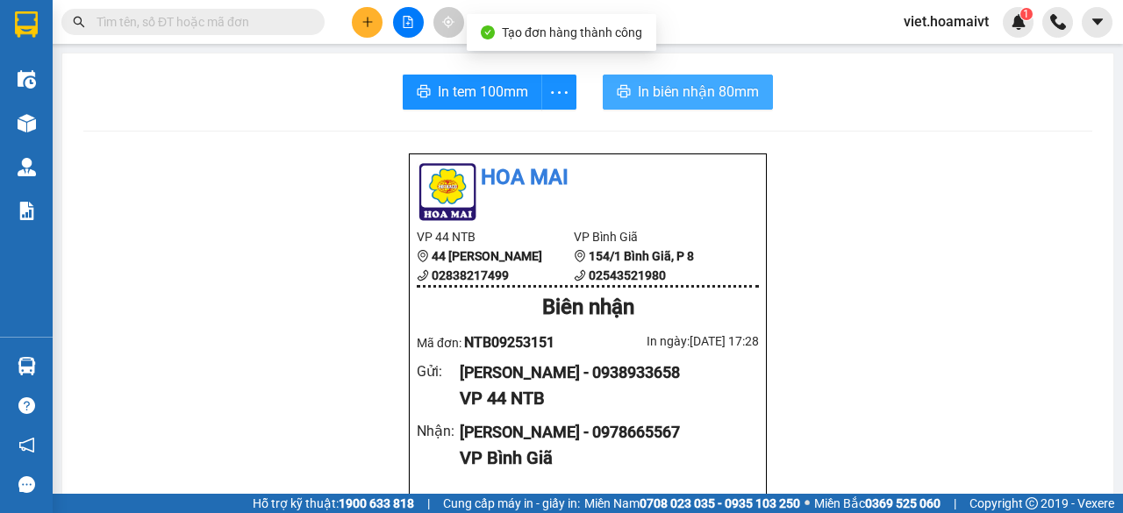
click at [624, 92] on icon "printer" at bounding box center [624, 91] width 14 height 14
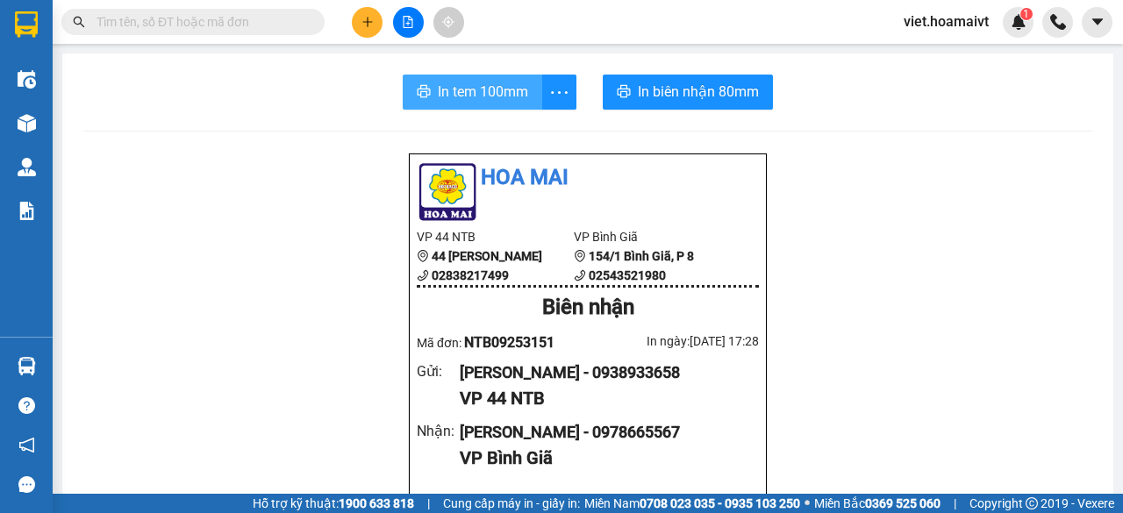
click at [487, 94] on span "In tem 100mm" at bounding box center [483, 92] width 90 height 22
click at [367, 23] on icon "plus" at bounding box center [367, 22] width 1 height 10
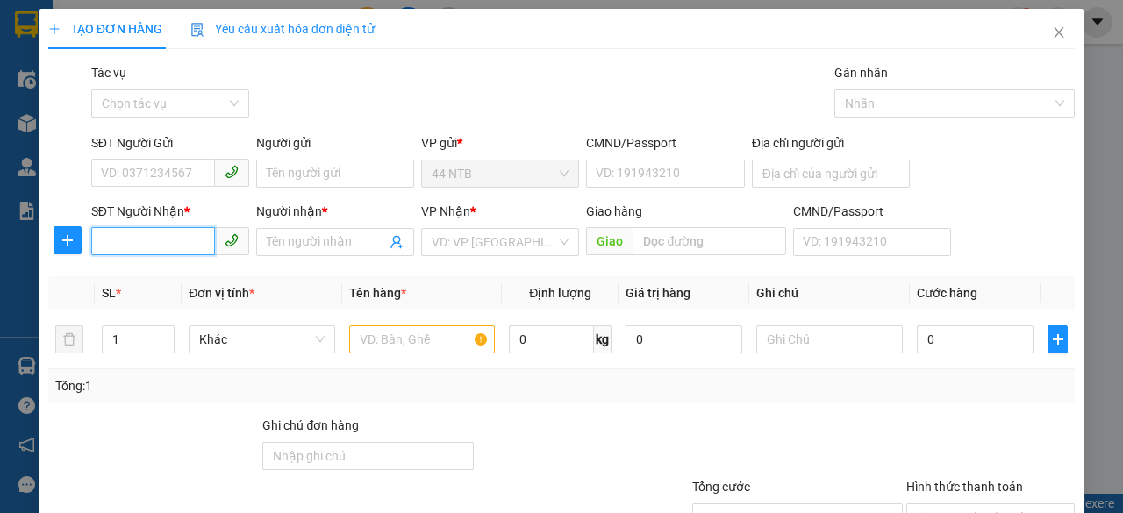
click at [165, 247] on input "SĐT Người Nhận *" at bounding box center [153, 241] width 124 height 28
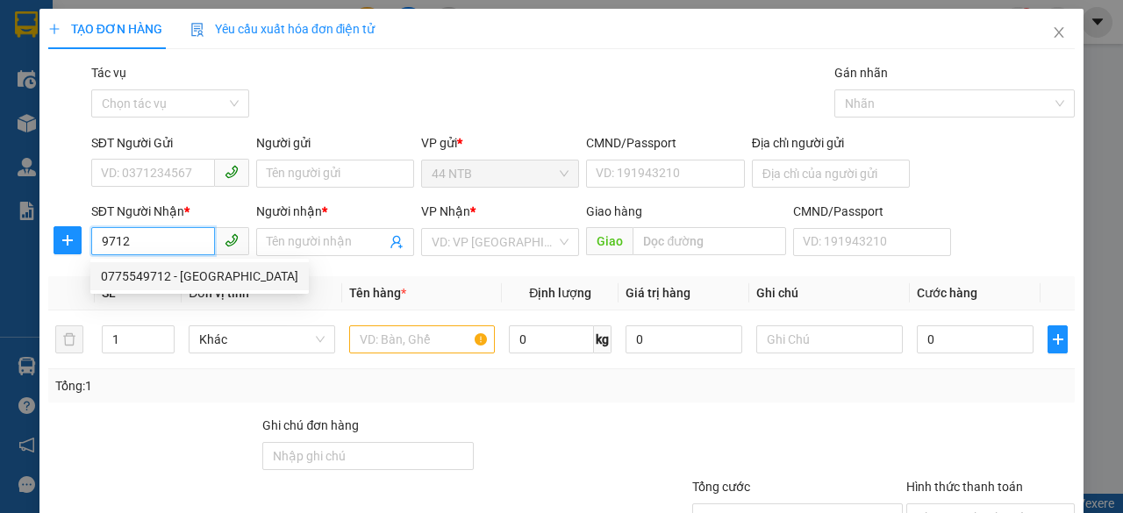
click at [181, 280] on div "0775549712 - [GEOGRAPHIC_DATA]" at bounding box center [199, 276] width 197 height 19
type input "0775549712"
type input "CHÂU Á"
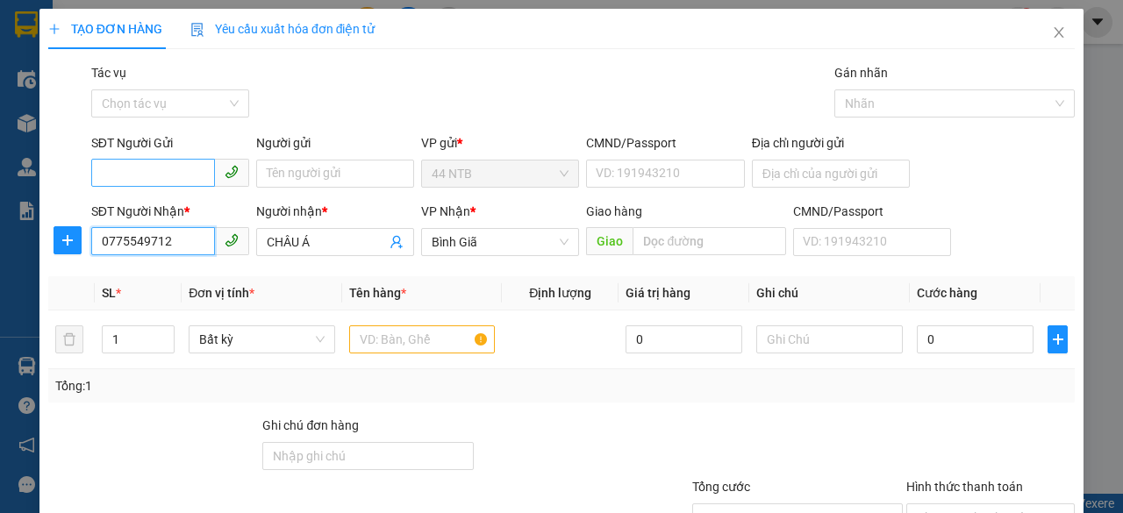
type input "0775549712"
click at [187, 171] on input "SĐT Người Gửi" at bounding box center [153, 173] width 124 height 28
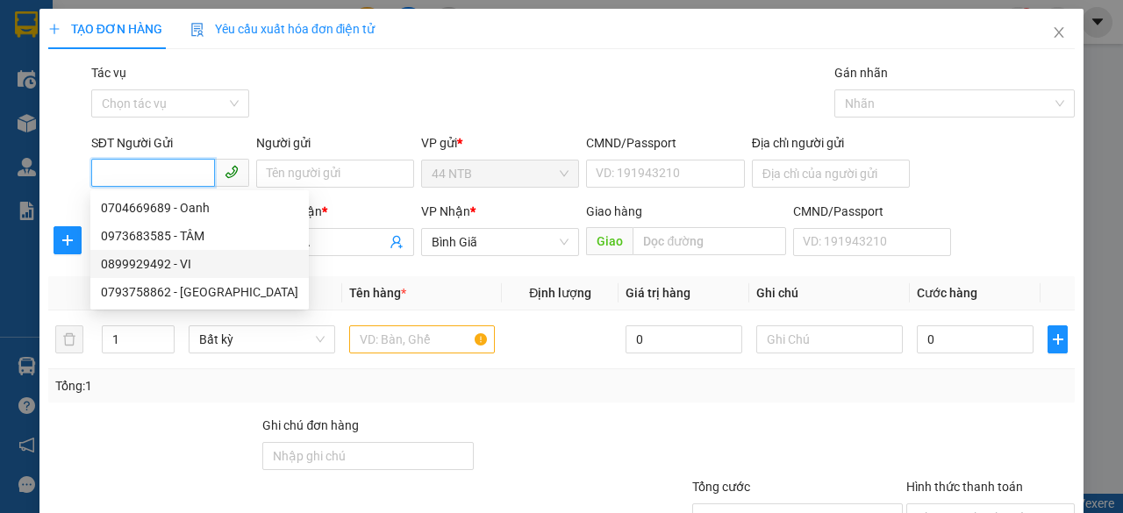
click at [170, 265] on div "0899929492 - VI" at bounding box center [199, 263] width 197 height 19
type input "0899929492"
type input "VI"
type input "12 HOA LAN"
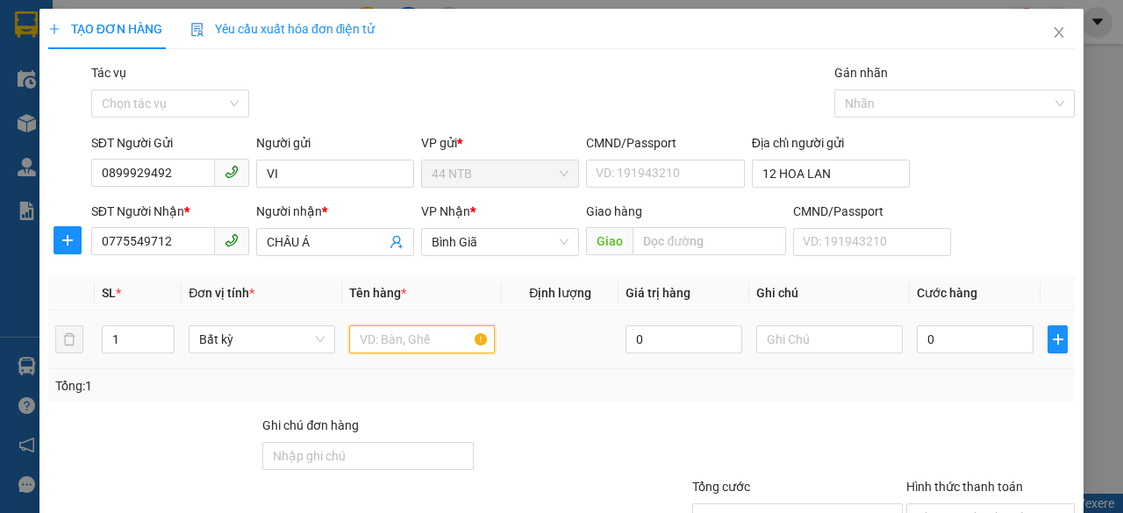
click at [375, 344] on input "text" at bounding box center [422, 339] width 146 height 28
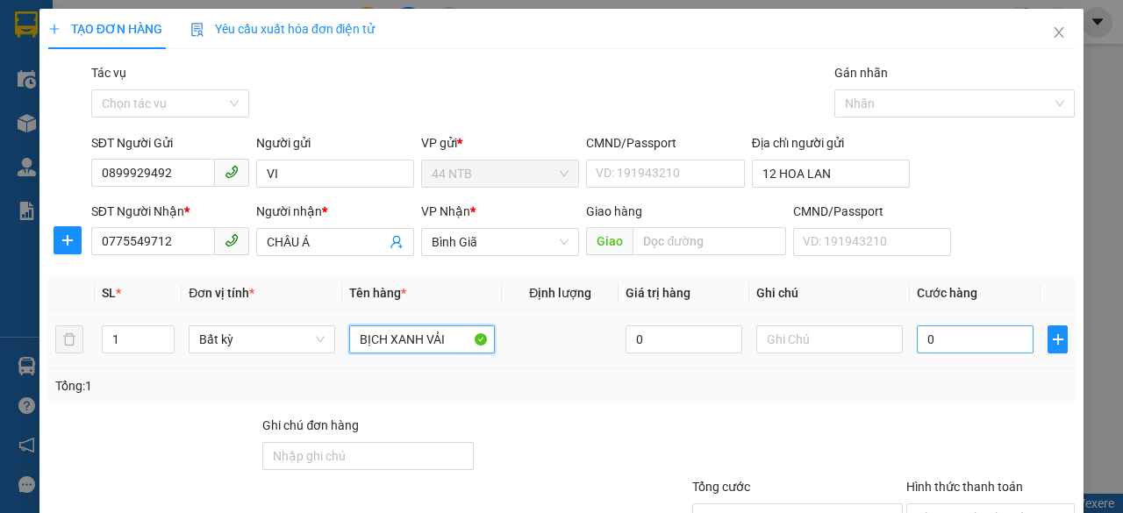
type input "BỊCH XANH VẢI"
click at [937, 344] on input "0" at bounding box center [975, 339] width 117 height 28
type input "3"
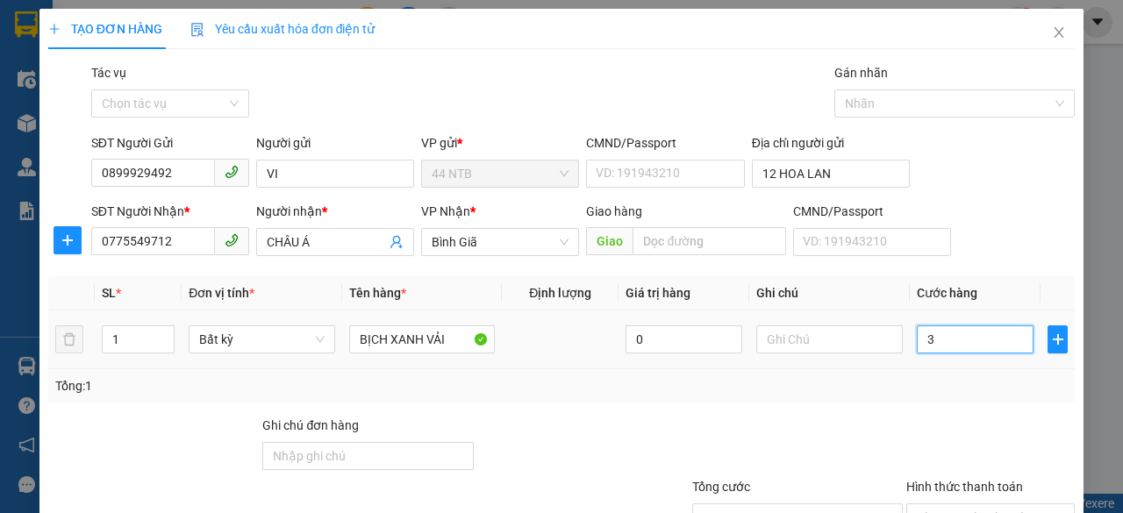
type input "30"
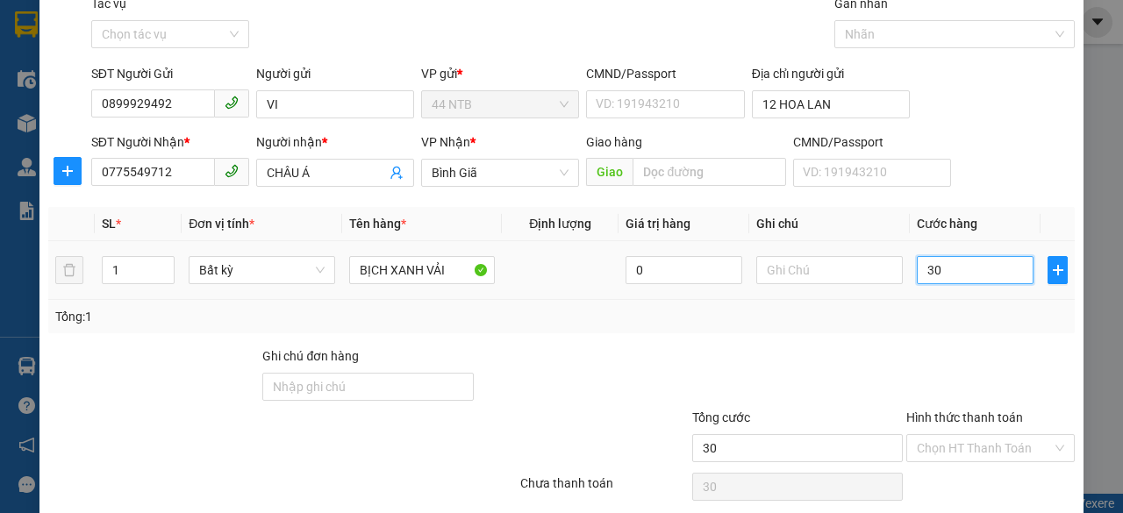
scroll to position [133, 0]
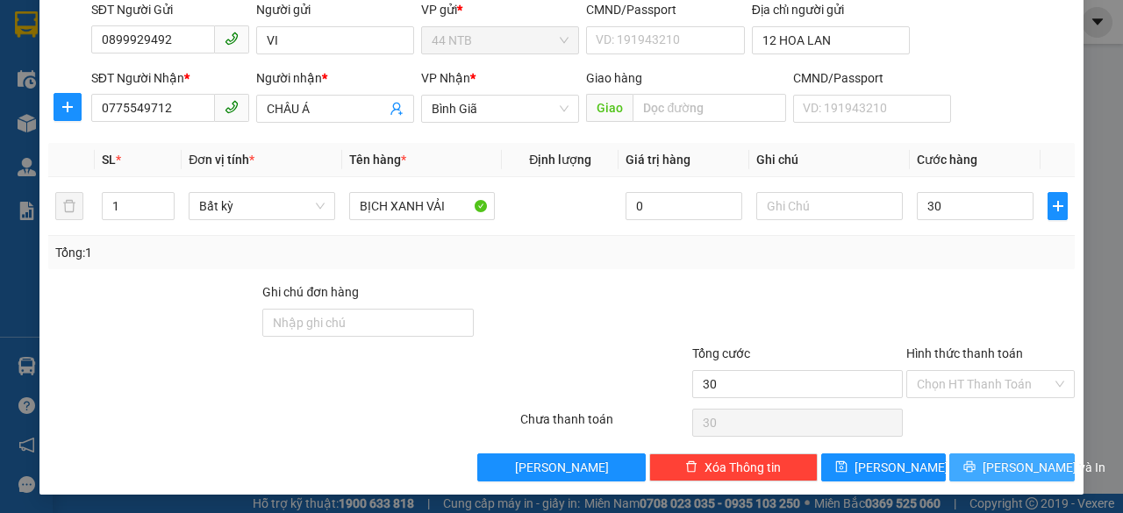
type input "30.000"
click at [959, 468] on button "[PERSON_NAME] và In" at bounding box center [1011, 467] width 125 height 28
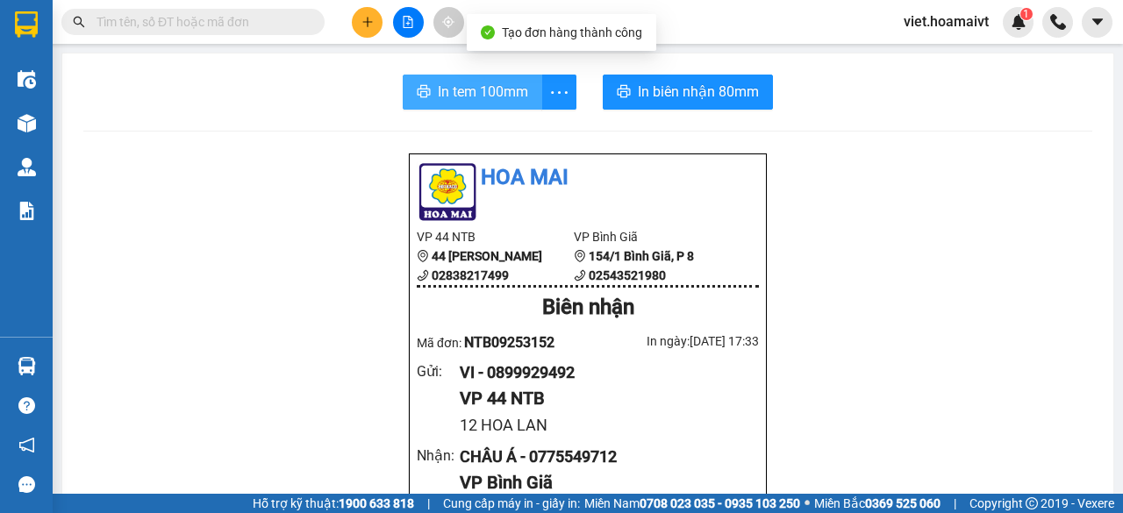
click at [502, 91] on span "In tem 100mm" at bounding box center [483, 92] width 90 height 22
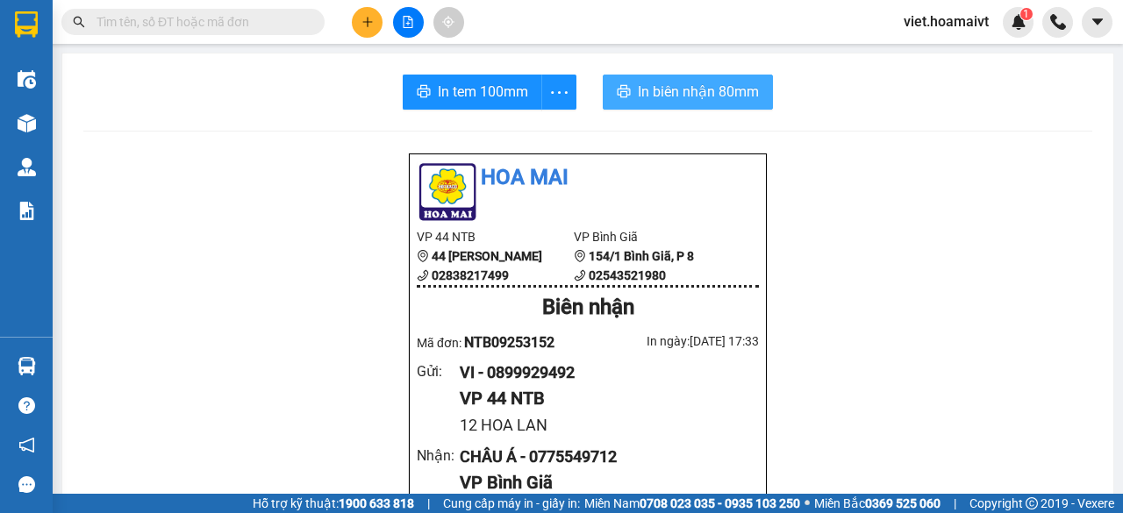
click at [667, 96] on span "In biên nhận 80mm" at bounding box center [698, 92] width 121 height 22
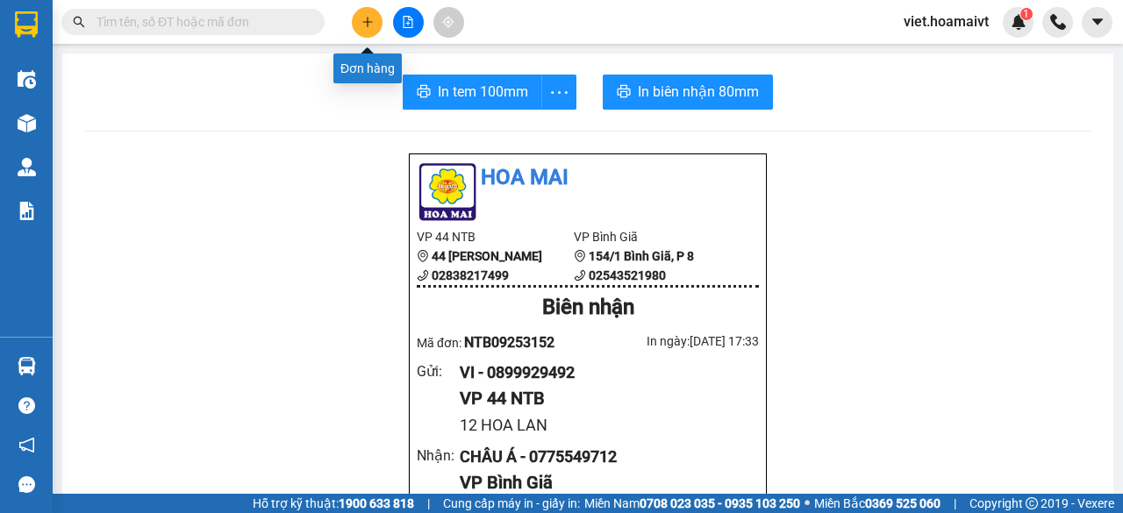
click at [378, 18] on button at bounding box center [367, 22] width 31 height 31
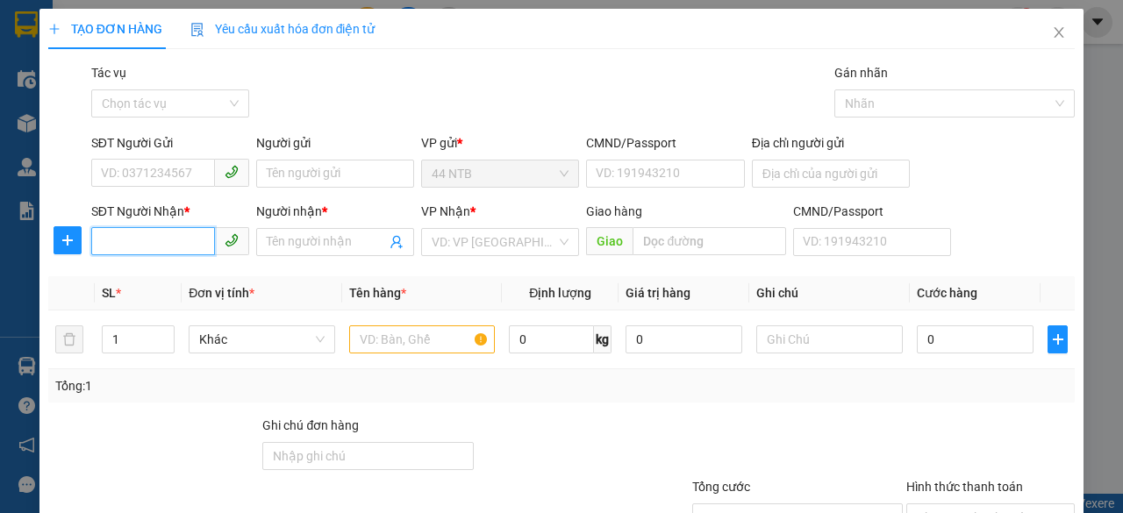
click at [189, 237] on input "SĐT Người Nhận *" at bounding box center [153, 241] width 124 height 28
click at [184, 275] on div "0908527266 - [GEOGRAPHIC_DATA]" at bounding box center [199, 276] width 197 height 19
type input "0908527266"
type input "Lý"
type input "0908527266"
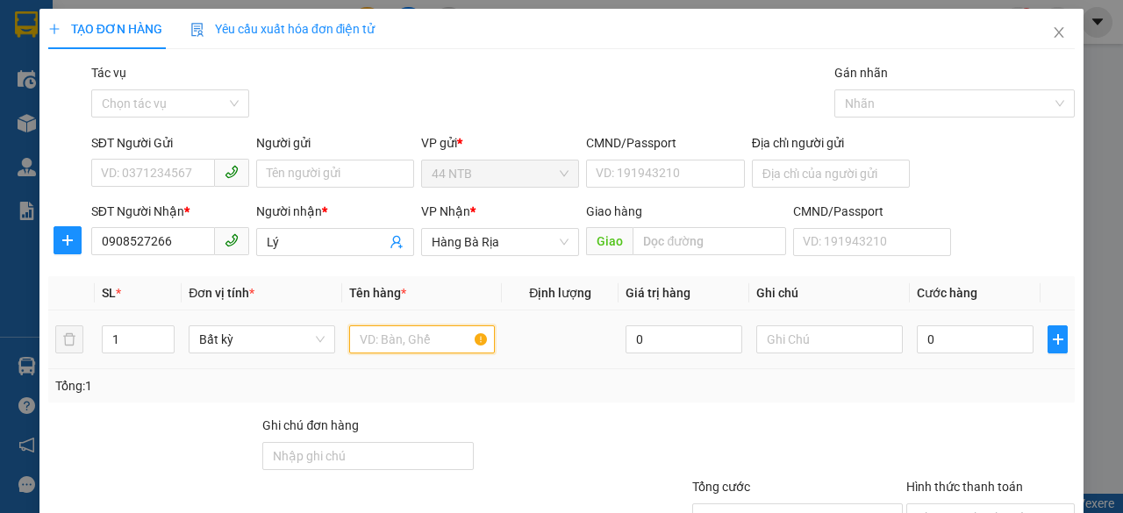
click at [370, 336] on input "text" at bounding box center [422, 339] width 146 height 28
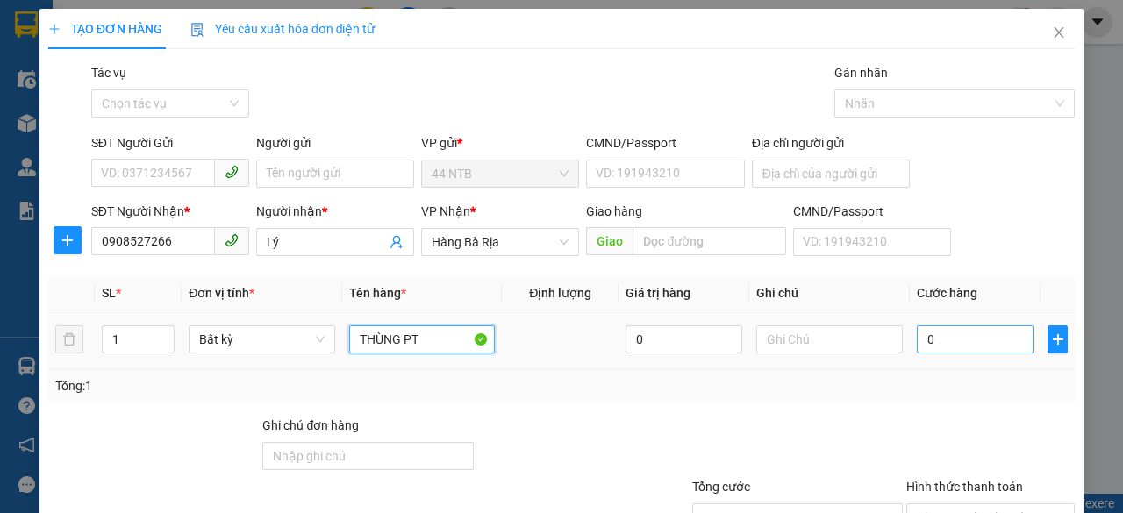
type input "THÙNG PT"
click at [940, 336] on input "0" at bounding box center [975, 339] width 117 height 28
type input "3"
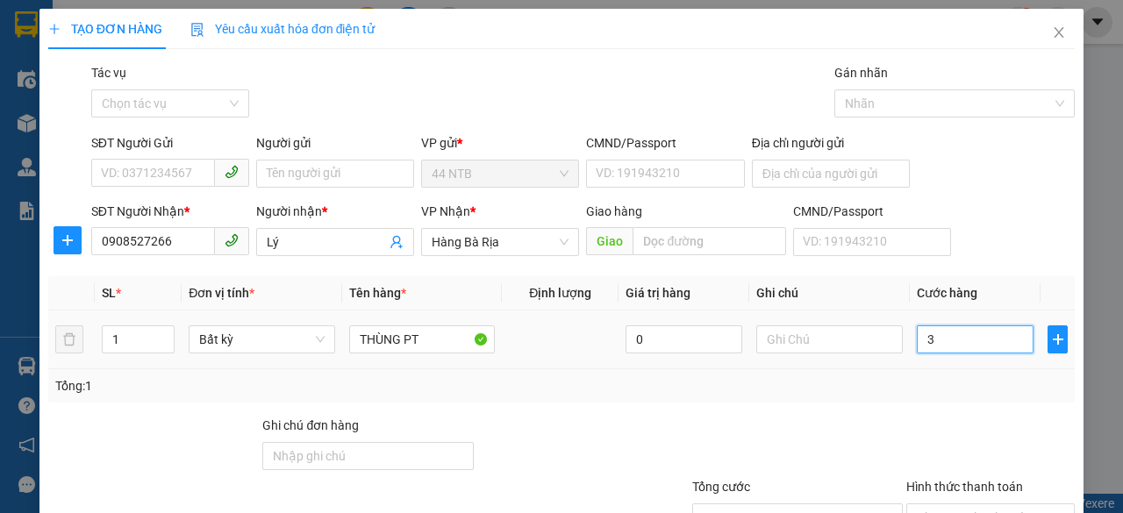
type input "30"
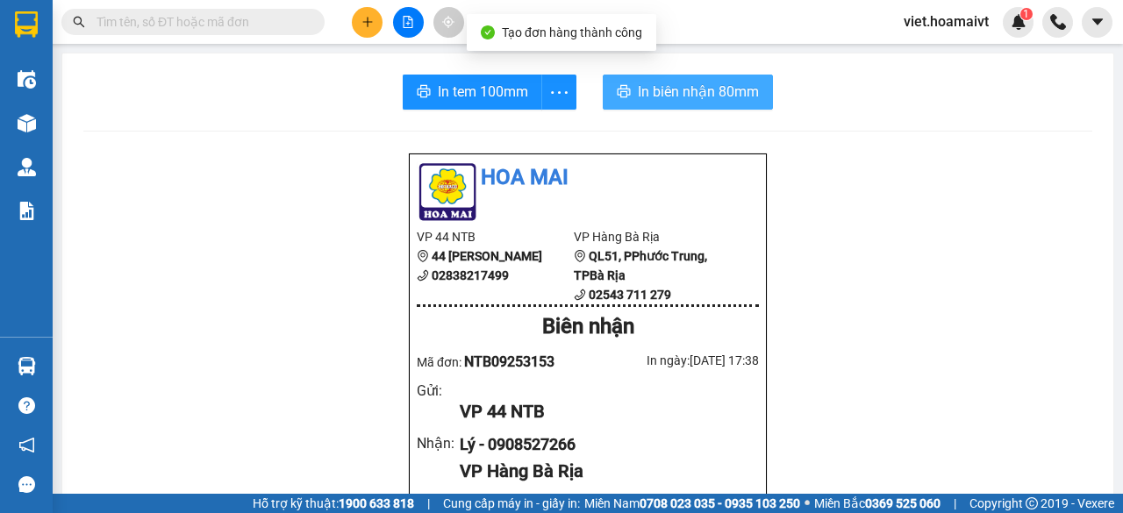
click at [700, 91] on span "In biên nhận 80mm" at bounding box center [698, 92] width 121 height 22
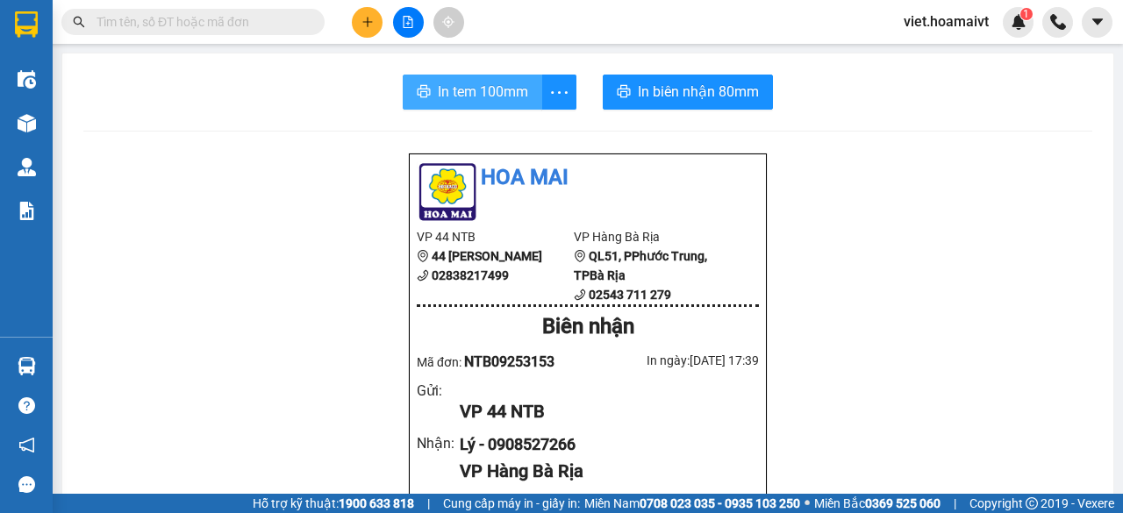
click at [491, 88] on span "In tem 100mm" at bounding box center [483, 92] width 90 height 22
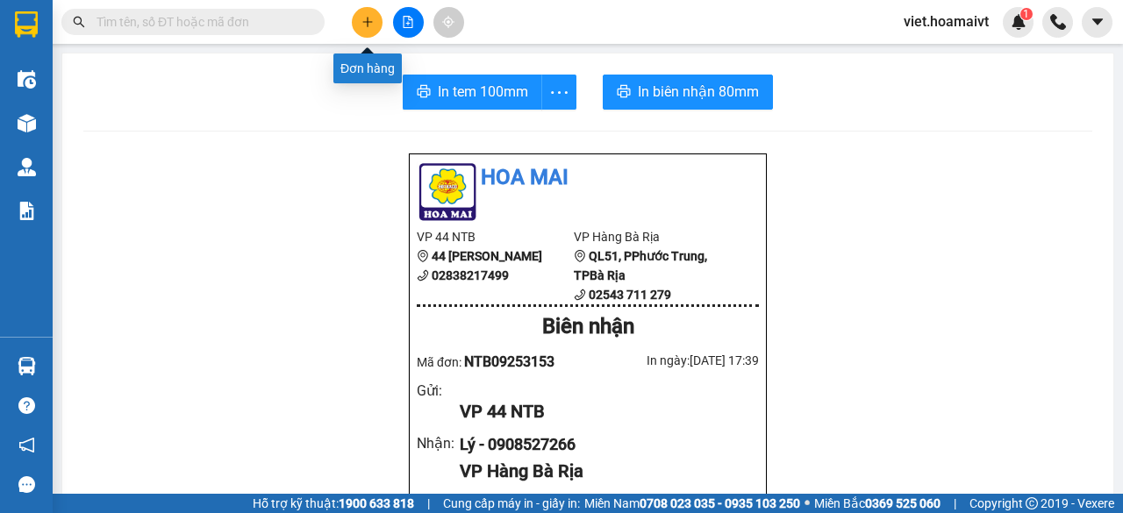
click at [374, 25] on button at bounding box center [367, 22] width 31 height 31
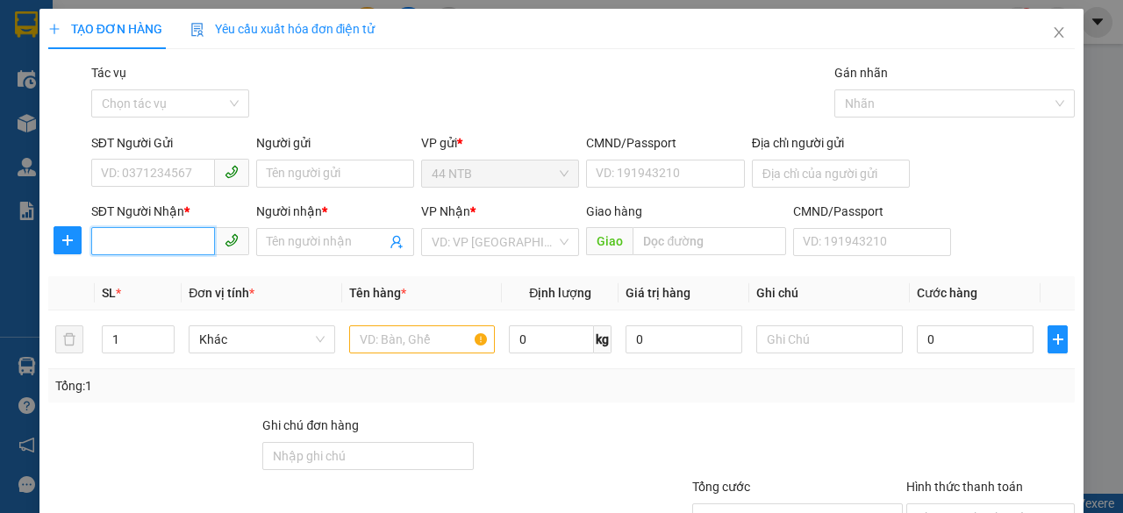
click at [173, 250] on input "SĐT Người Nhận *" at bounding box center [153, 241] width 124 height 28
type input "0826555688"
click at [186, 273] on div "0826555688 - HAI" at bounding box center [168, 276] width 135 height 19
type input "HAI"
type input "0826555688"
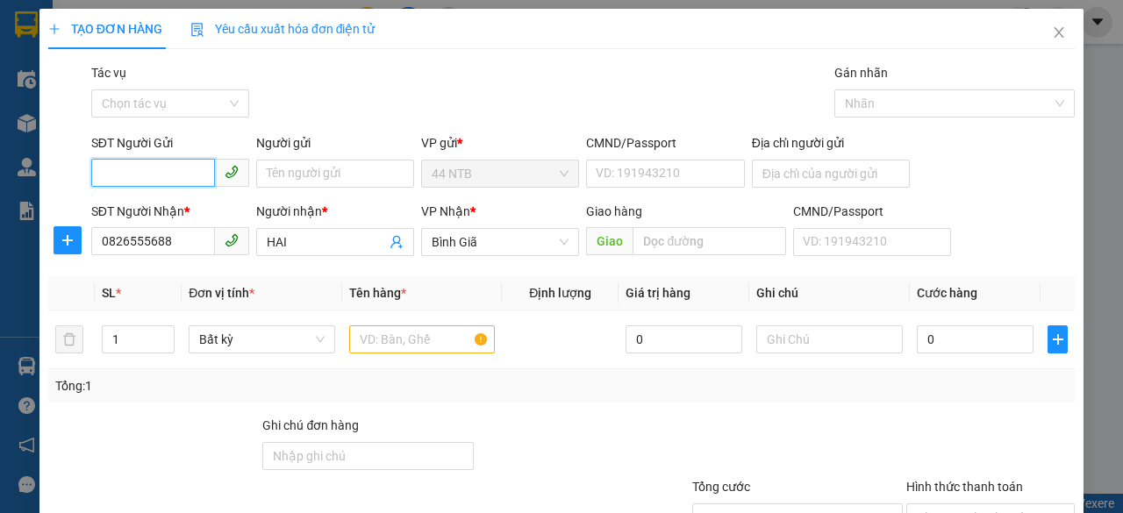
click at [178, 173] on input "SĐT Người Gửi" at bounding box center [153, 173] width 124 height 28
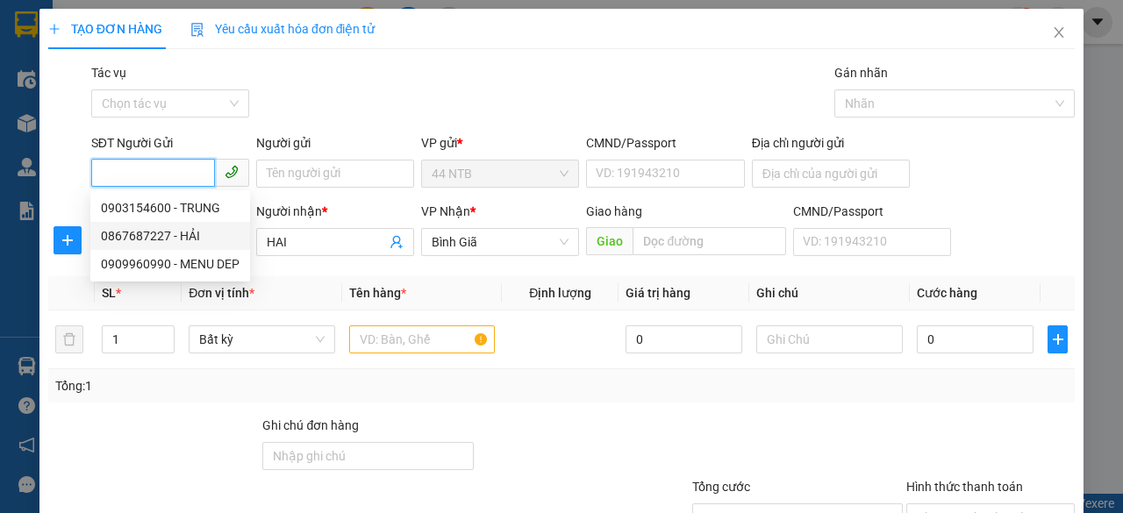
click at [163, 236] on div "0867687227 - HẢI" at bounding box center [170, 235] width 139 height 19
type input "0867687227"
type input "HẢI"
type input "079082011425"
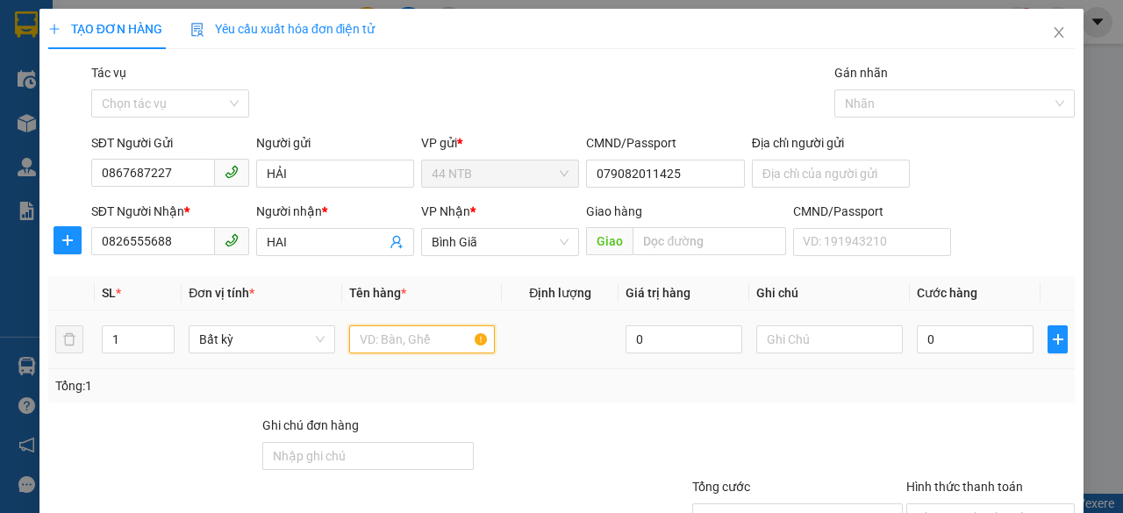
click at [393, 338] on input "text" at bounding box center [422, 339] width 146 height 28
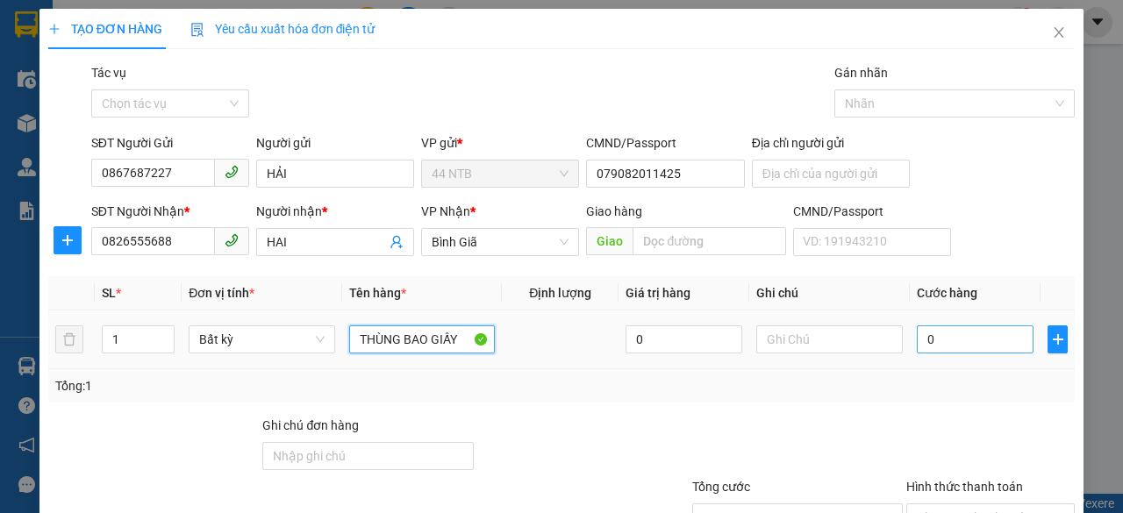
type input "THÙNG BAO GIẤY"
click at [939, 345] on input "0" at bounding box center [975, 339] width 117 height 28
type input "3"
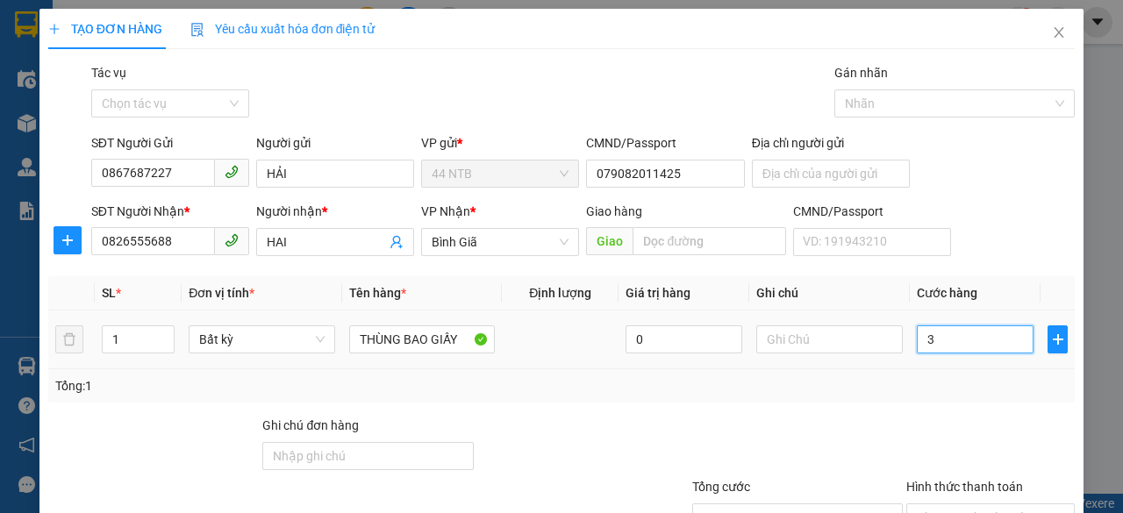
type input "30"
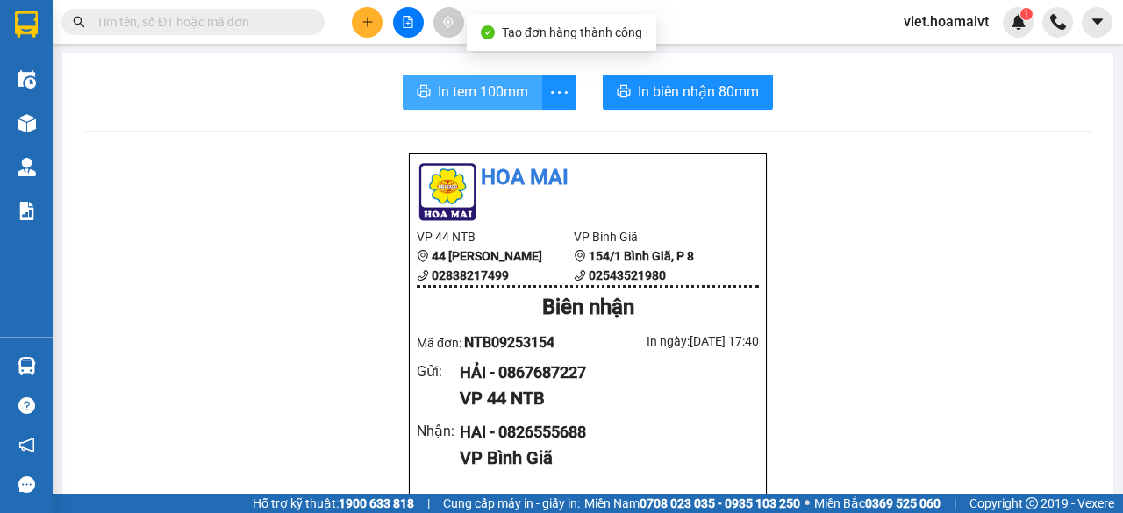
click at [506, 89] on span "In tem 100mm" at bounding box center [483, 92] width 90 height 22
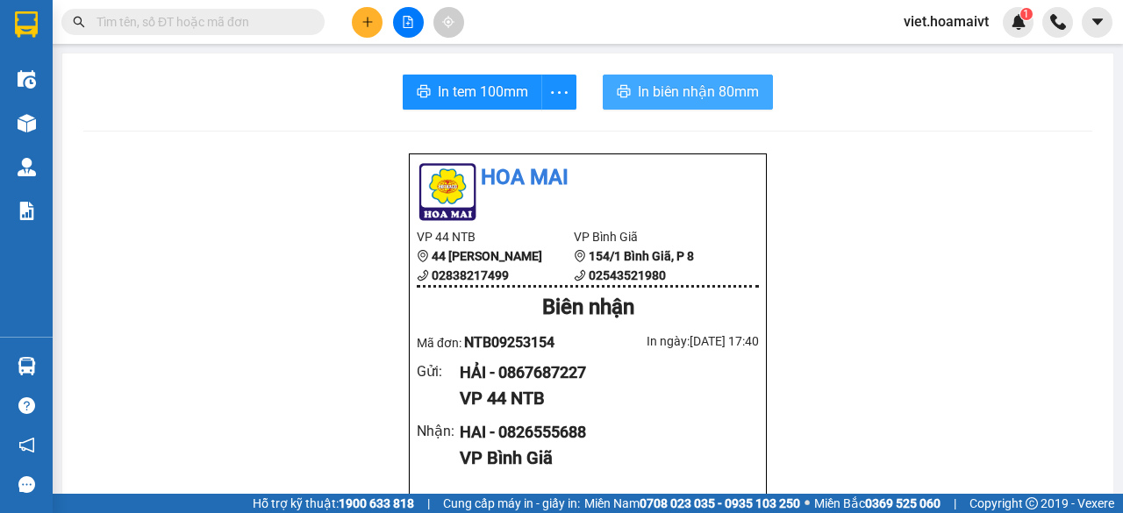
click at [693, 108] on button "In biên nhận 80mm" at bounding box center [688, 92] width 170 height 35
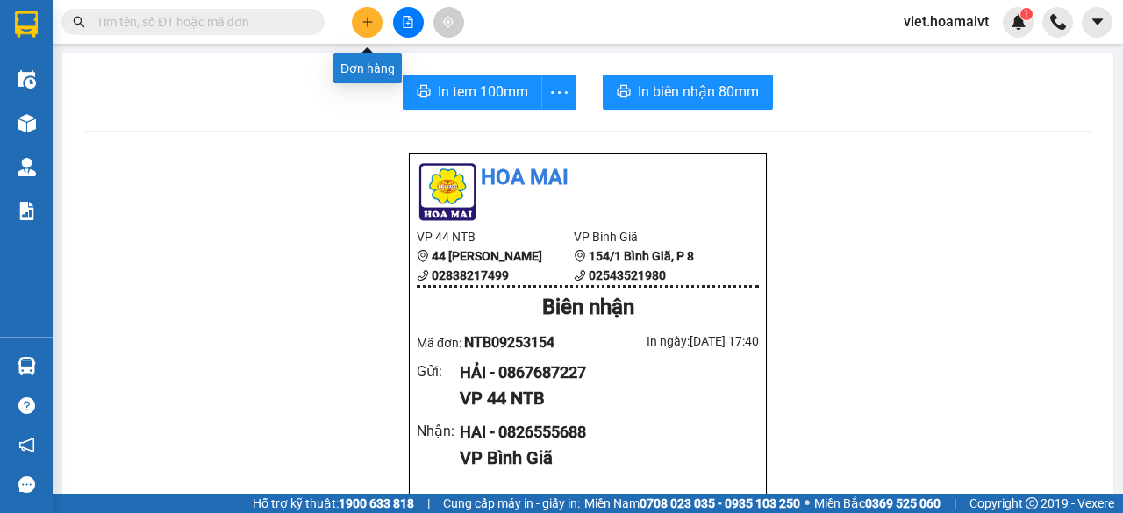
click at [365, 28] on button at bounding box center [367, 22] width 31 height 31
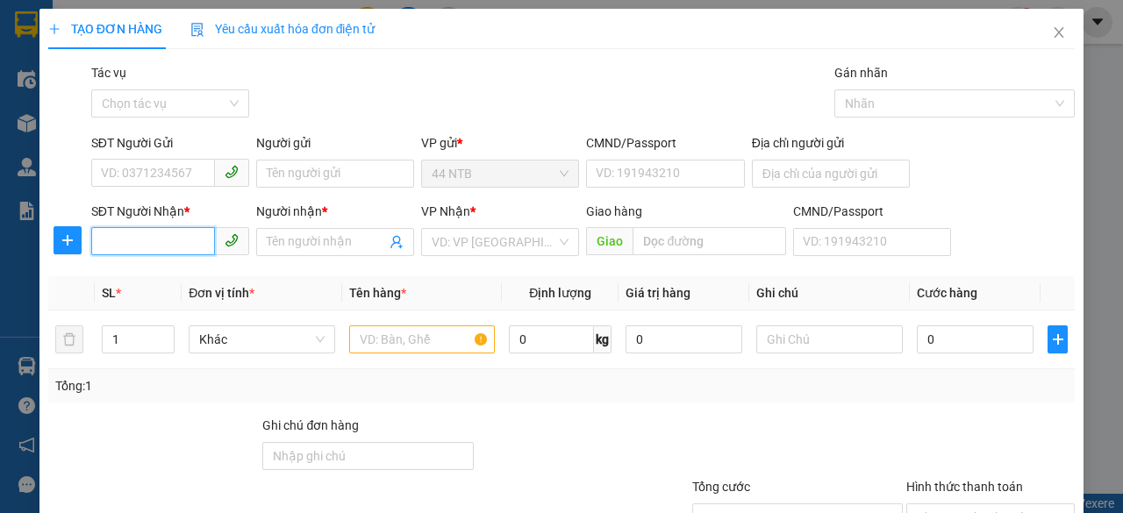
click at [189, 235] on input "SĐT Người Nhận *" at bounding box center [153, 241] width 124 height 28
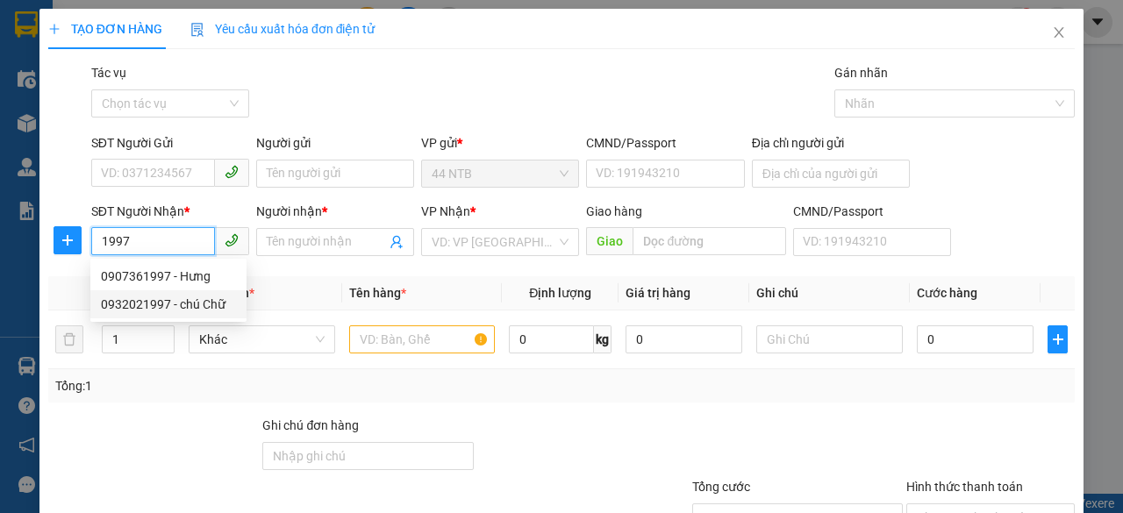
click at [193, 302] on div "0932021997 - chú Chữ" at bounding box center [168, 304] width 135 height 19
type input "0932021997"
type input "chú Chữ"
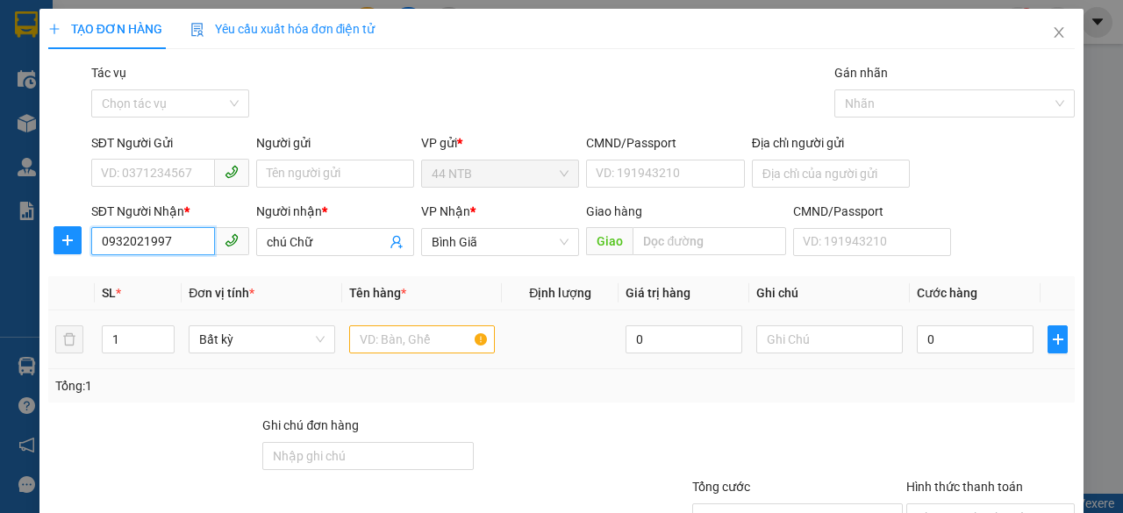
type input "0932021997"
click at [372, 349] on input "text" at bounding box center [422, 339] width 146 height 28
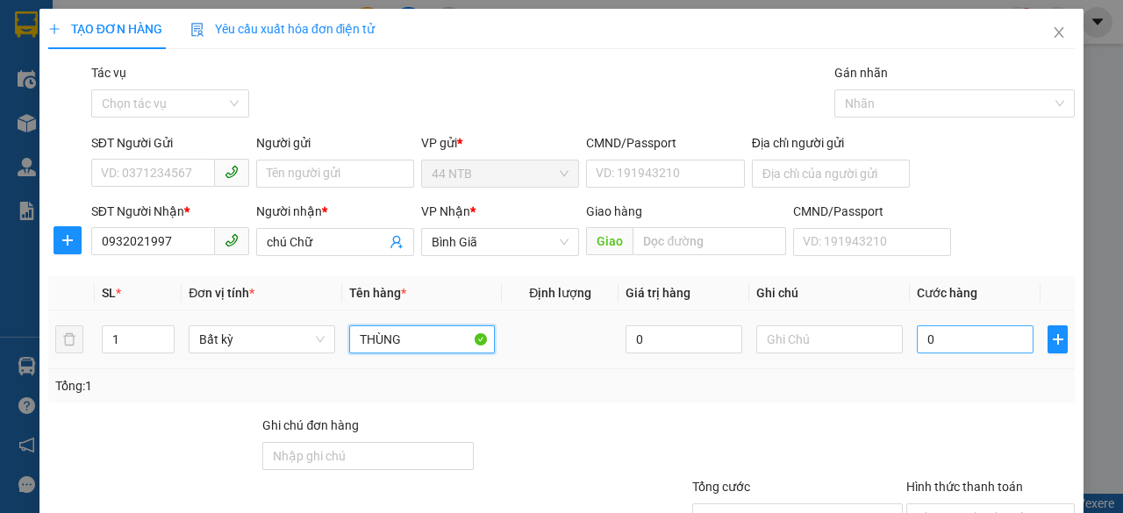
type input "THÙNG"
click at [964, 346] on input "0" at bounding box center [975, 339] width 117 height 28
type input "4"
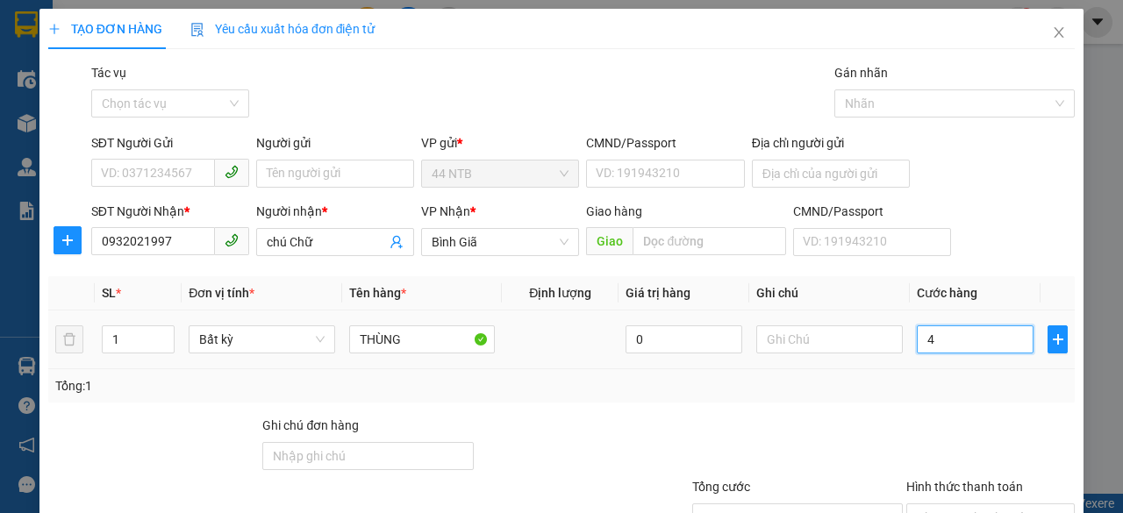
type input "40"
type input "40.000"
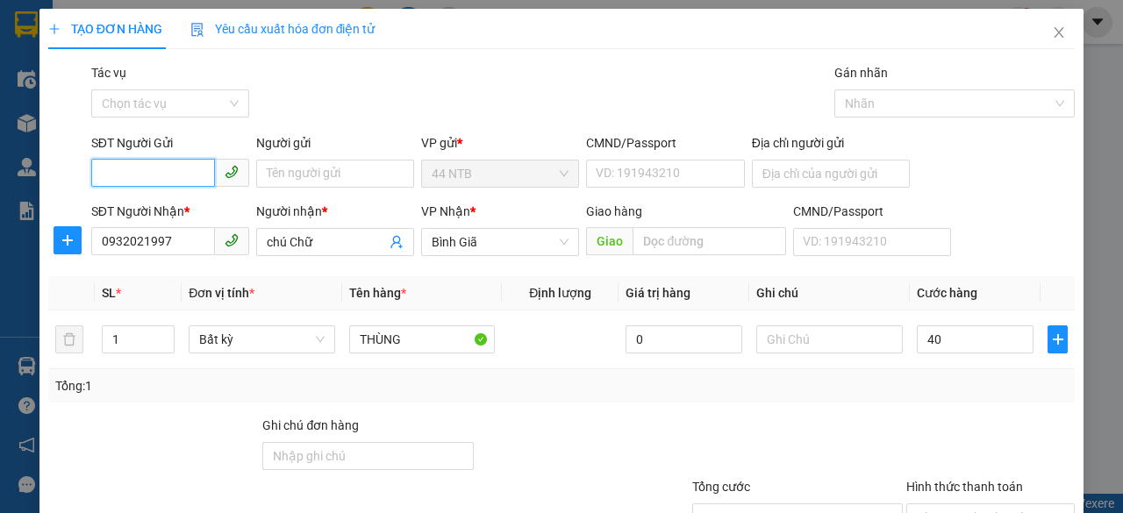
type input "40.000"
click at [209, 172] on input "SĐT Người Gửi" at bounding box center [153, 173] width 124 height 28
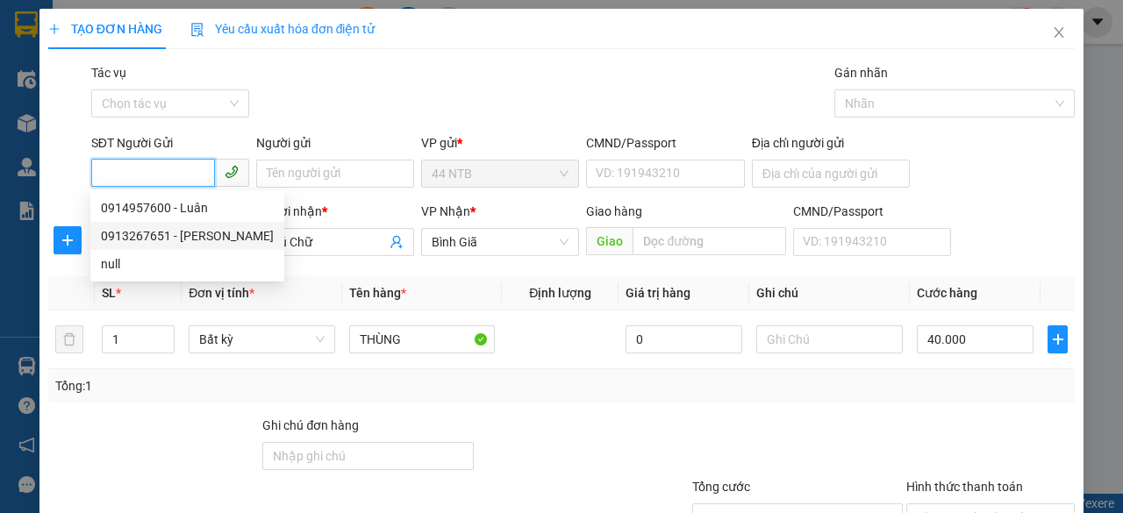
click at [193, 234] on div "0913267651 - [PERSON_NAME]" at bounding box center [187, 235] width 173 height 19
type input "0913267651"
type input "Châu"
type input "079176021190"
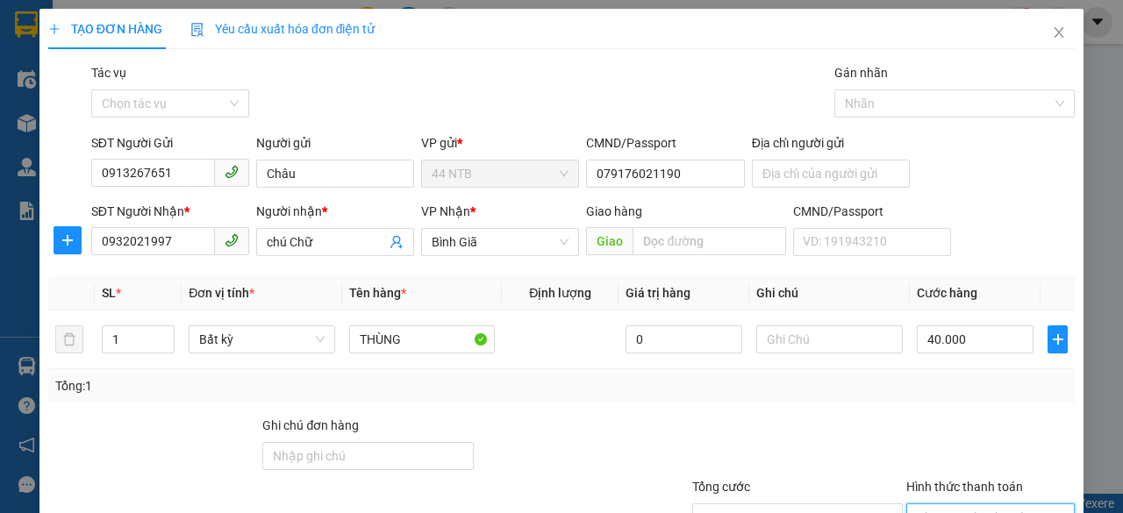
click at [945, 504] on input "Hình thức thanh toán" at bounding box center [984, 517] width 135 height 26
type input "0"
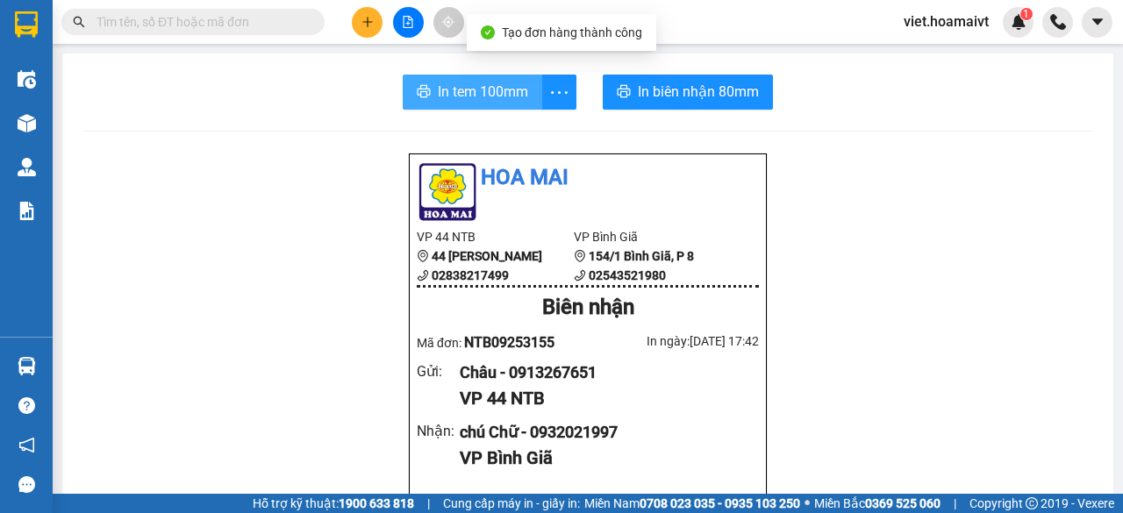
click at [468, 106] on button "In tem 100mm" at bounding box center [472, 92] width 139 height 35
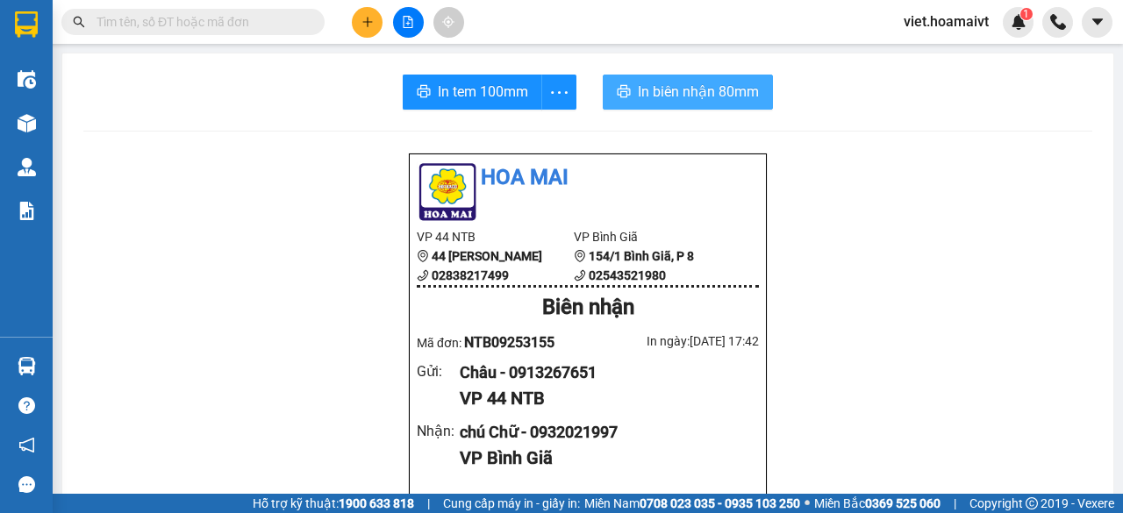
click at [624, 87] on icon "printer" at bounding box center [624, 91] width 14 height 14
click at [361, 18] on icon "plus" at bounding box center [367, 22] width 12 height 12
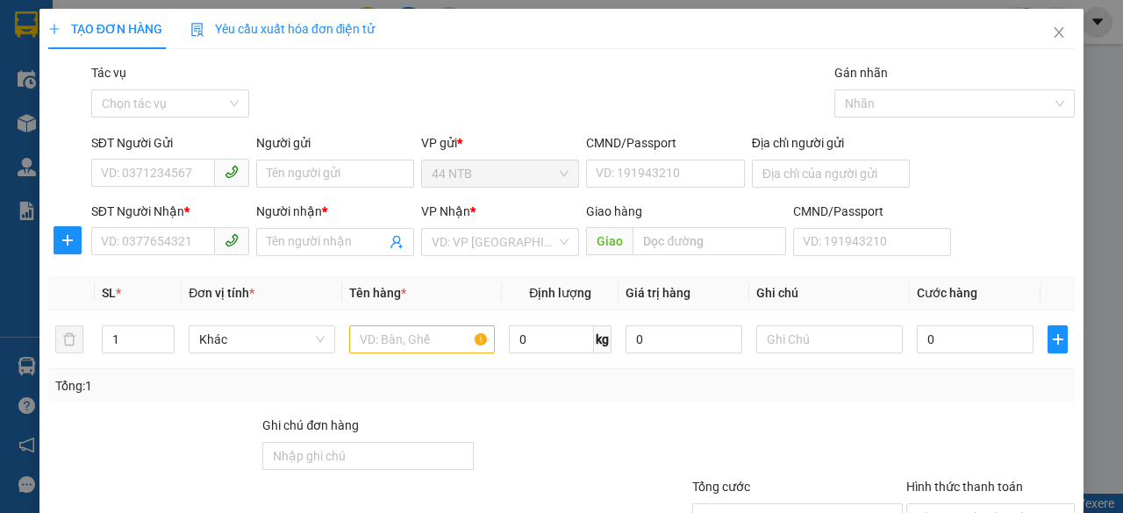
click at [360, 18] on div "Yêu cầu xuất hóa đơn điện tử" at bounding box center [282, 29] width 185 height 40
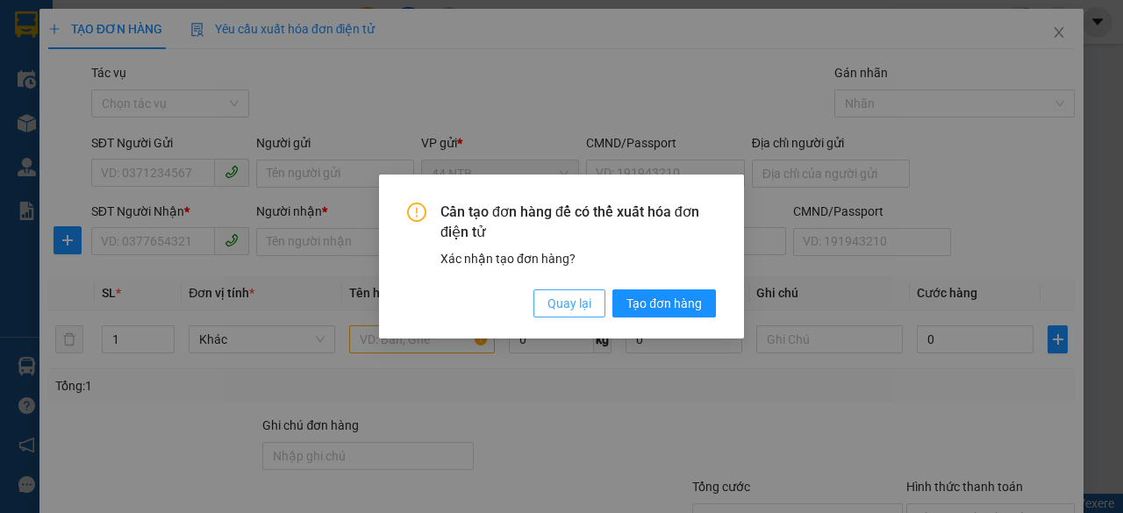
click at [572, 306] on span "Quay lại" at bounding box center [569, 303] width 44 height 19
